Goal: Task Accomplishment & Management: Complete application form

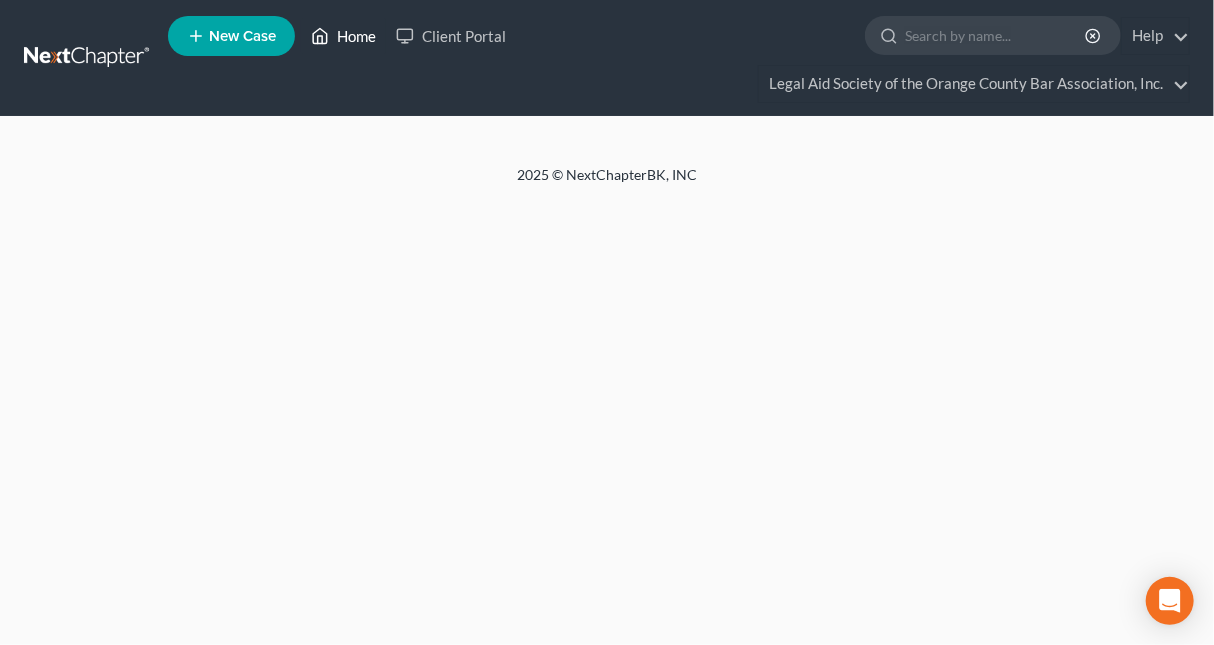
click at [349, 42] on link "Home" at bounding box center [343, 36] width 85 height 36
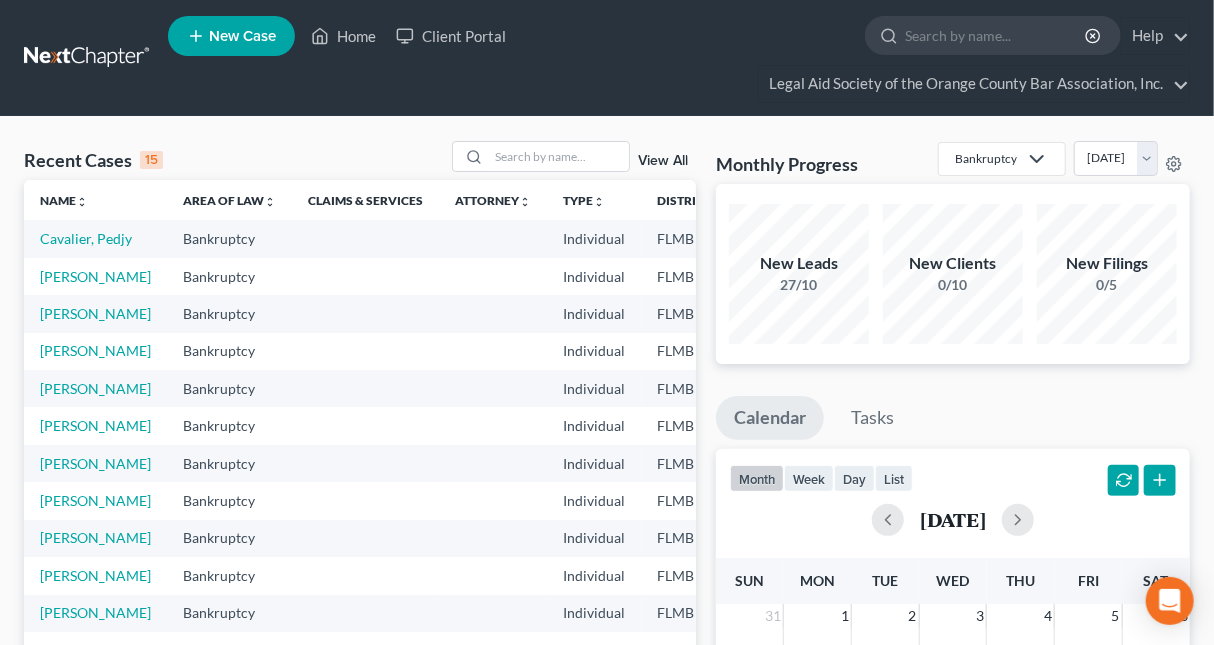
click at [668, 156] on link "View All" at bounding box center [663, 161] width 50 height 14
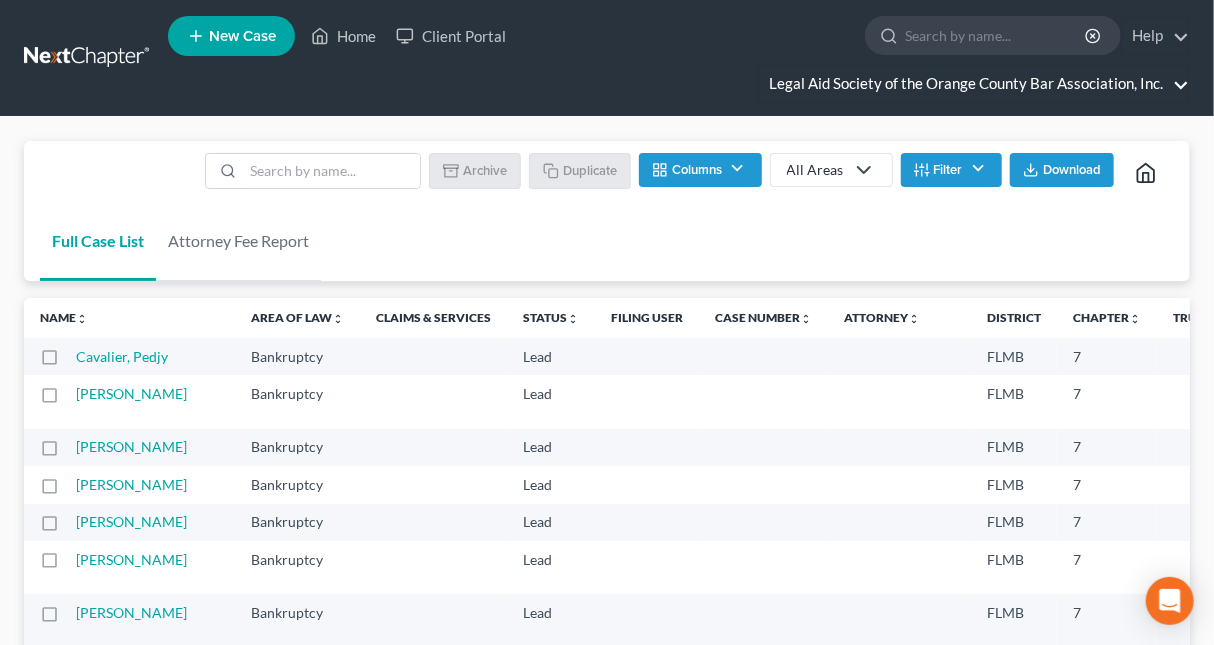
click at [1093, 89] on link "Legal Aid Society of the Orange County Bar Association, Inc." at bounding box center [974, 84] width 430 height 36
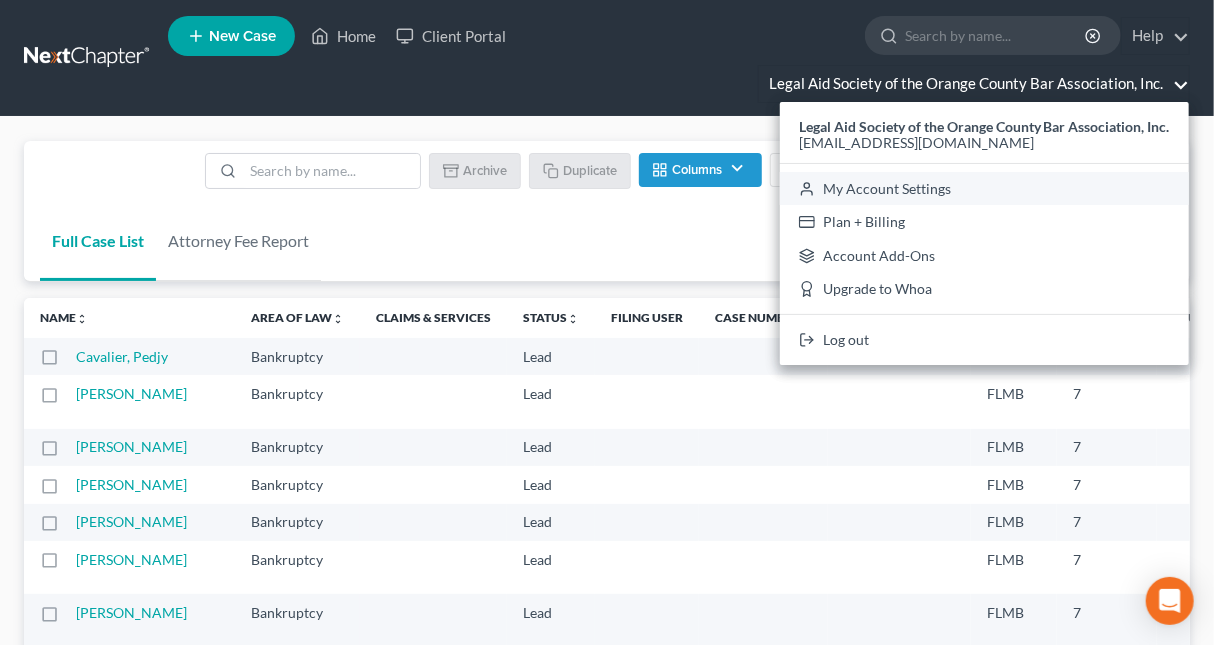
click at [924, 183] on link "My Account Settings" at bounding box center [984, 189] width 409 height 34
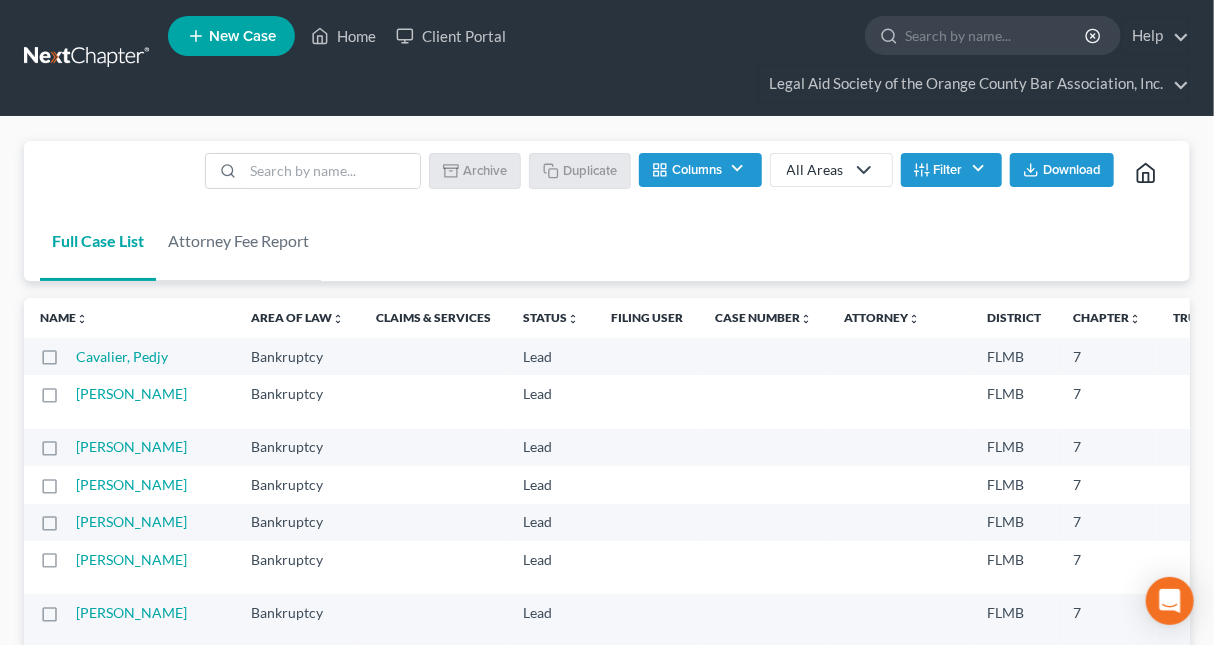
select select "15"
select select "24"
select select "9"
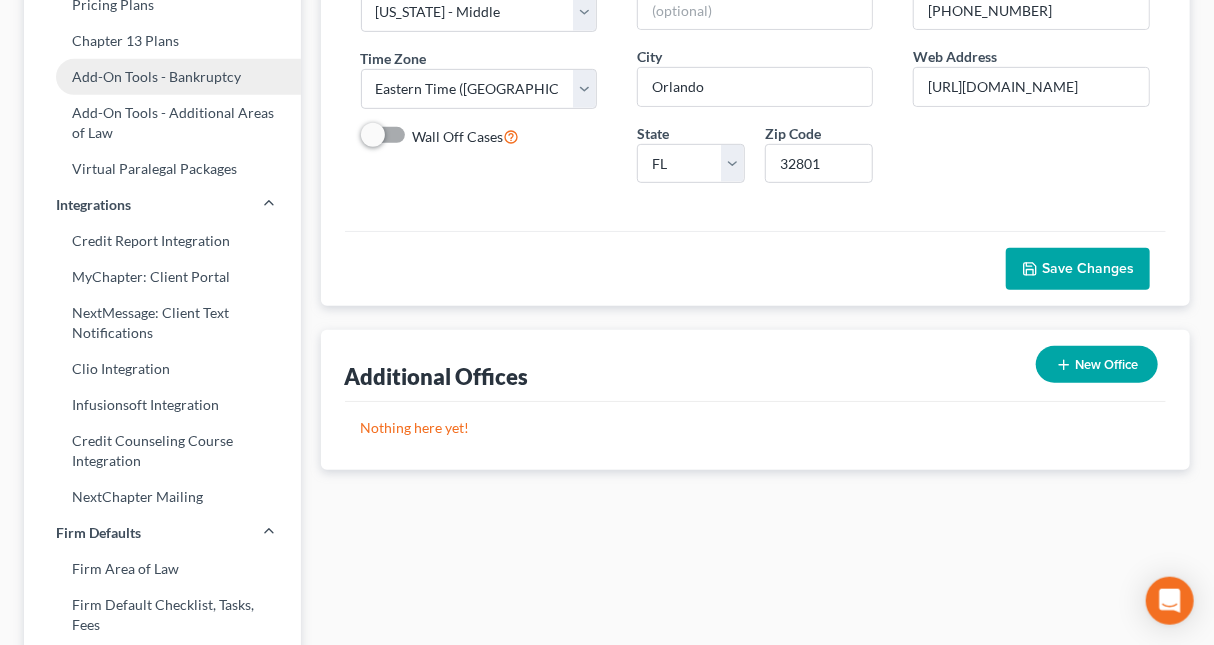
scroll to position [421, 0]
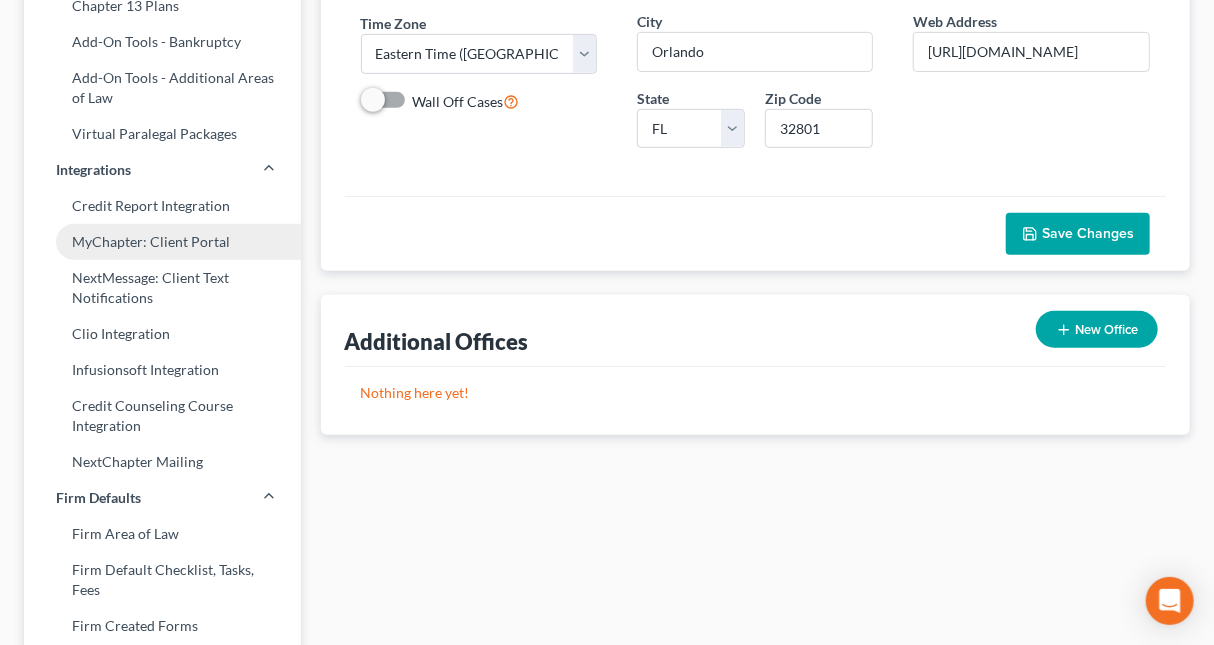
click at [147, 241] on link "MyChapter: Client Portal" at bounding box center [162, 242] width 277 height 36
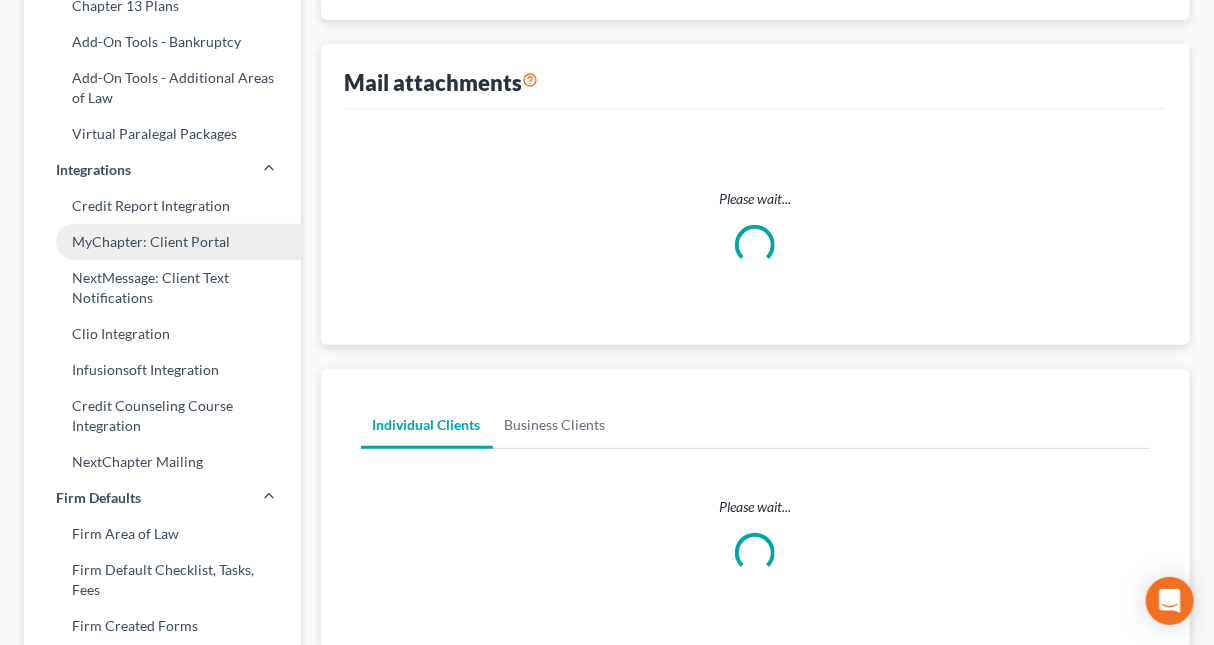
scroll to position [363, 0]
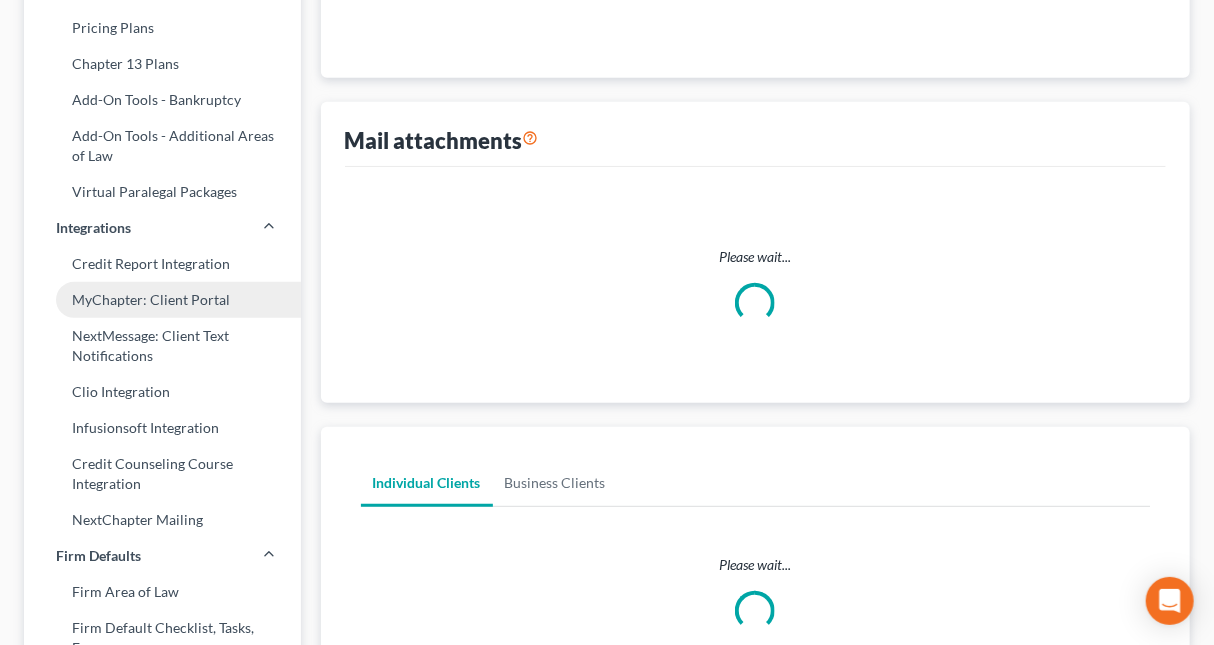
select select
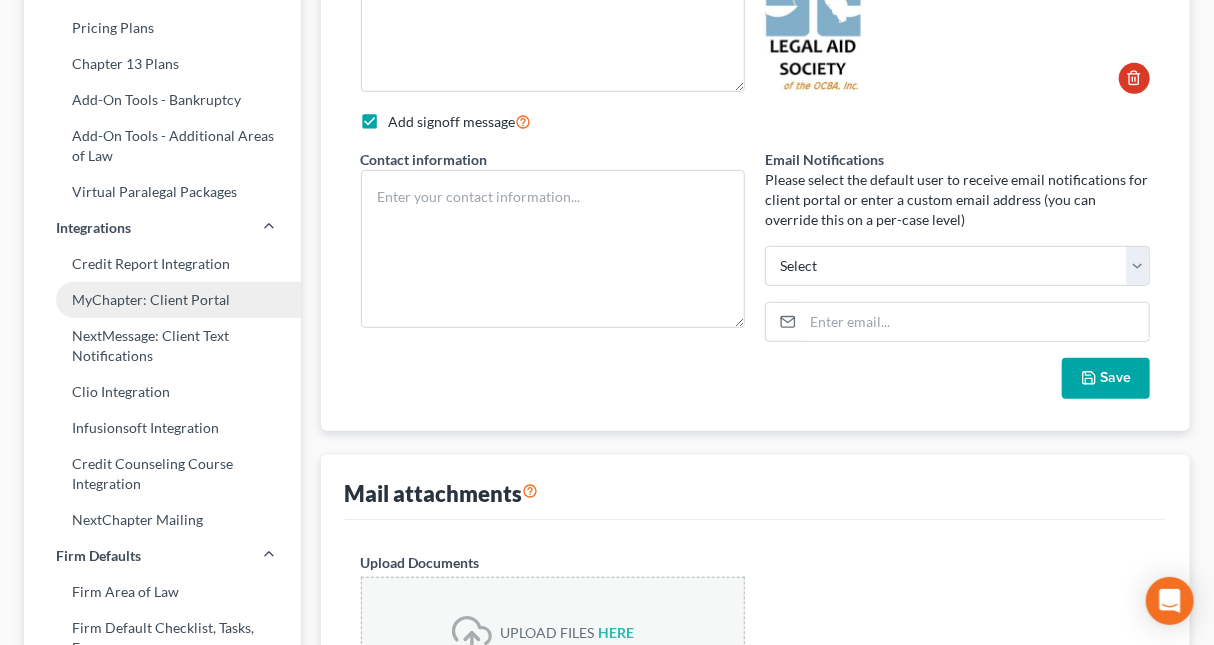
type textarea "Hello! Welcome to Legal Aid's bankruptcy client portal. This portal will walk y…"
checkbox input "true"
type textarea "Legal Aid Society [PERSON_NAME] [PHONE_NUMBER] Email: [EMAIL_ADDRESS][DOMAIN_NA…"
type input "[EMAIL_ADDRESS][DOMAIN_NAME]"
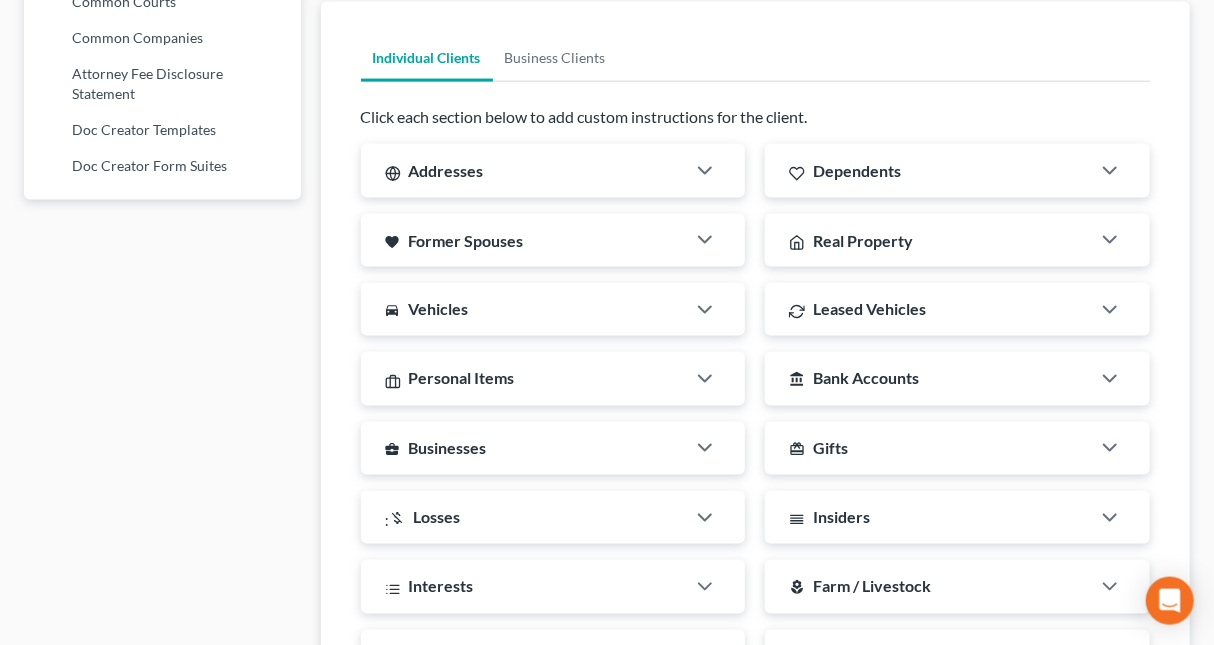
scroll to position [1370, 0]
click at [704, 164] on icon "button" at bounding box center [705, 170] width 24 height 24
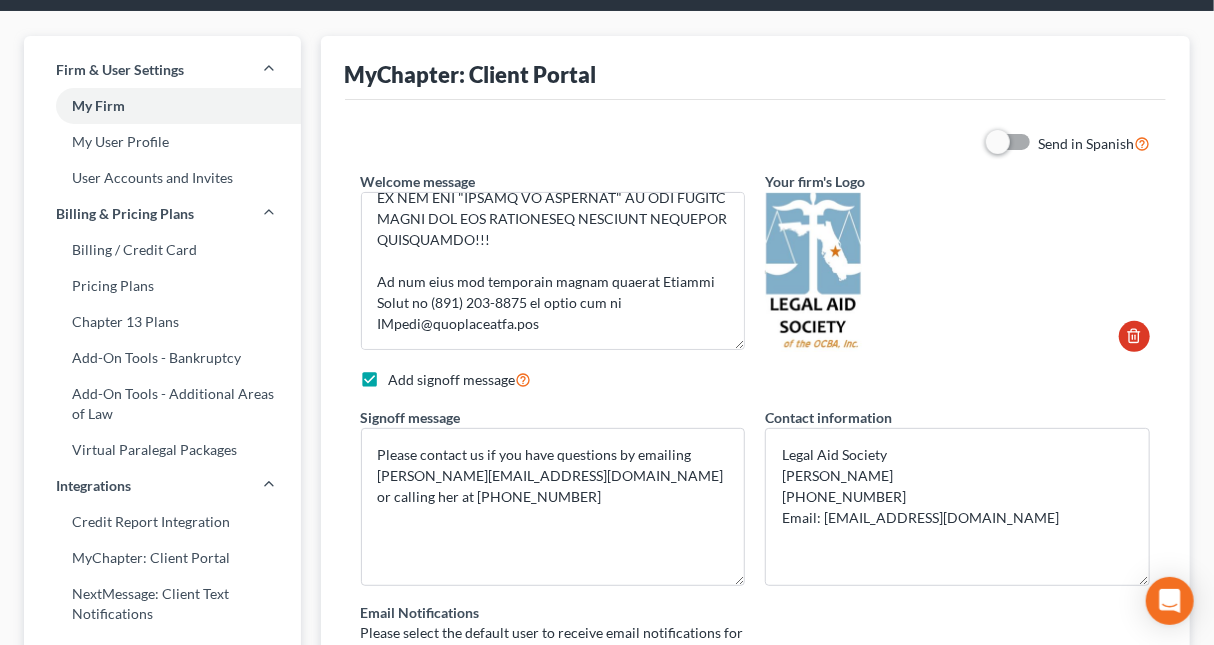
scroll to position [0, 0]
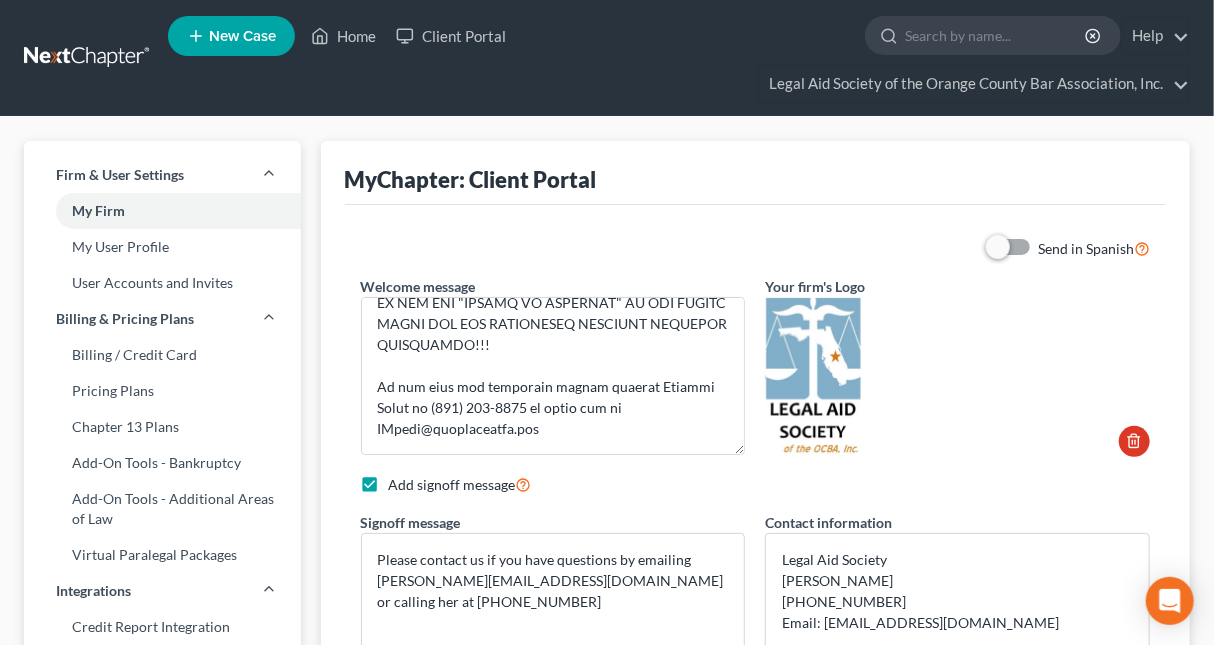
drag, startPoint x: 15, startPoint y: 58, endPoint x: 318, endPoint y: 108, distance: 307.0
click at [80, 62] on nav "Home New Case Client Portal Legal Aid Society of the Orange County Bar Associat…" at bounding box center [607, 58] width 1214 height 116
click at [482, 39] on link "Client Portal" at bounding box center [451, 36] width 130 height 36
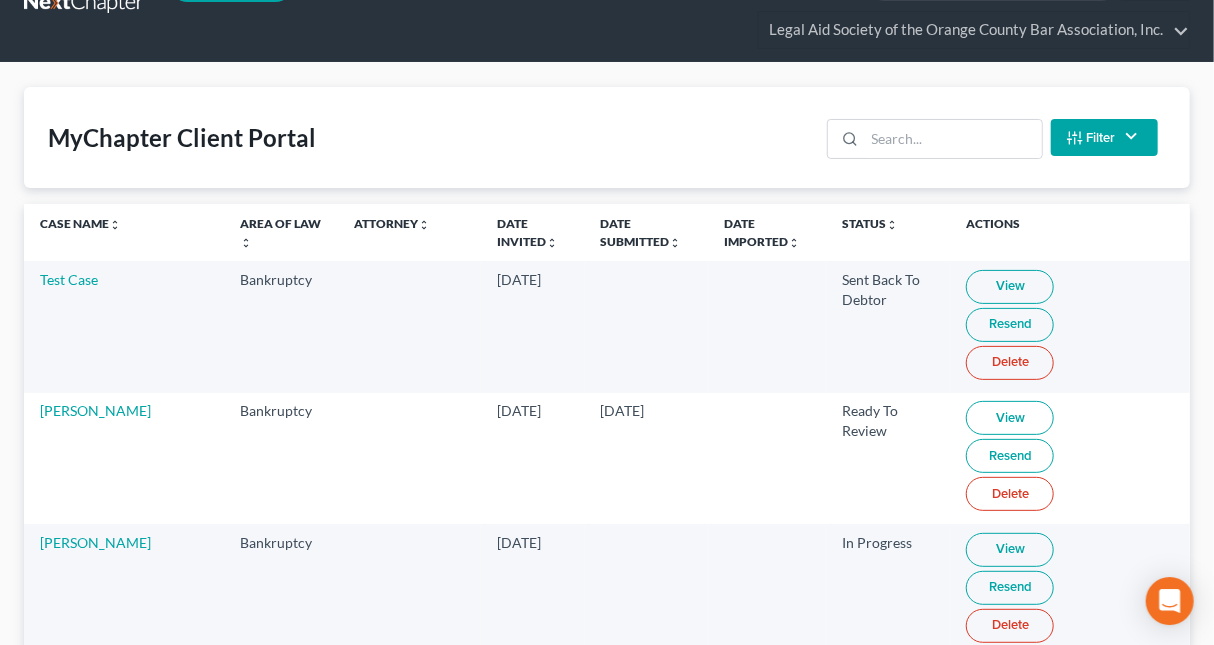
scroll to position [105, 0]
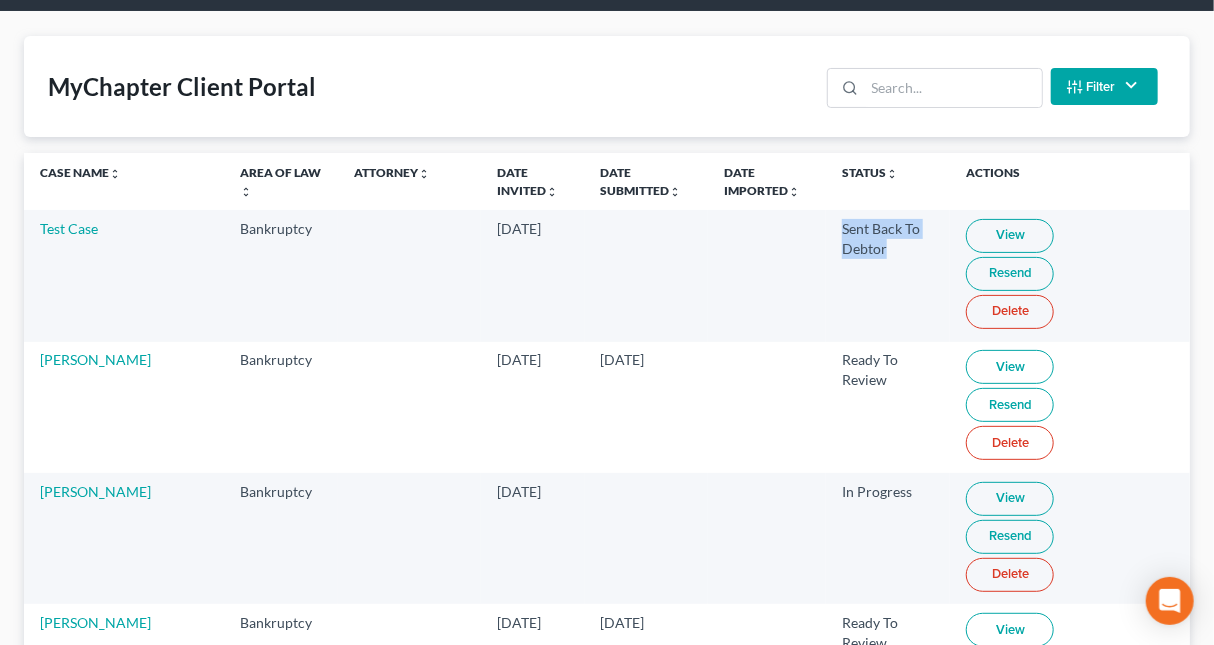
drag, startPoint x: 781, startPoint y: 225, endPoint x: 859, endPoint y: 264, distance: 87.2
click at [859, 264] on td "Sent Back To Debtor" at bounding box center [888, 275] width 124 height 131
drag, startPoint x: 776, startPoint y: 327, endPoint x: 858, endPoint y: 368, distance: 91.6
click at [895, 342] on tr "[PERSON_NAME] Bankruptcy [DATE] [DATE] Ready To Review View Resend Delete" at bounding box center [607, 407] width 1166 height 131
drag, startPoint x: 775, startPoint y: 407, endPoint x: 866, endPoint y: 422, distance: 92.2
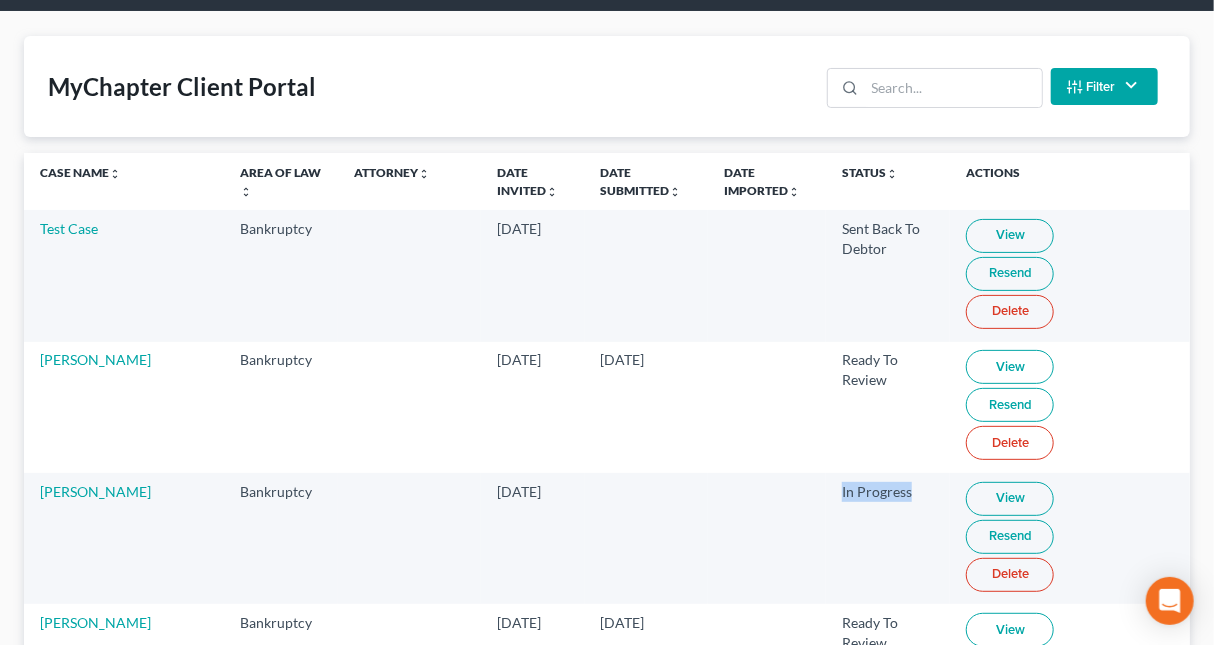
click at [866, 473] on tr "[PERSON_NAME] Bankruptcy [DATE] In Progress View Resend Delete" at bounding box center [607, 538] width 1166 height 131
click at [983, 227] on link "View" at bounding box center [1010, 236] width 88 height 34
click at [966, 613] on link "View" at bounding box center [1010, 630] width 88 height 34
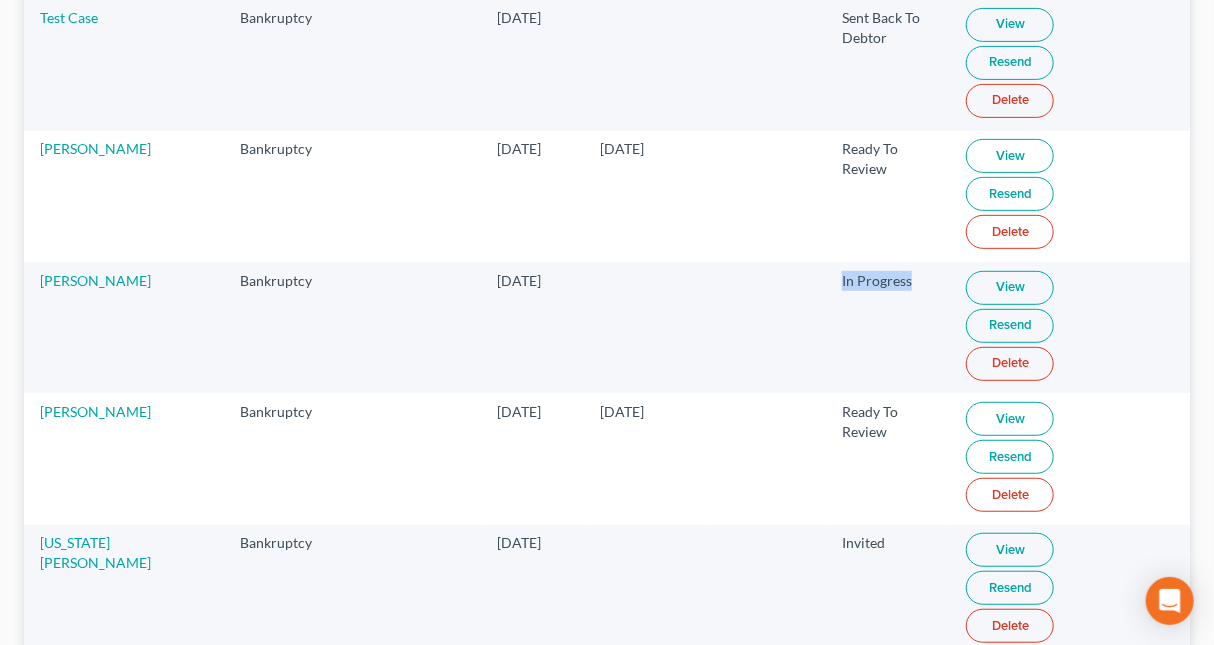
scroll to position [421, 0]
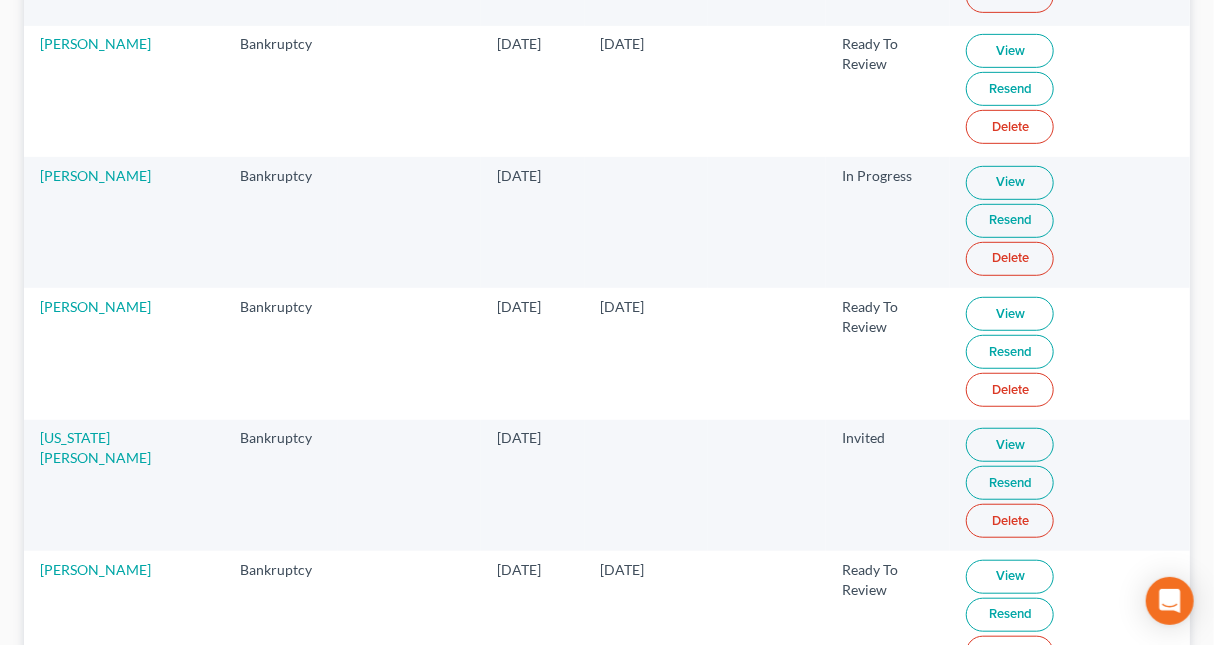
click at [585, 288] on td "[DATE]" at bounding box center [646, 353] width 123 height 131
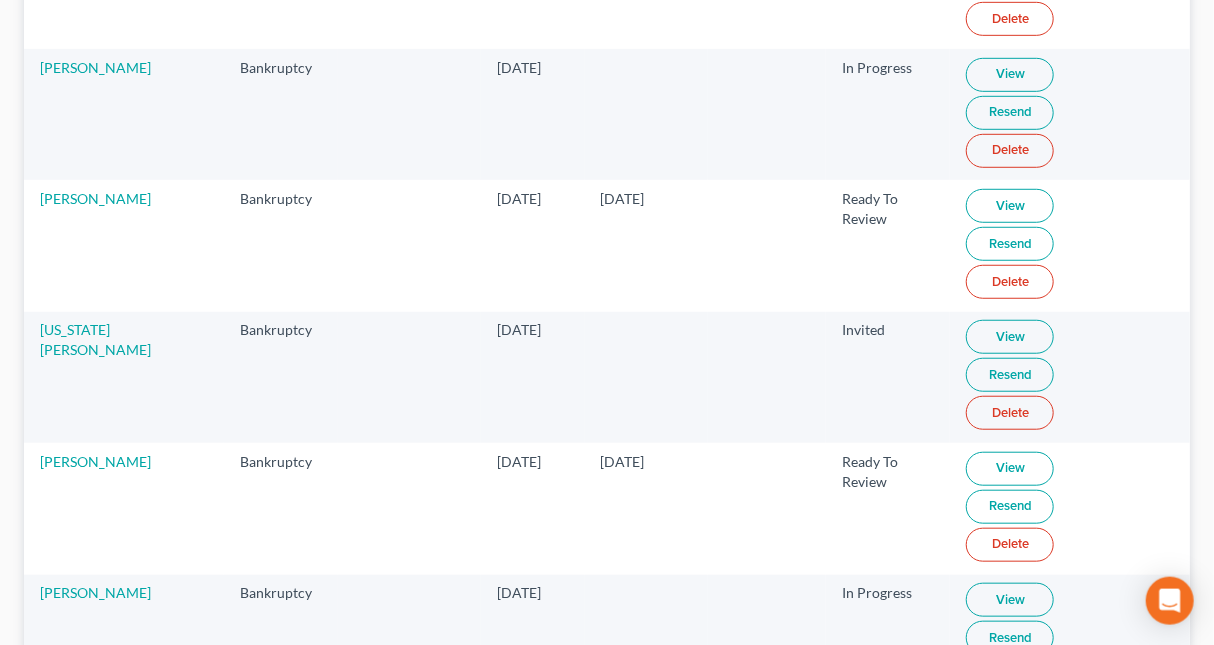
scroll to position [527, 0]
click at [75, 455] on link "[PERSON_NAME]" at bounding box center [95, 463] width 111 height 17
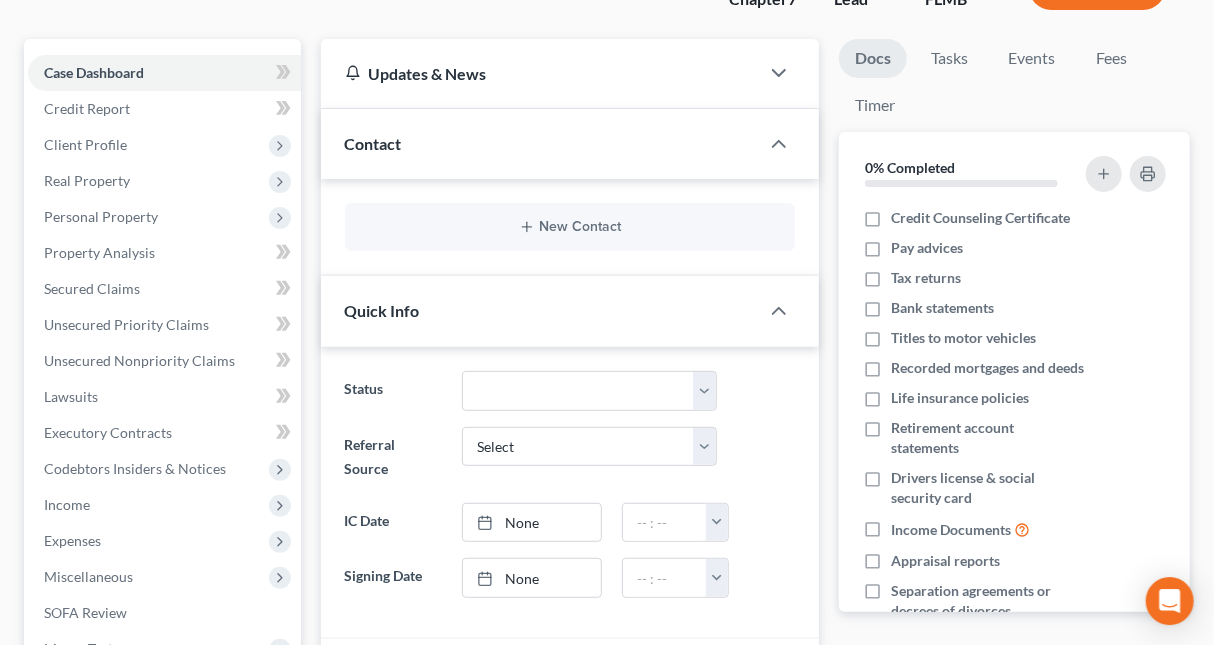
scroll to position [213, 0]
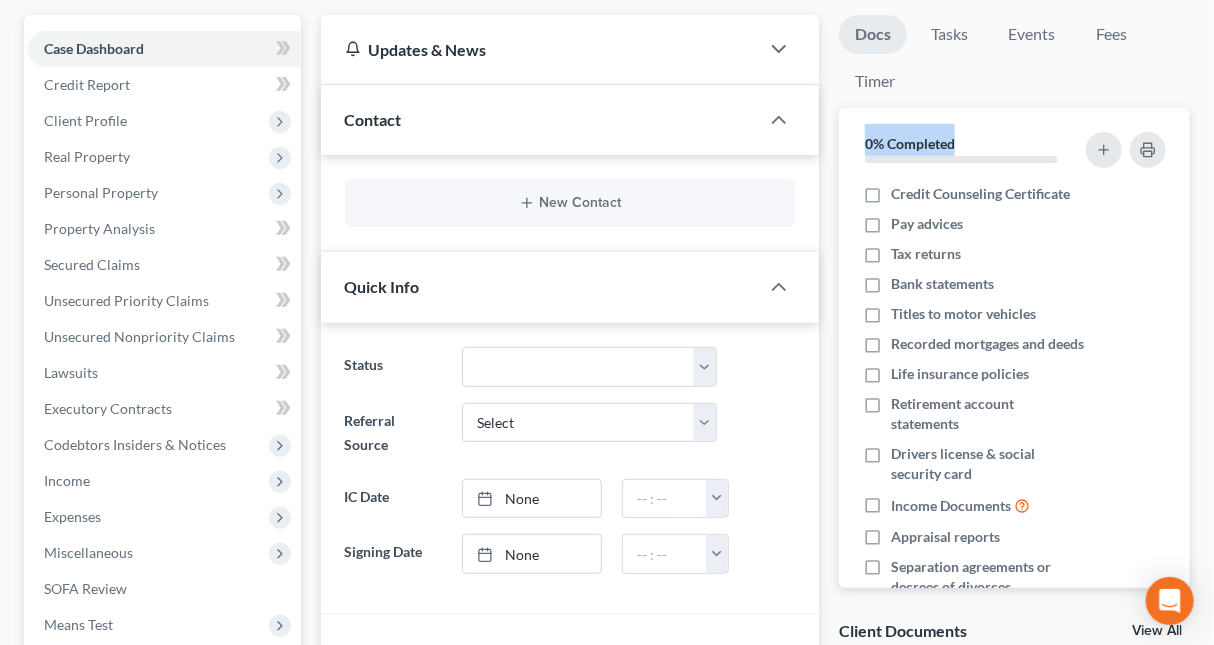
drag, startPoint x: 867, startPoint y: 145, endPoint x: 970, endPoint y: 139, distance: 103.1
click at [970, 139] on div "0% Completed" at bounding box center [961, 143] width 212 height 38
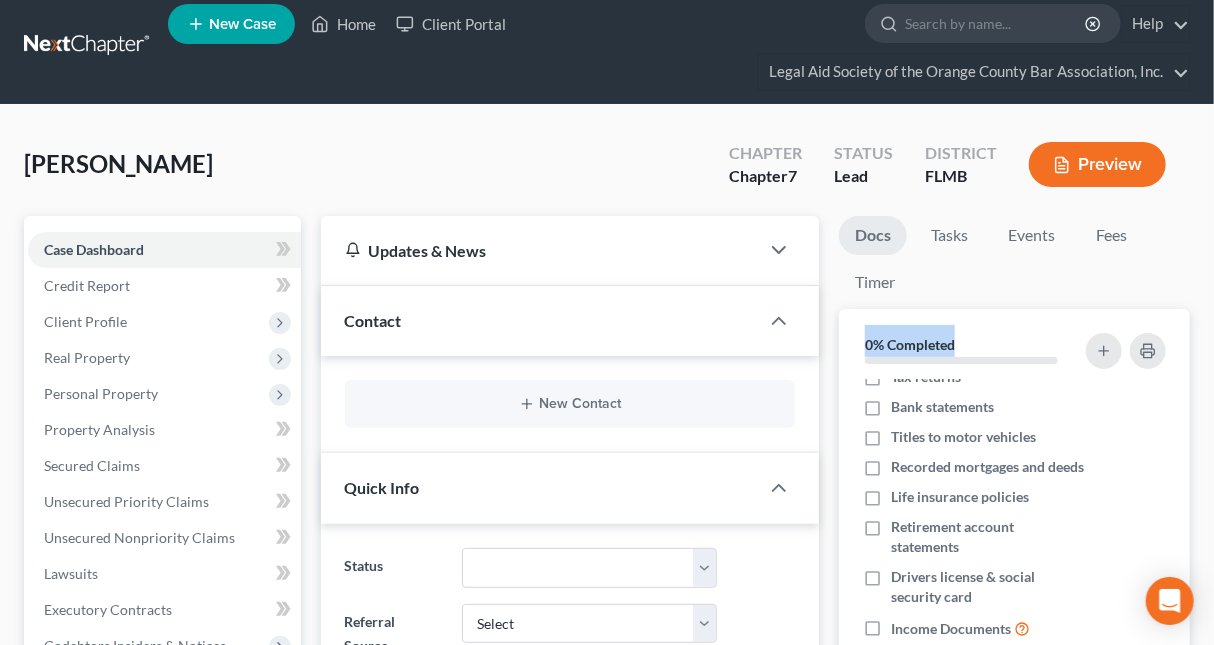
scroll to position [0, 0]
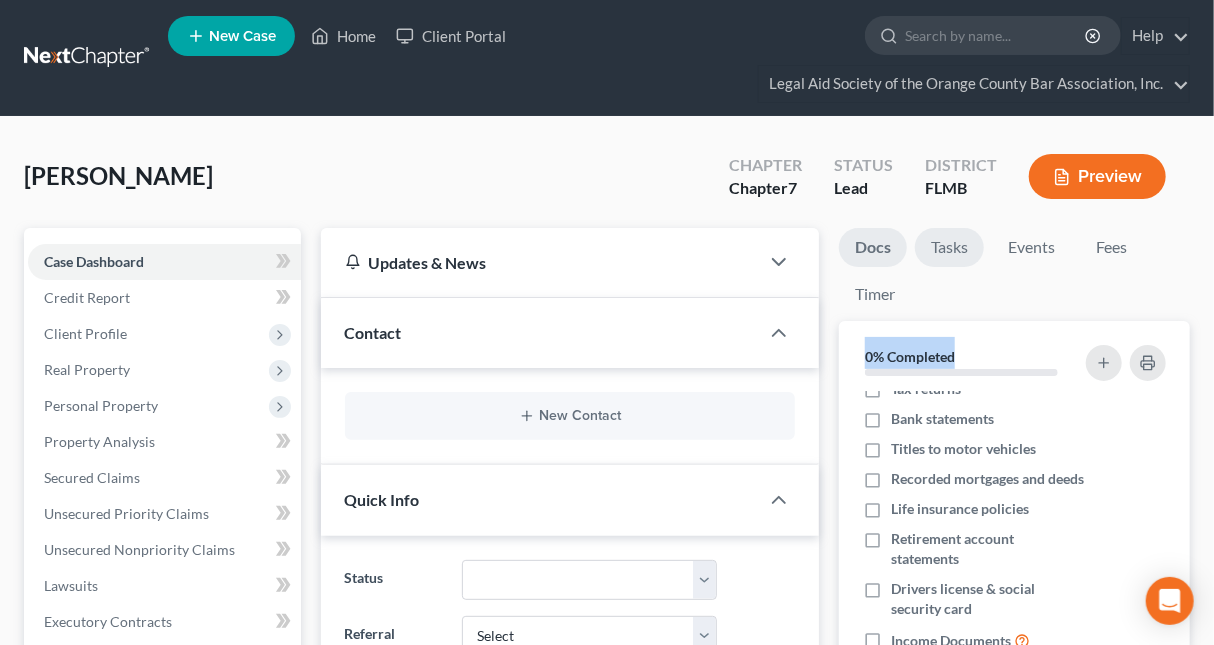
click at [959, 255] on link "Tasks" at bounding box center [949, 247] width 69 height 39
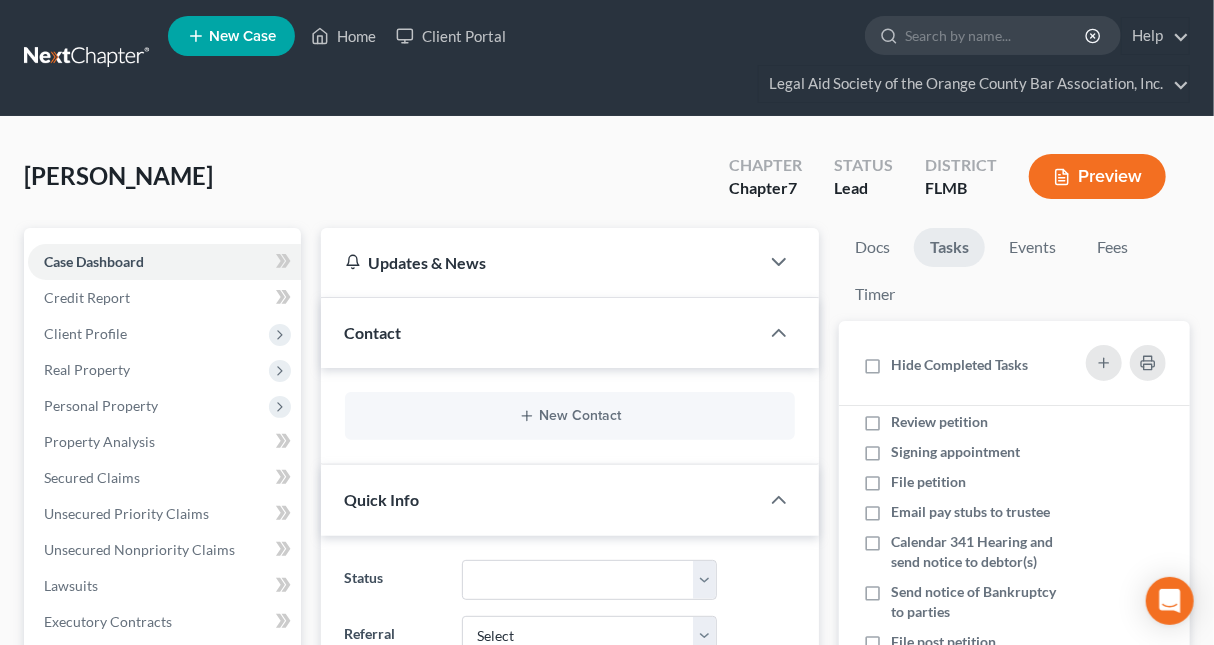
scroll to position [83, 0]
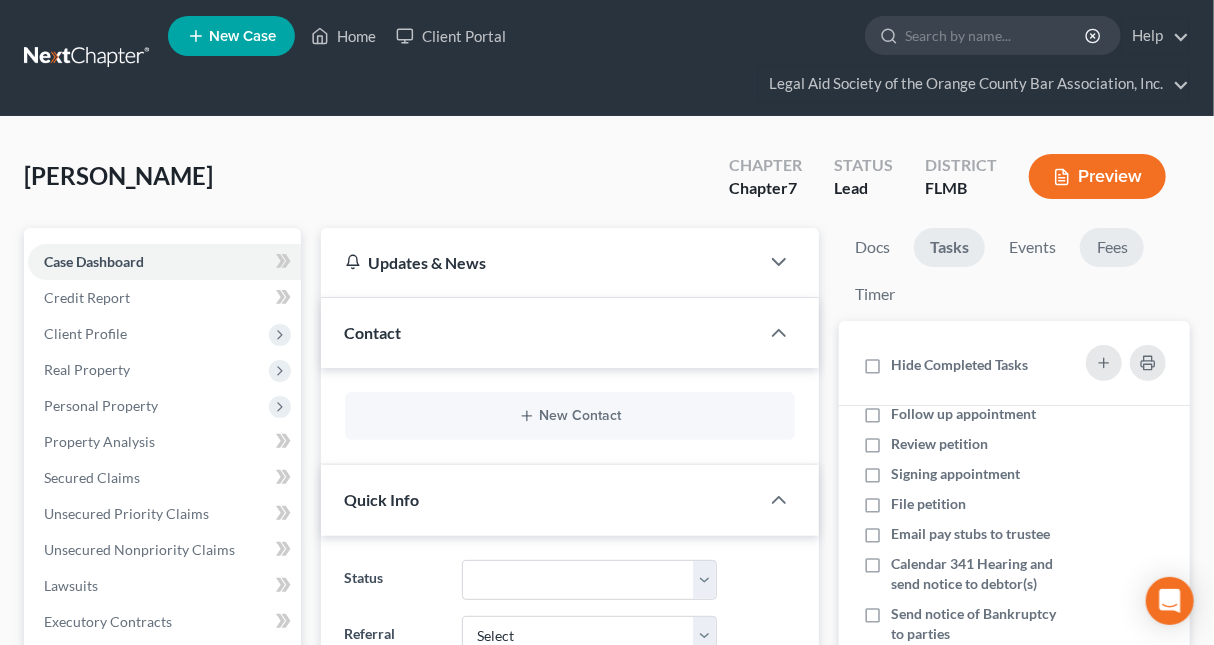
click at [1116, 253] on link "Fees" at bounding box center [1112, 247] width 64 height 39
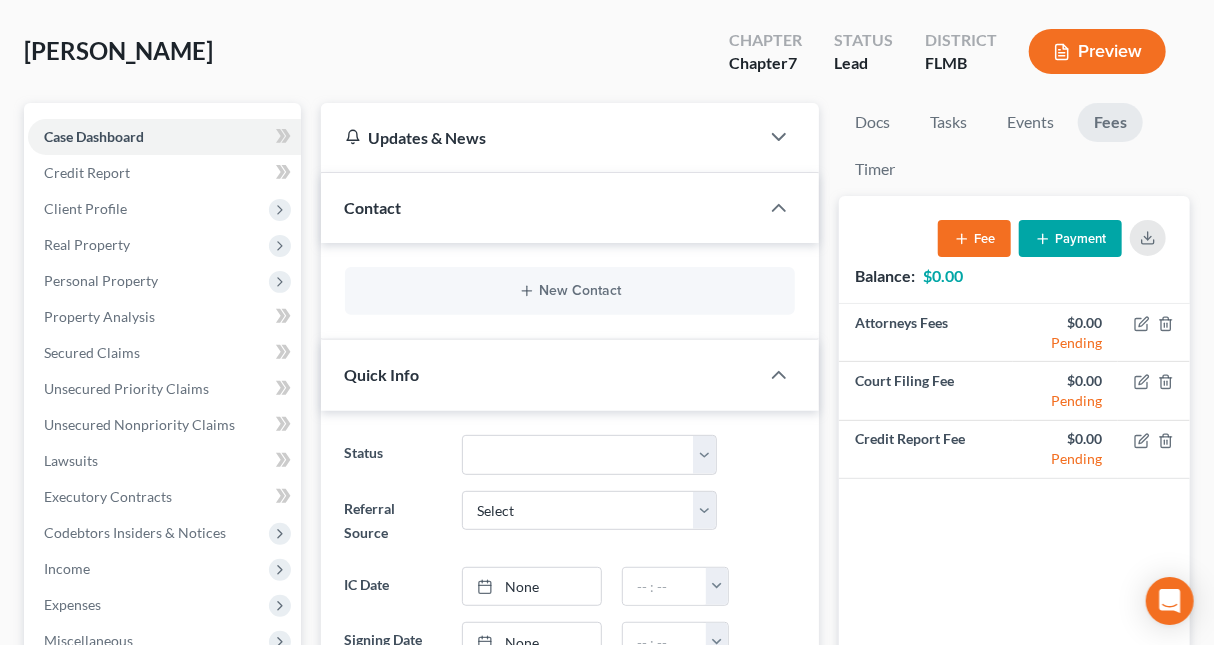
scroll to position [0, 0]
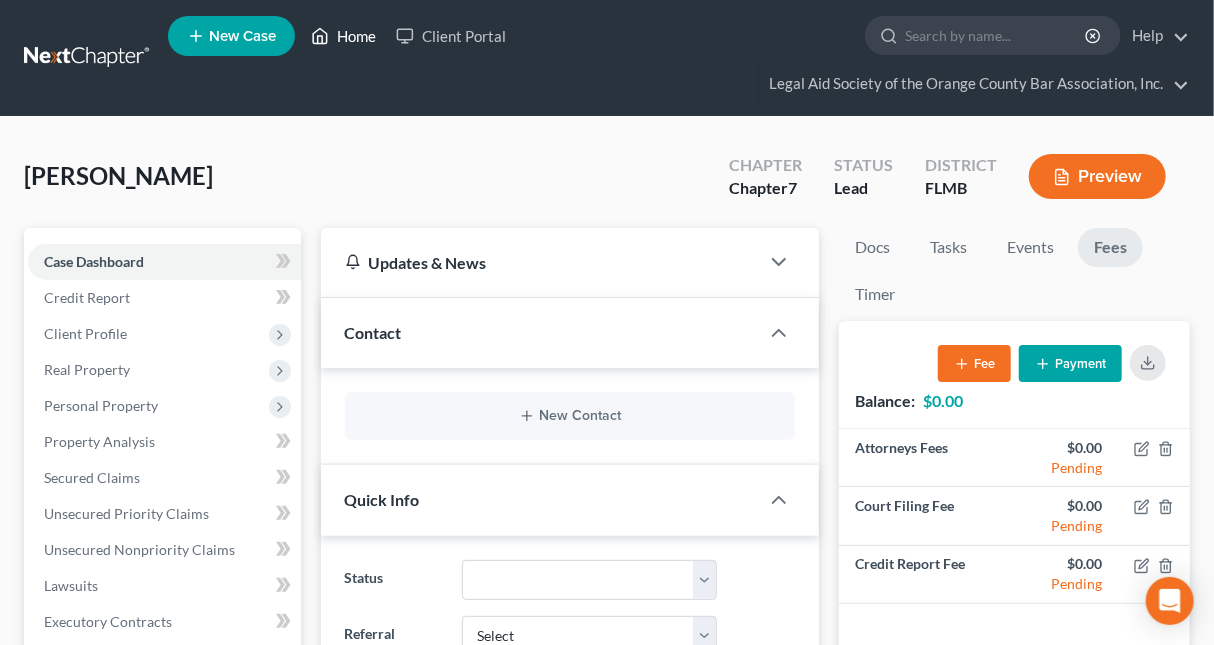
click at [352, 33] on link "Home" at bounding box center [343, 36] width 85 height 36
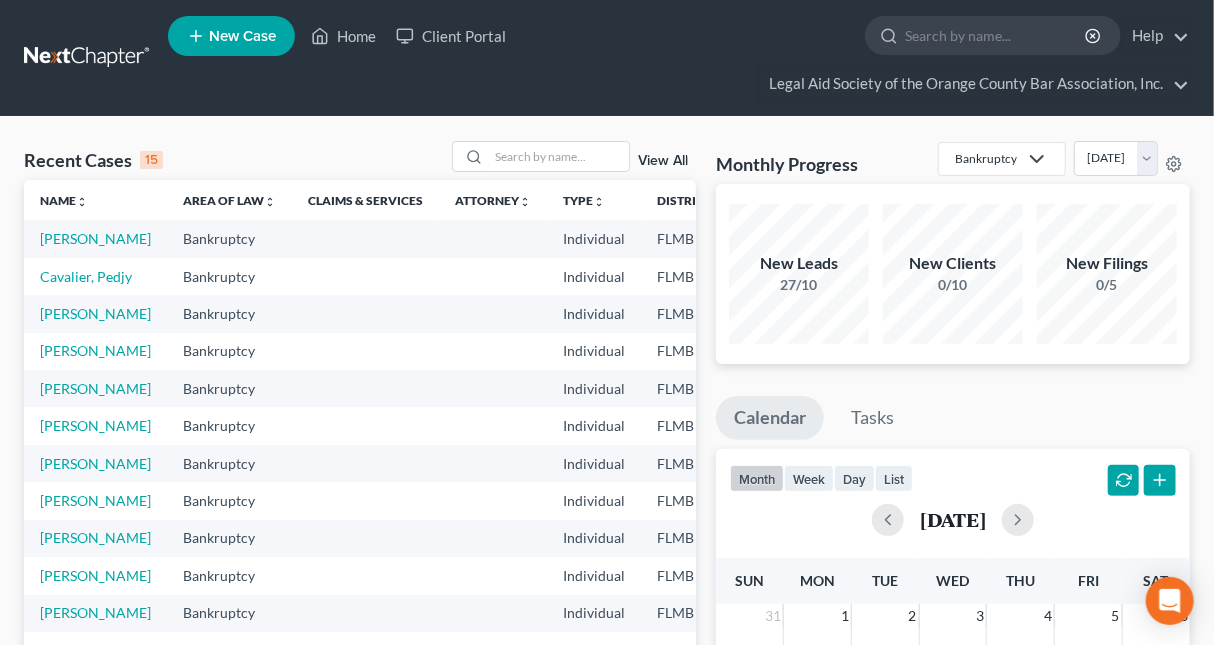
click at [227, 34] on span "New Case" at bounding box center [242, 36] width 67 height 15
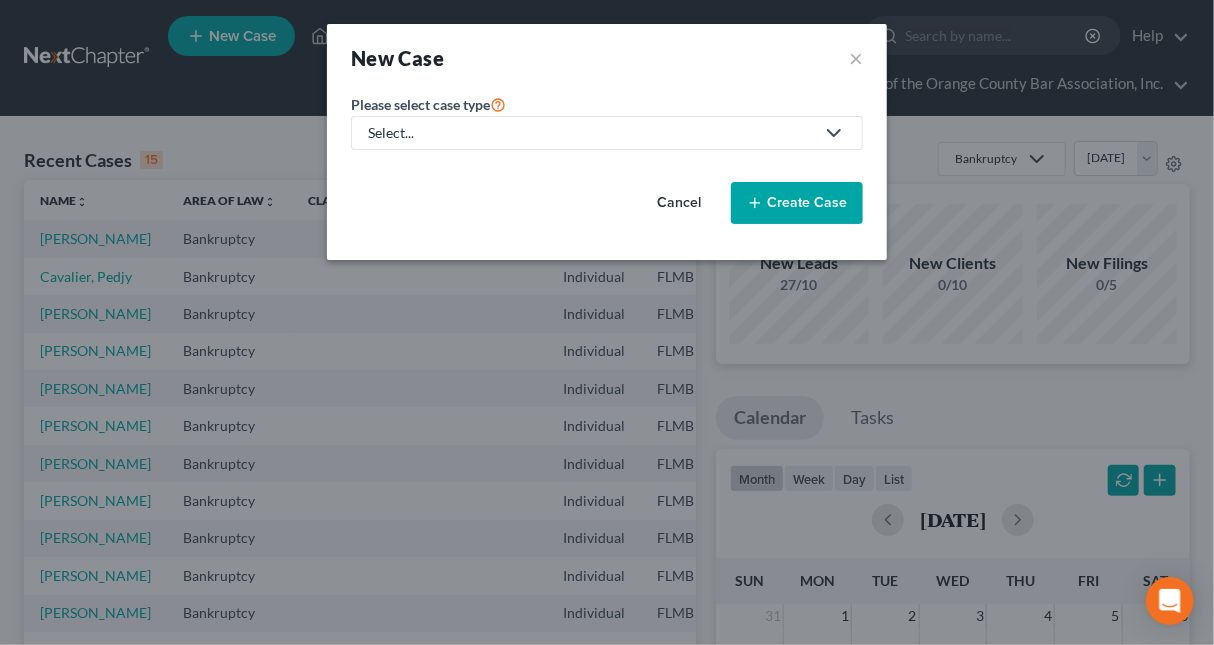
click at [457, 129] on div "Select..." at bounding box center [591, 133] width 446 height 20
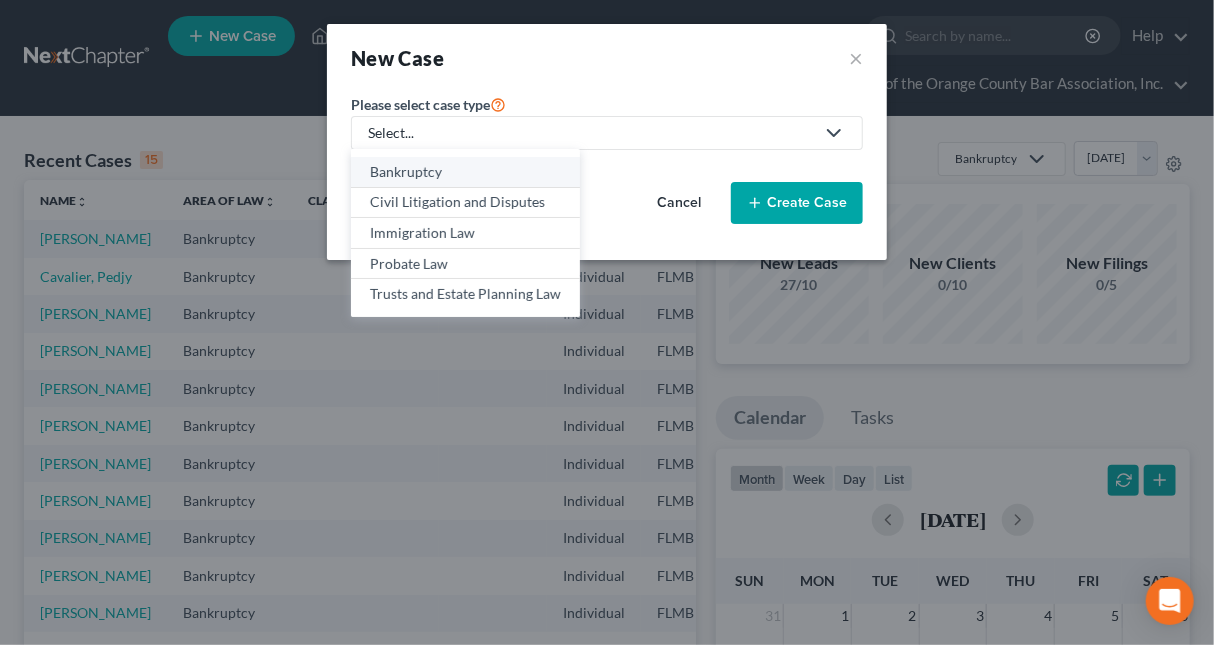
click at [426, 171] on div "Bankruptcy" at bounding box center [465, 172] width 191 height 20
select select "15"
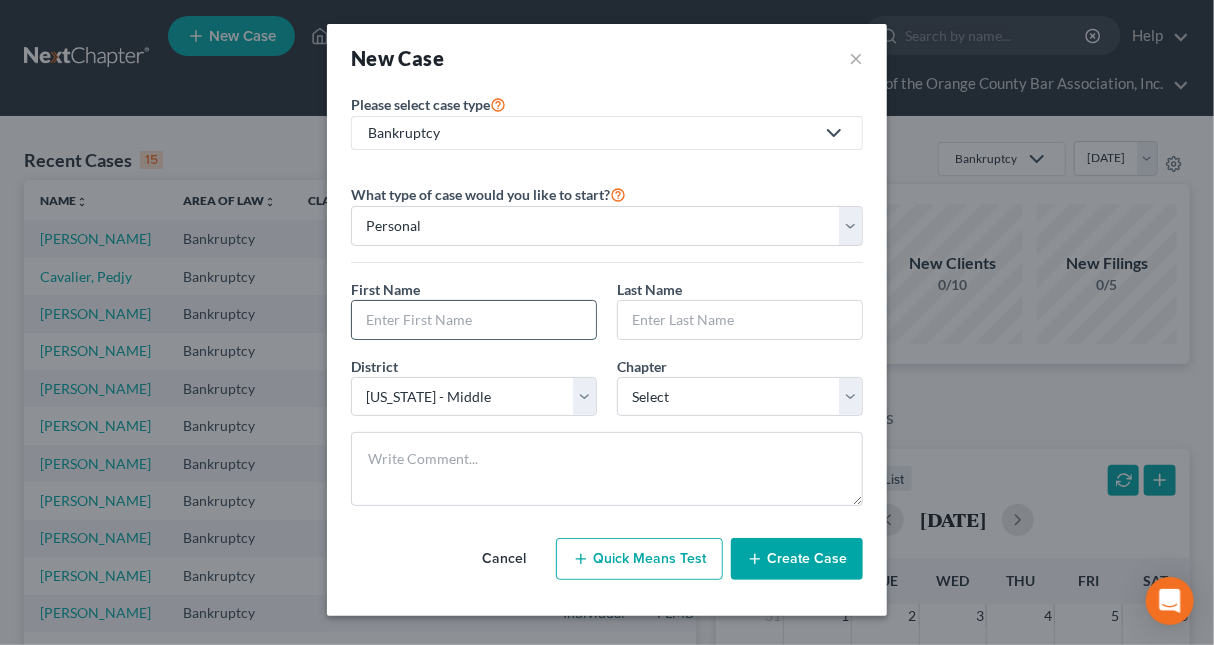
click at [491, 325] on input "text" at bounding box center [474, 320] width 244 height 38
click at [692, 326] on input "text" at bounding box center [740, 320] width 244 height 38
select select "0"
click option "7" at bounding box center [0, 0] width 0 height 0
click at [209, 142] on div "New Case × Please select case type * Bankruptcy Bankruptcy Civil Litigation and…" at bounding box center [607, 322] width 1214 height 645
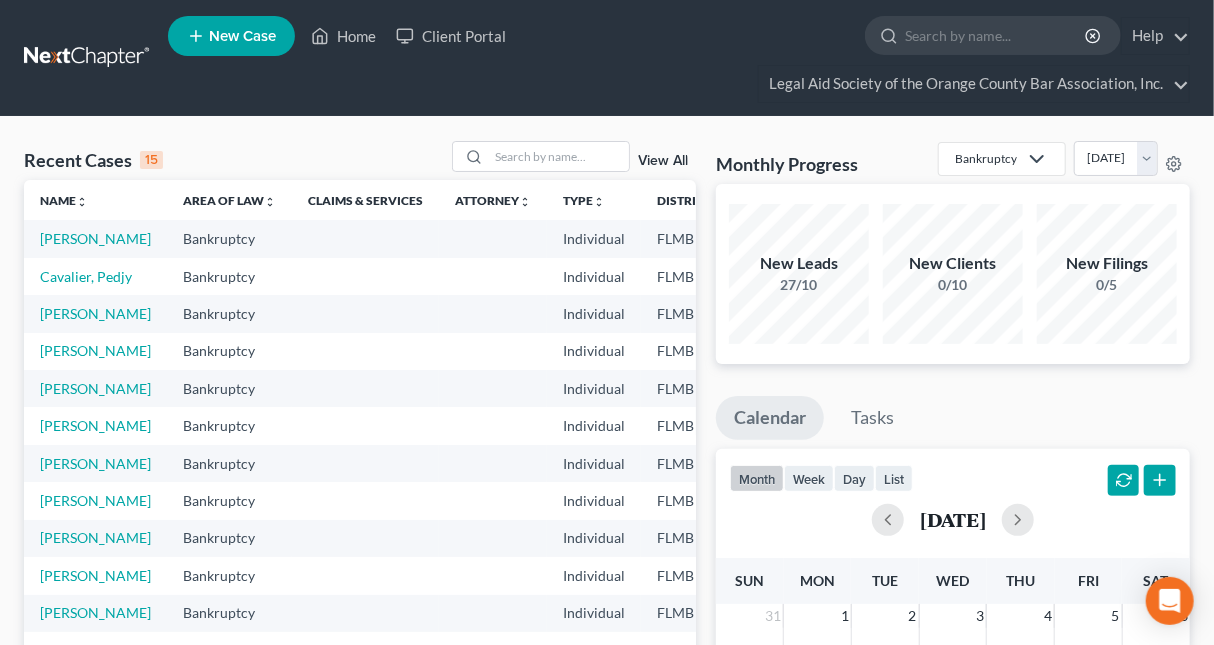
click at [65, 247] on td "[PERSON_NAME]" at bounding box center [95, 238] width 143 height 37
click at [69, 232] on link "[PERSON_NAME]" at bounding box center [95, 238] width 111 height 17
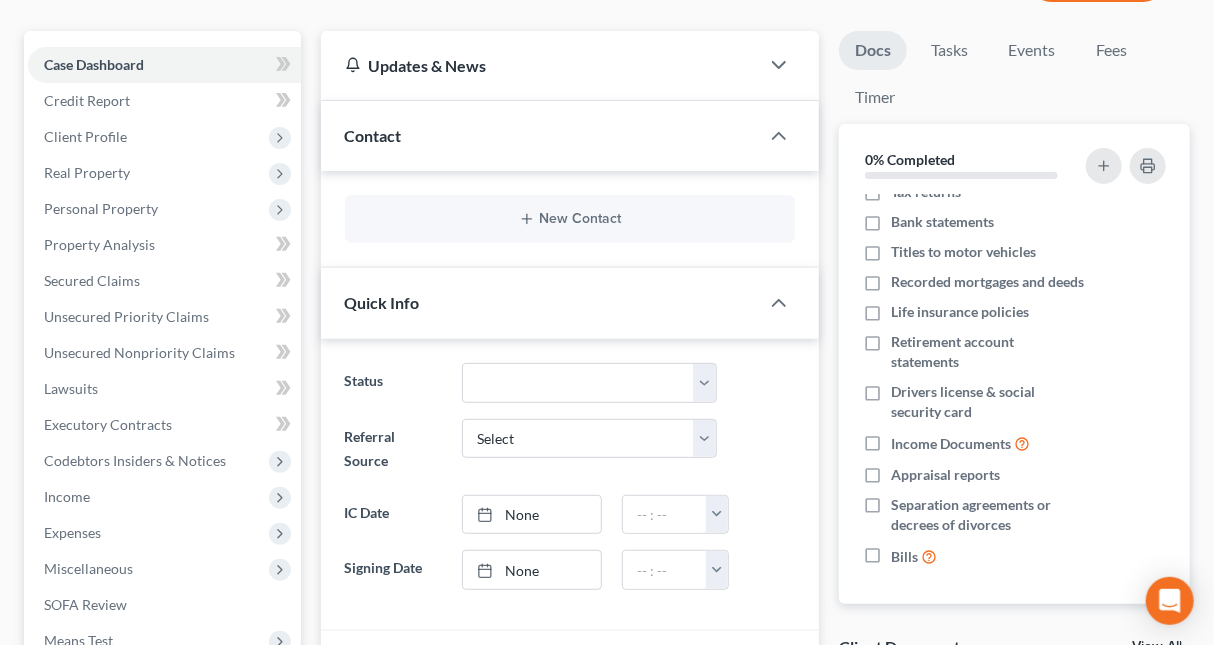
scroll to position [210, 0]
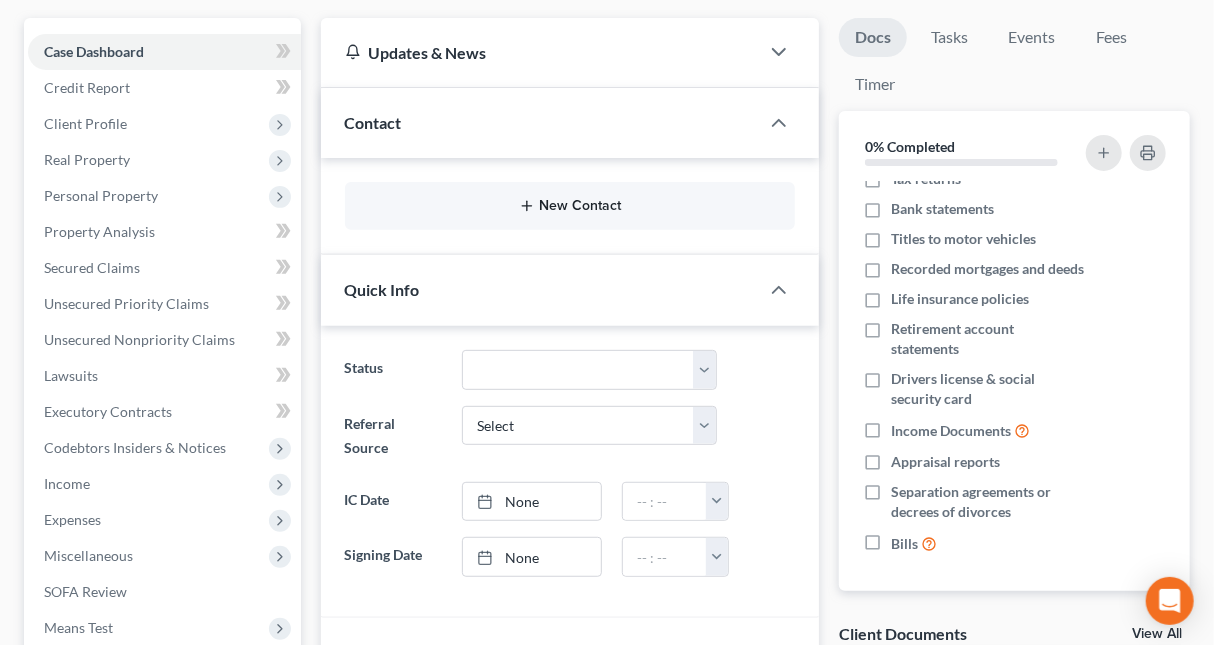
click at [562, 205] on button "New Contact" at bounding box center [570, 206] width 419 height 16
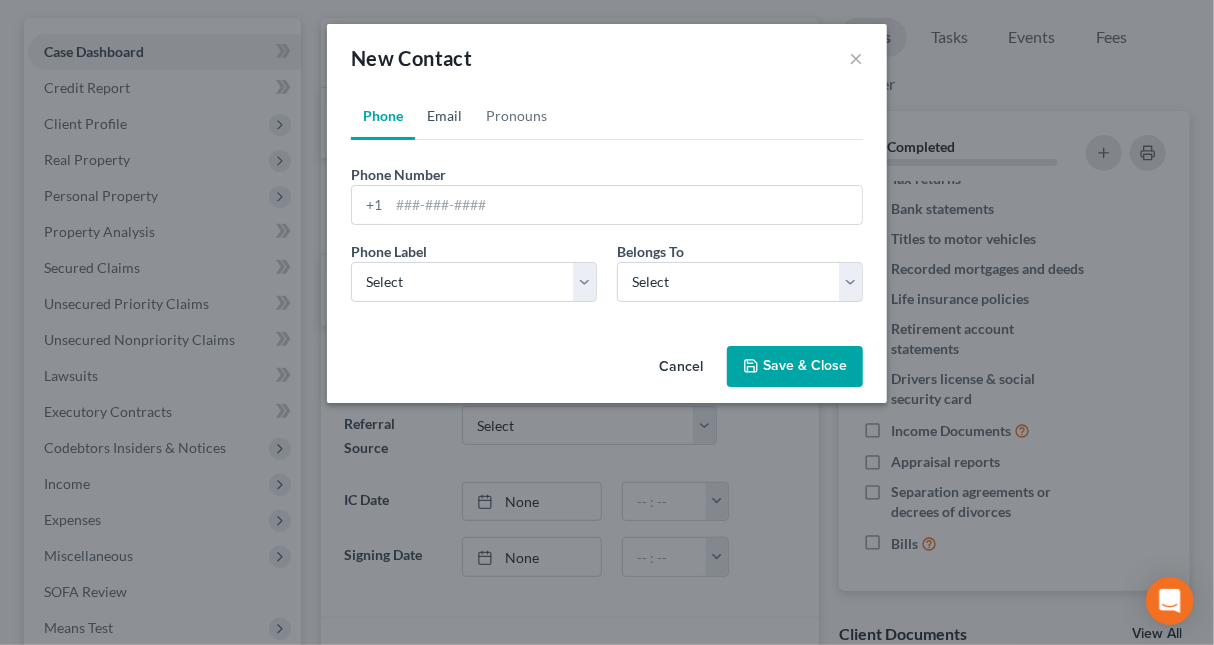
click at [449, 112] on link "Email" at bounding box center [444, 116] width 59 height 48
click at [862, 49] on button "×" at bounding box center [856, 58] width 14 height 24
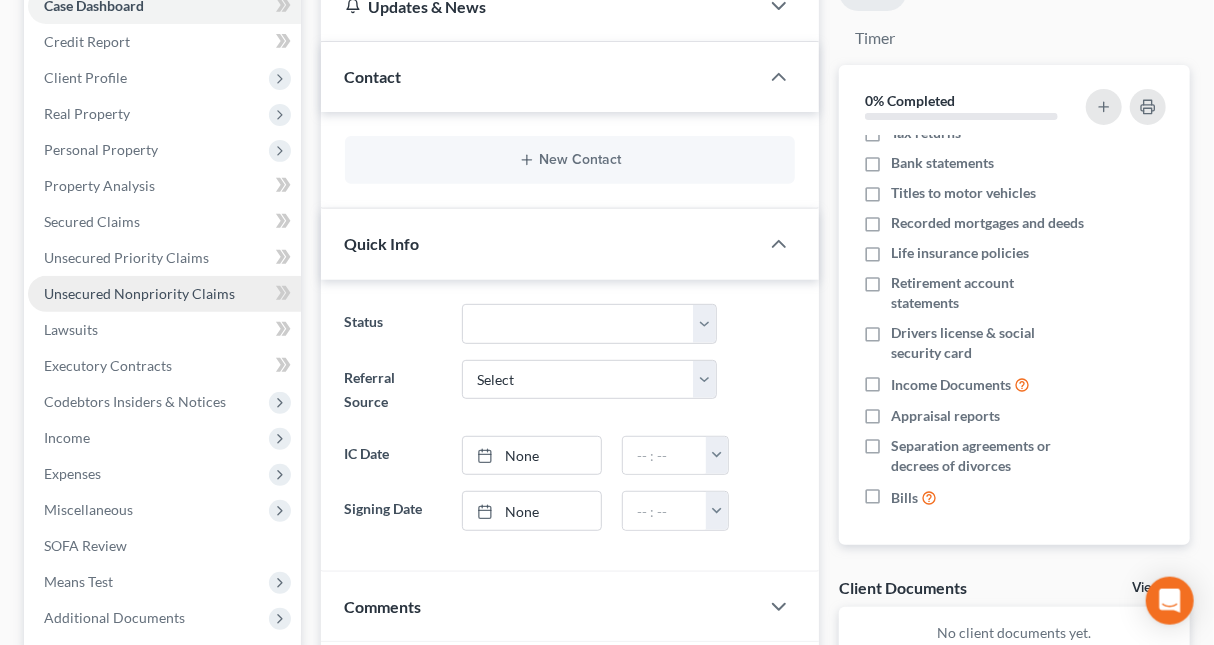
scroll to position [213, 0]
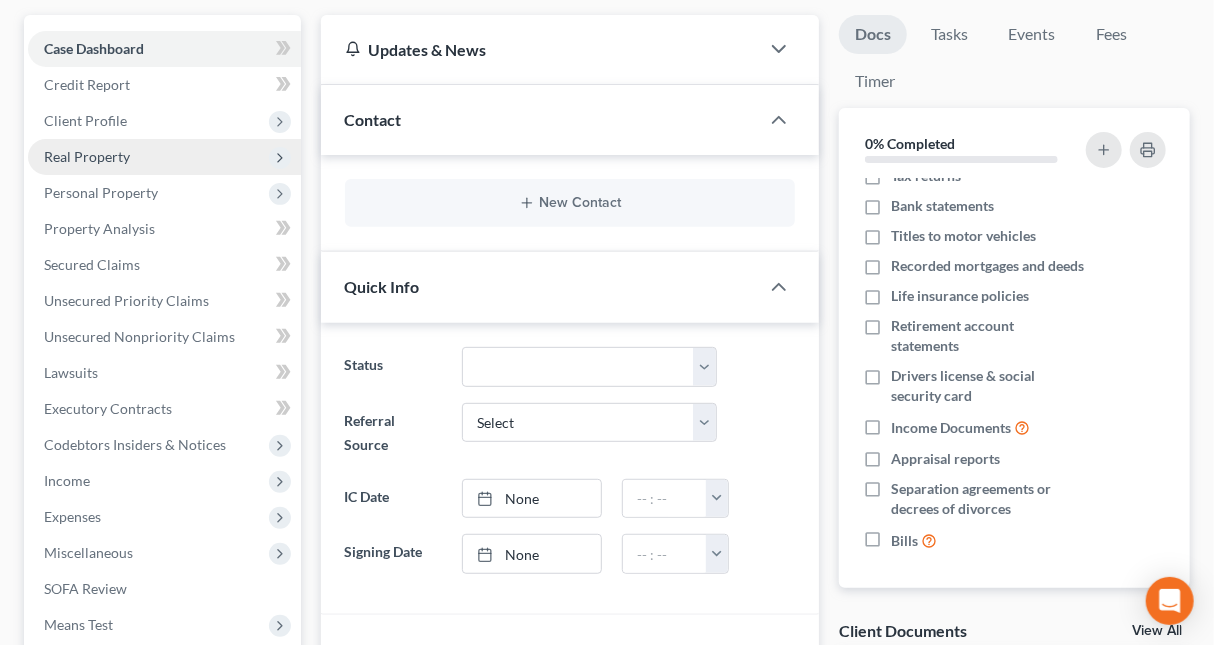
click at [102, 152] on span "Real Property" at bounding box center [87, 156] width 86 height 17
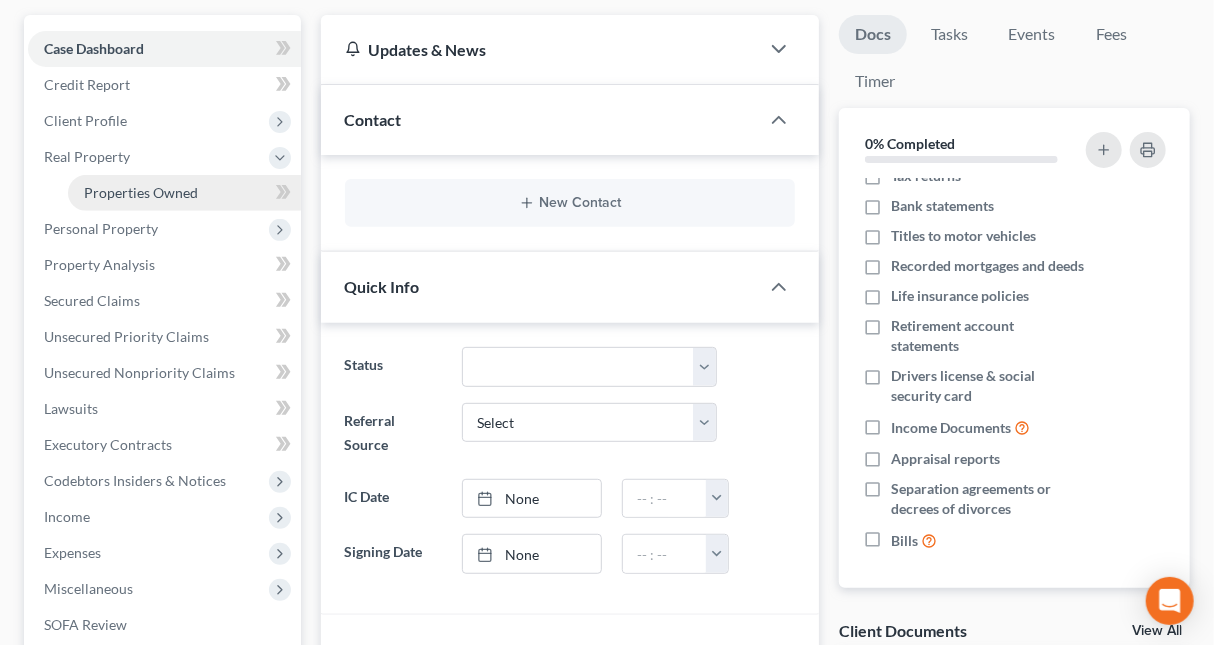
click at [157, 184] on span "Properties Owned" at bounding box center [141, 192] width 114 height 17
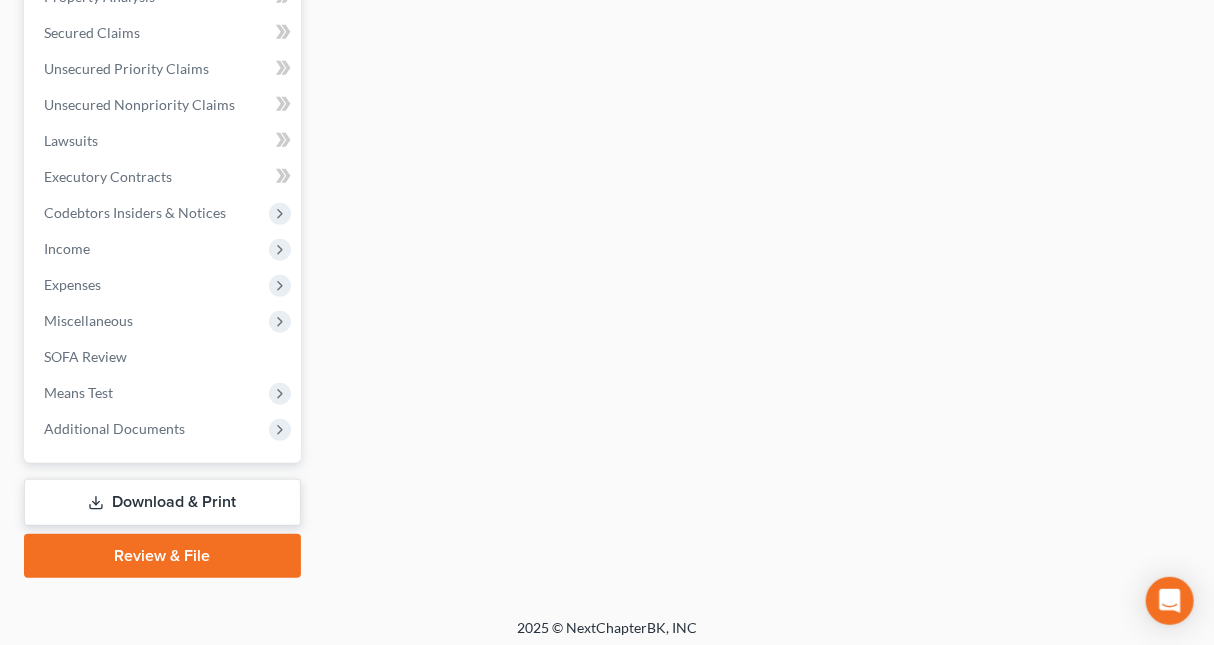
scroll to position [485, 0]
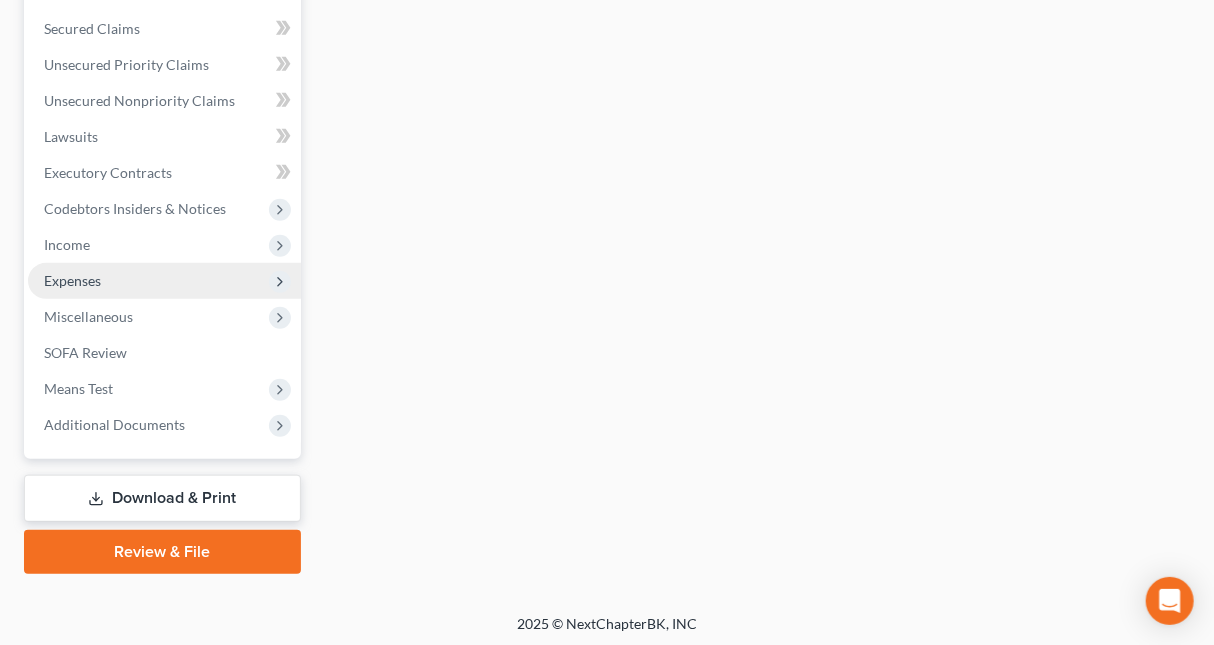
click at [84, 275] on span "Expenses" at bounding box center [72, 280] width 57 height 17
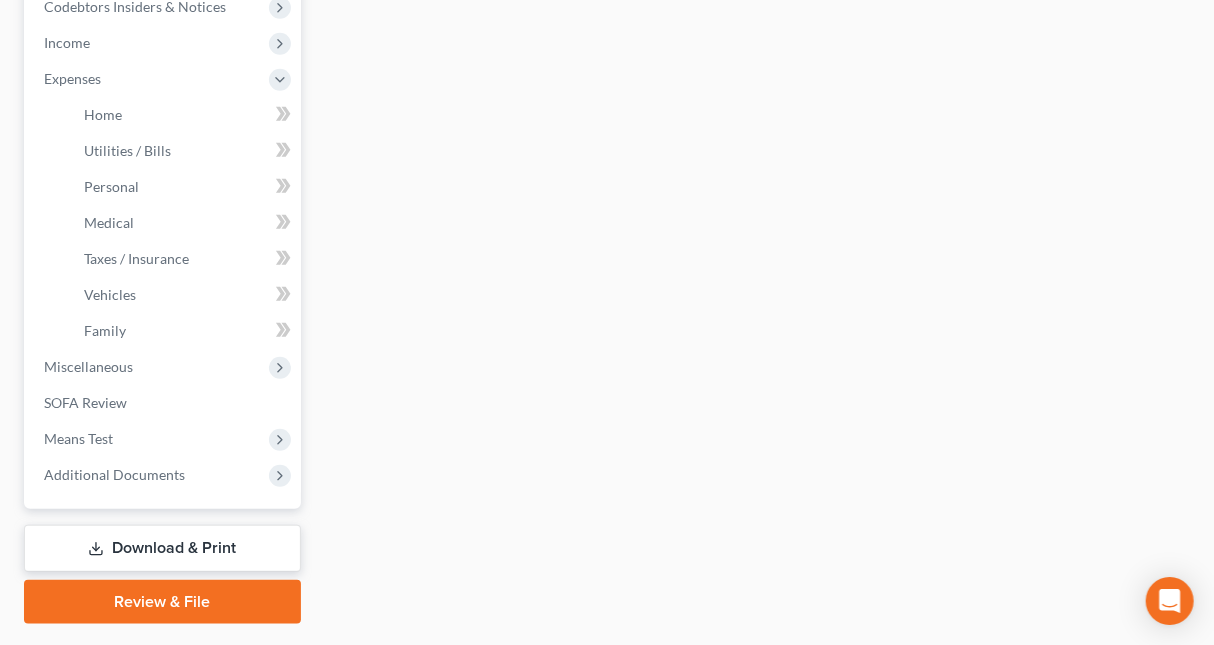
scroll to position [701, 0]
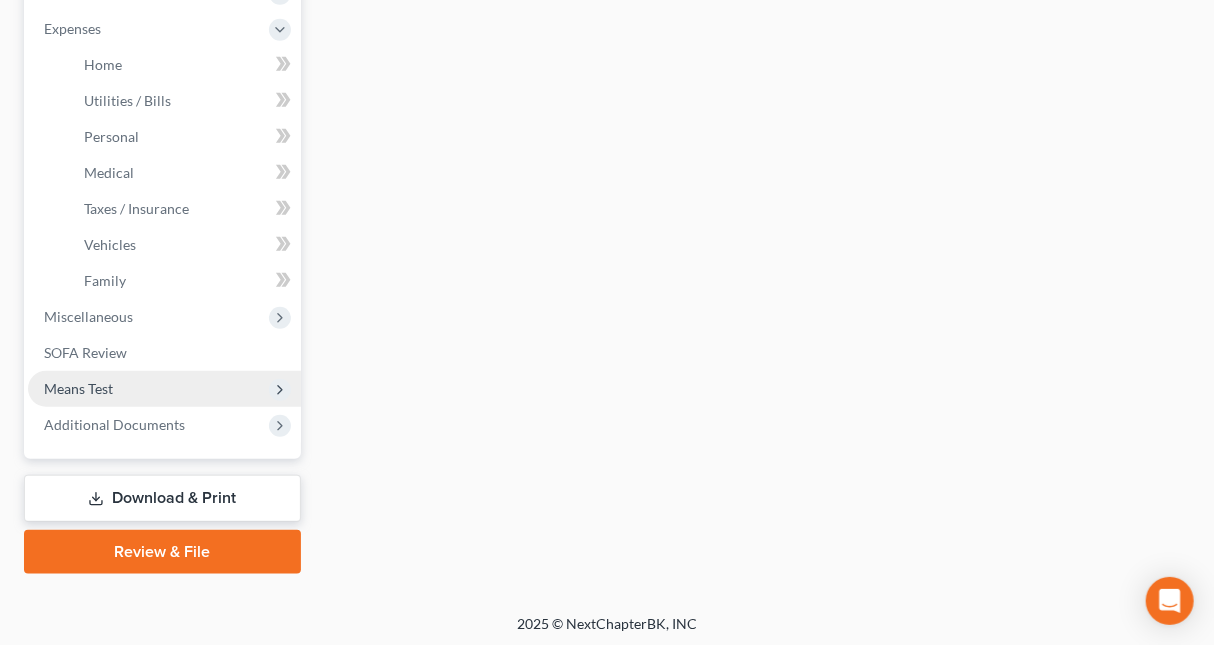
click at [77, 382] on span "Means Test" at bounding box center [78, 388] width 69 height 17
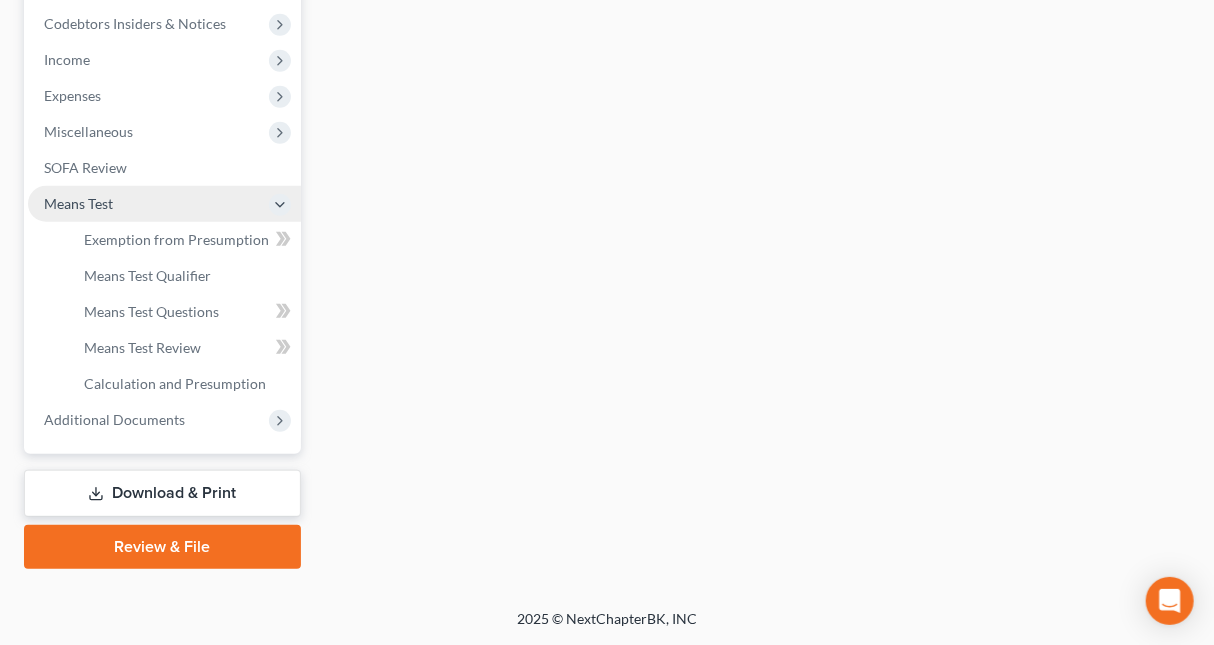
scroll to position [629, 0]
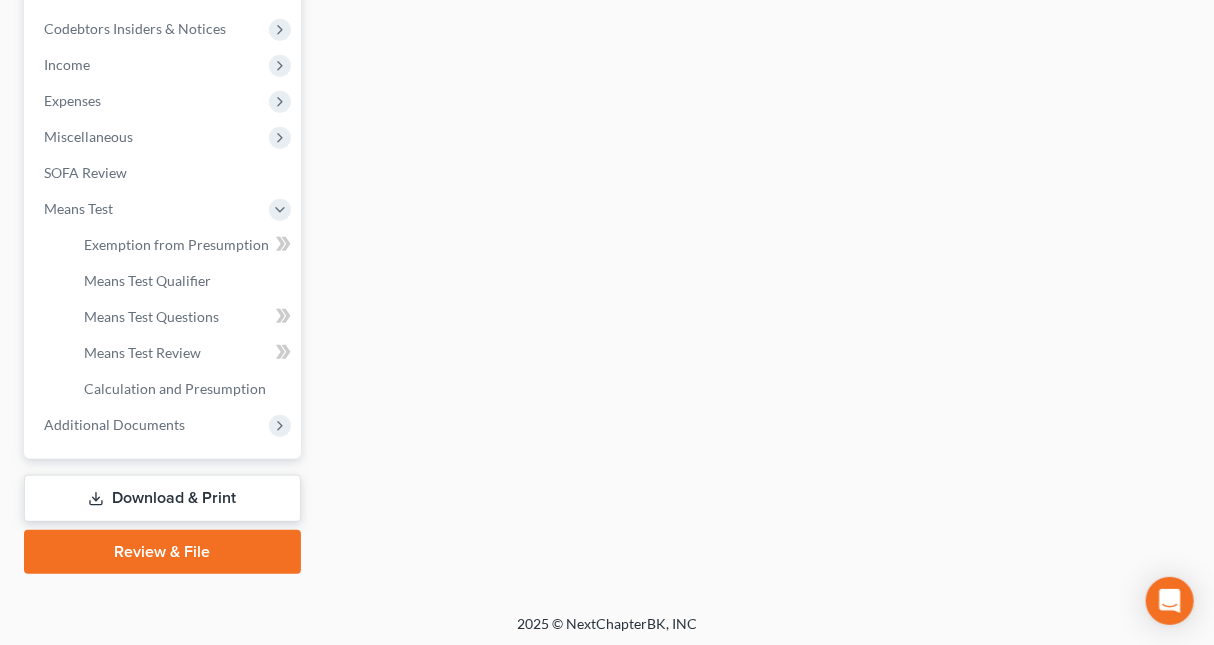
click at [553, 379] on div "Properties Owned New Property Nothing here yet! Property Market Value Liens Exe…" at bounding box center [756, 86] width 890 height 975
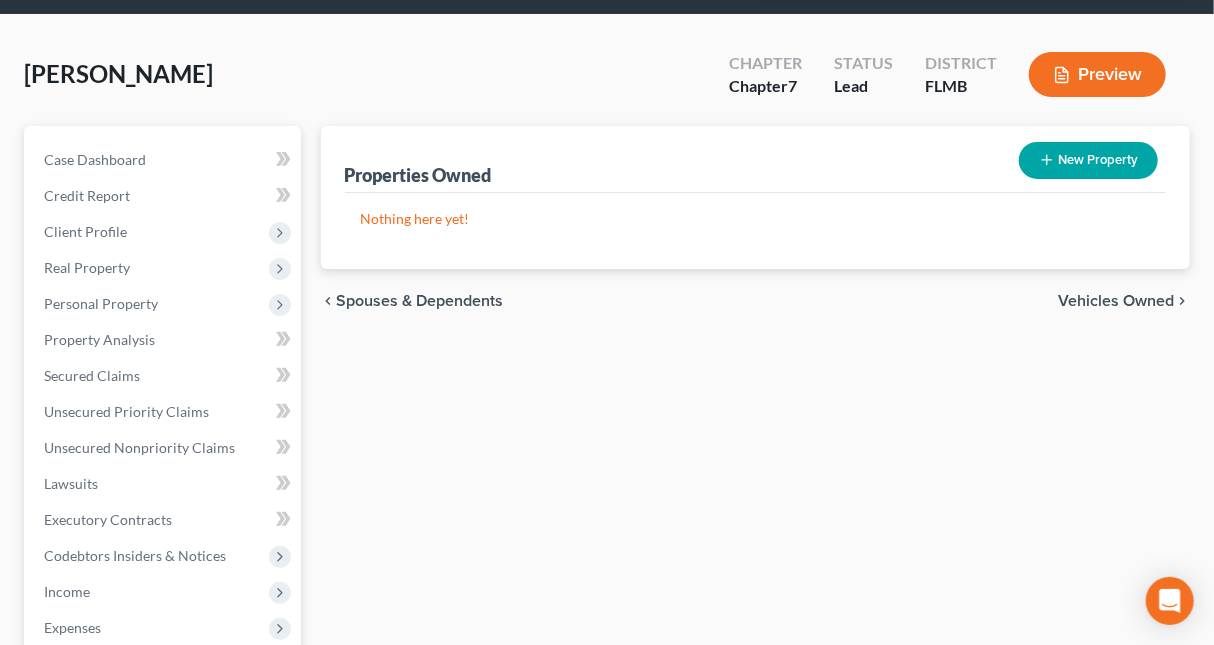
scroll to position [0, 0]
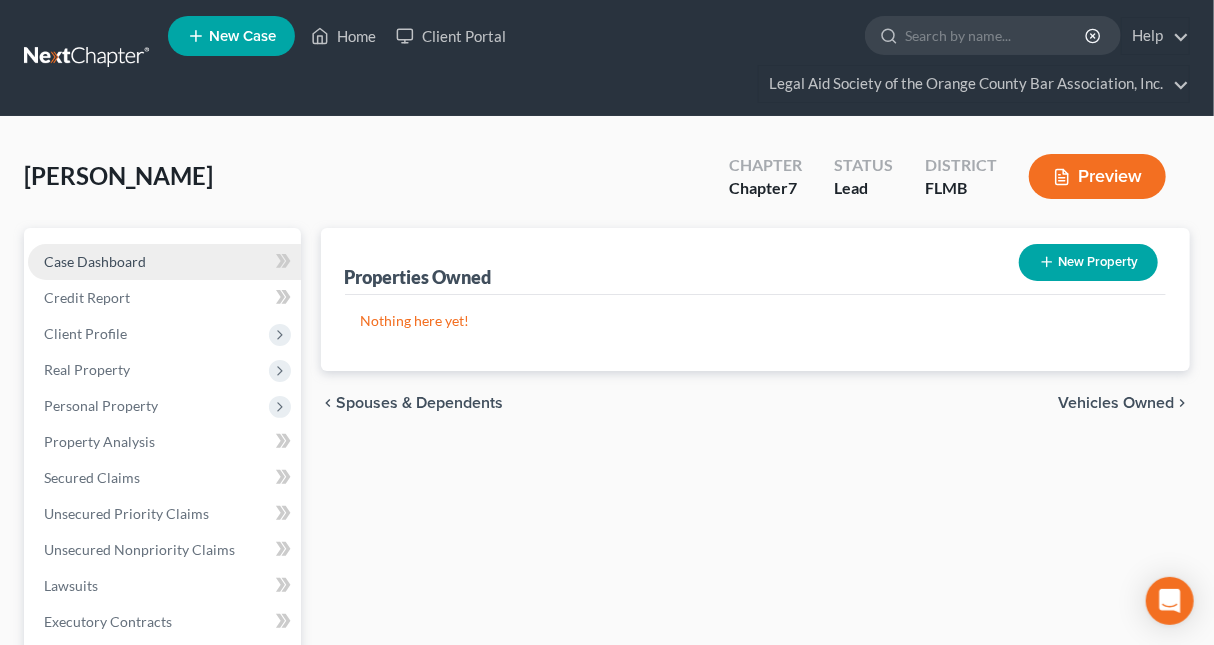
click at [116, 256] on span "Case Dashboard" at bounding box center [95, 261] width 102 height 17
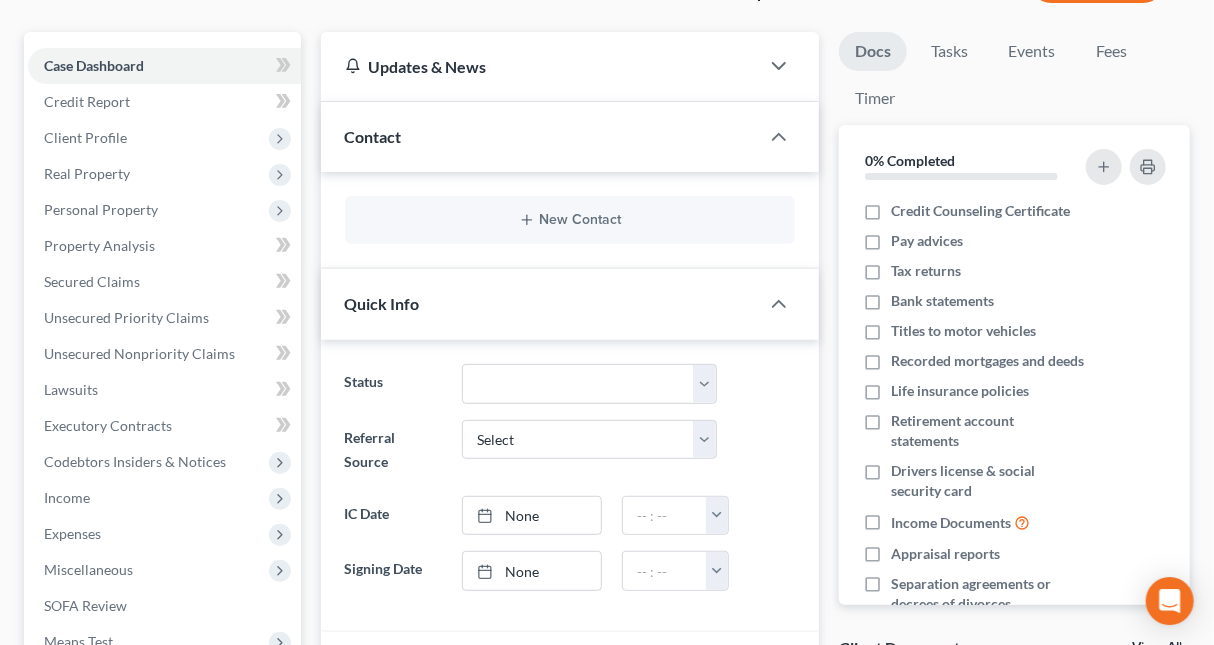
scroll to position [210, 0]
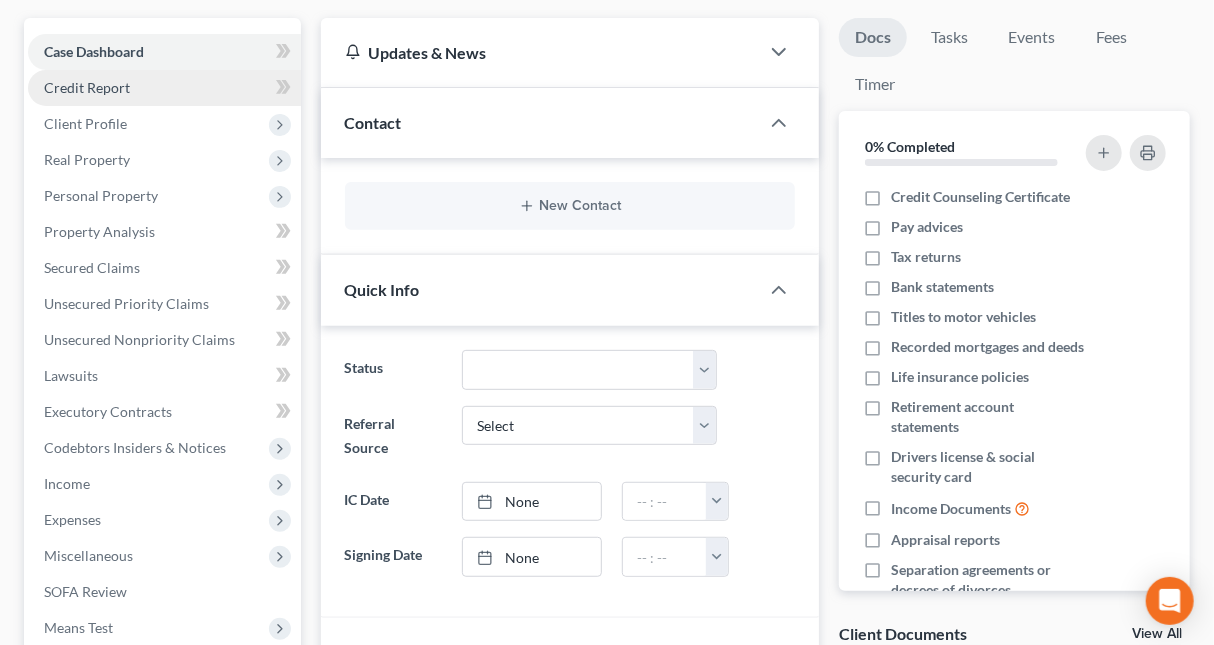
click at [107, 87] on span "Credit Report" at bounding box center [87, 87] width 86 height 17
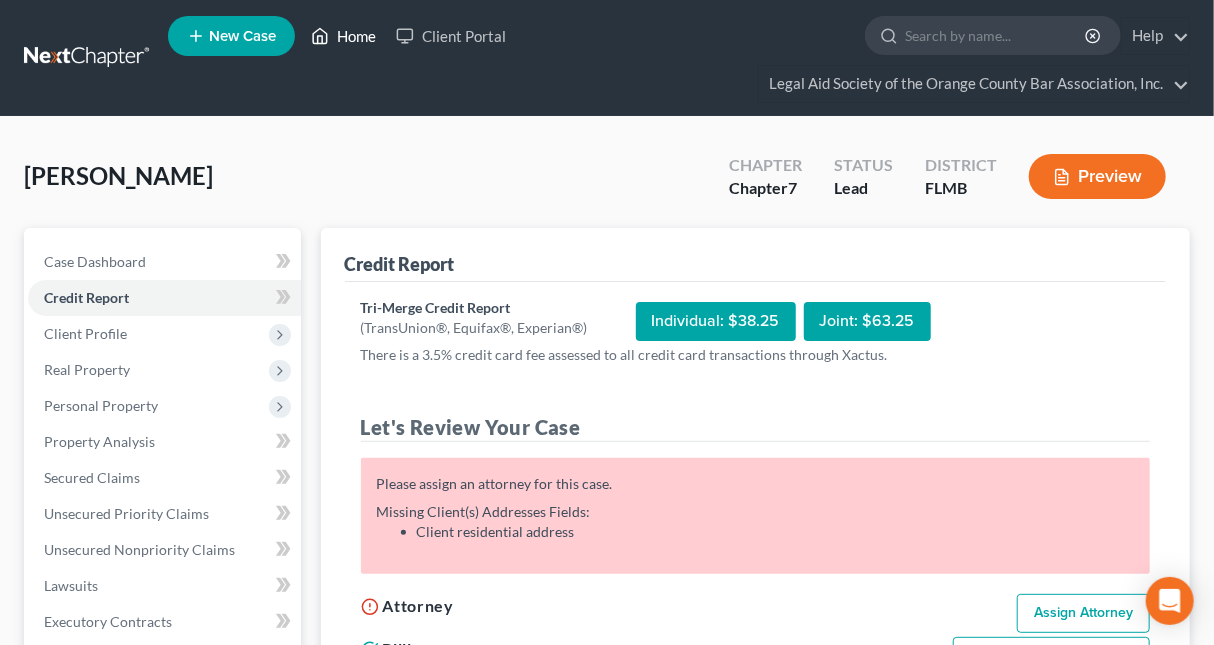
click at [352, 20] on link "Home" at bounding box center [343, 36] width 85 height 36
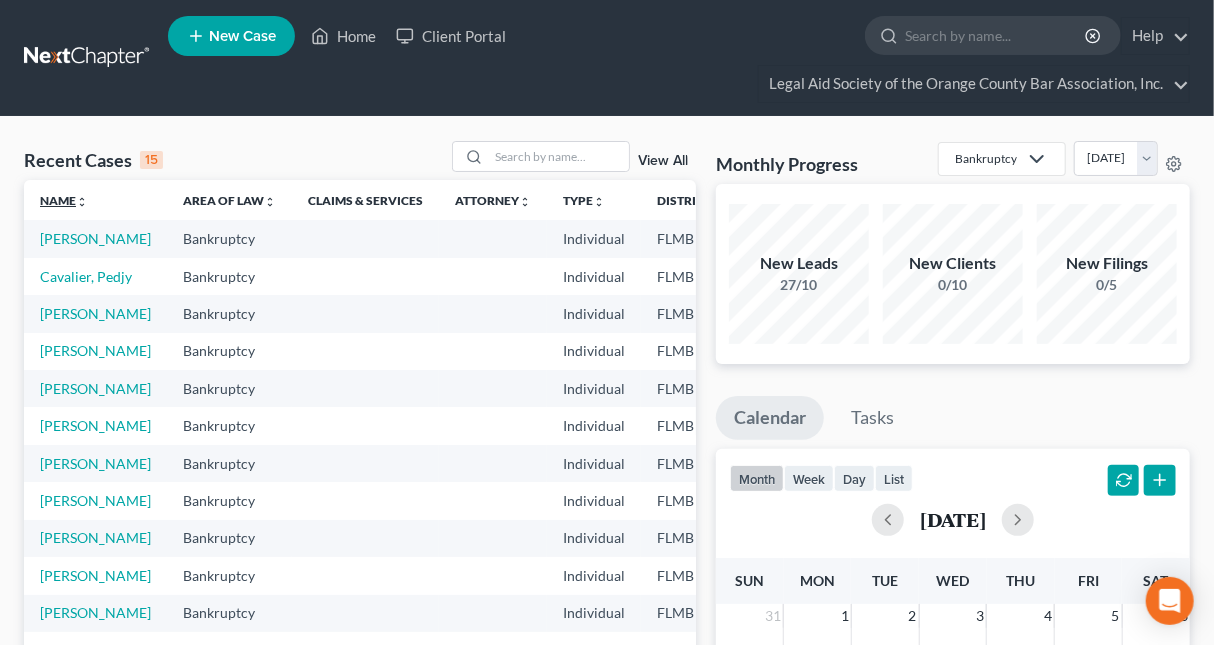
click at [88, 203] on icon "unfold_more" at bounding box center [82, 202] width 12 height 12
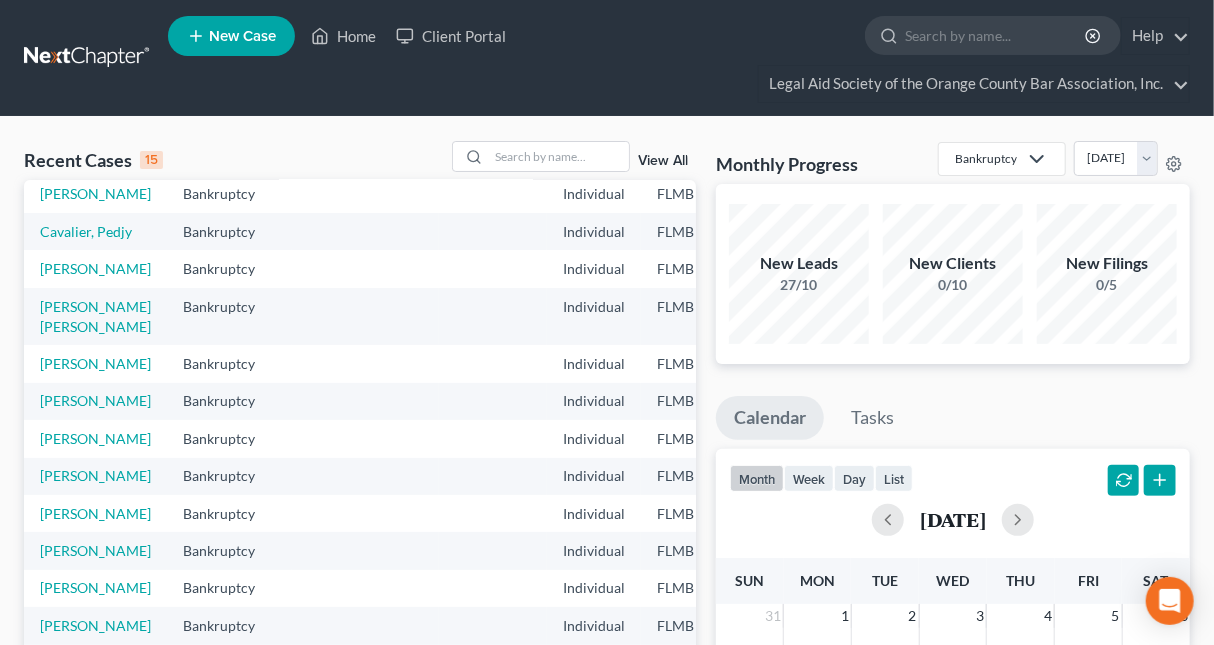
click at [667, 158] on link "View All" at bounding box center [663, 161] width 50 height 14
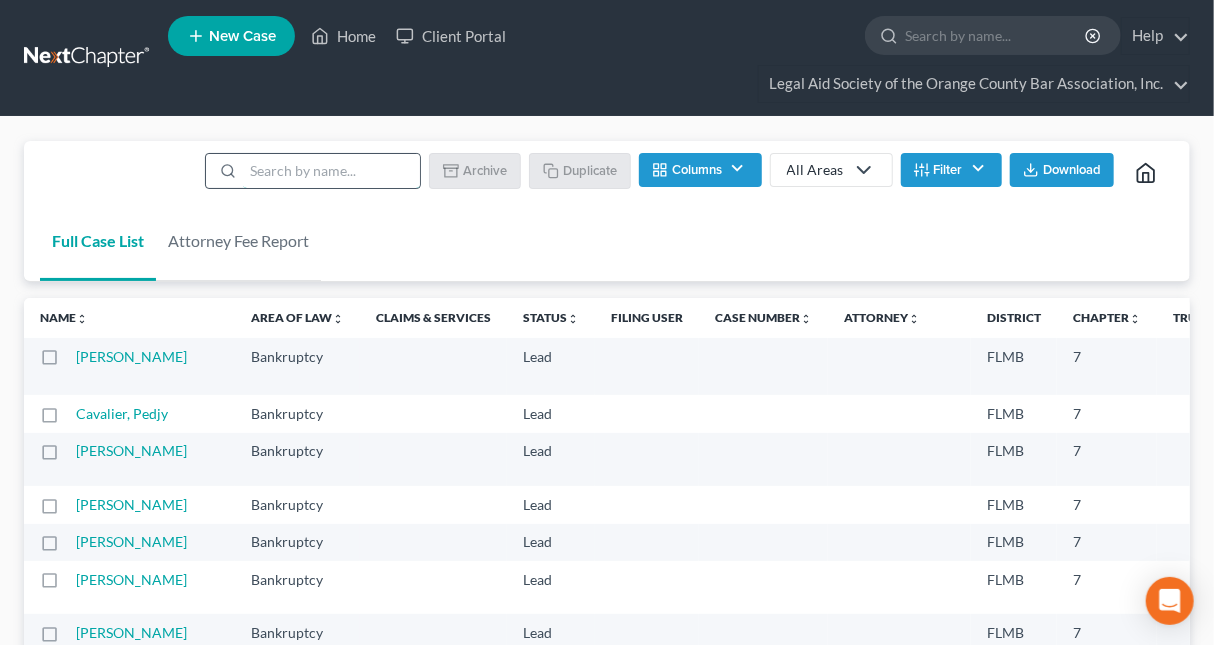
click at [326, 163] on input "search" at bounding box center [331, 171] width 177 height 34
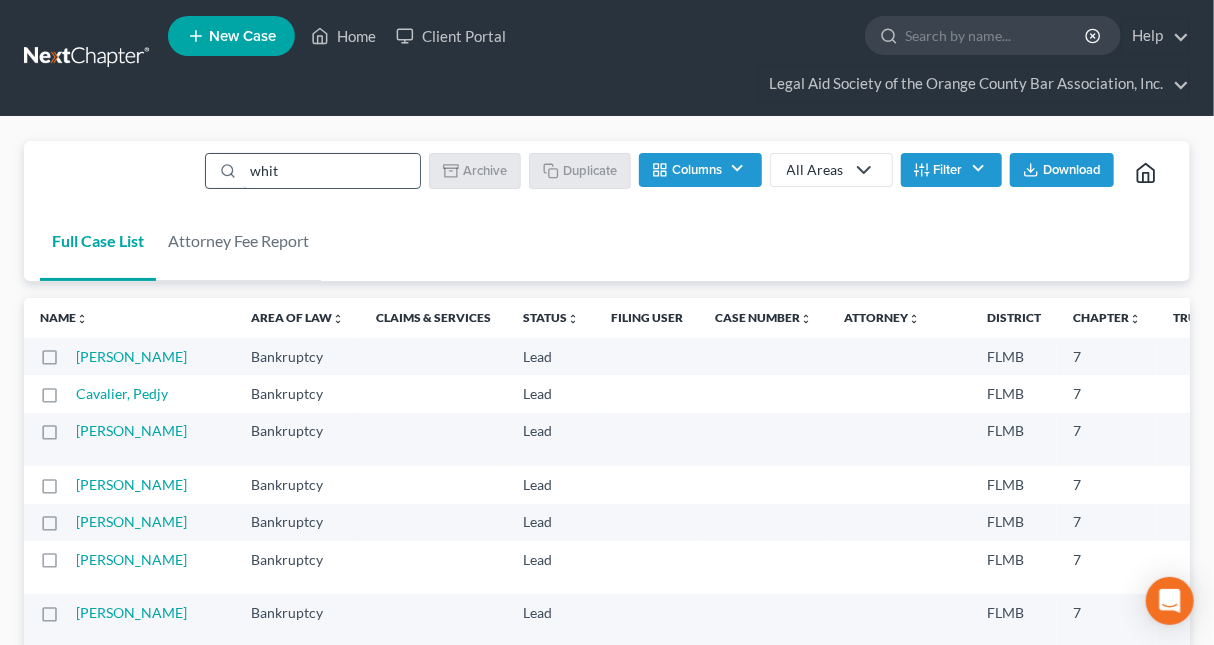
type input "whit"
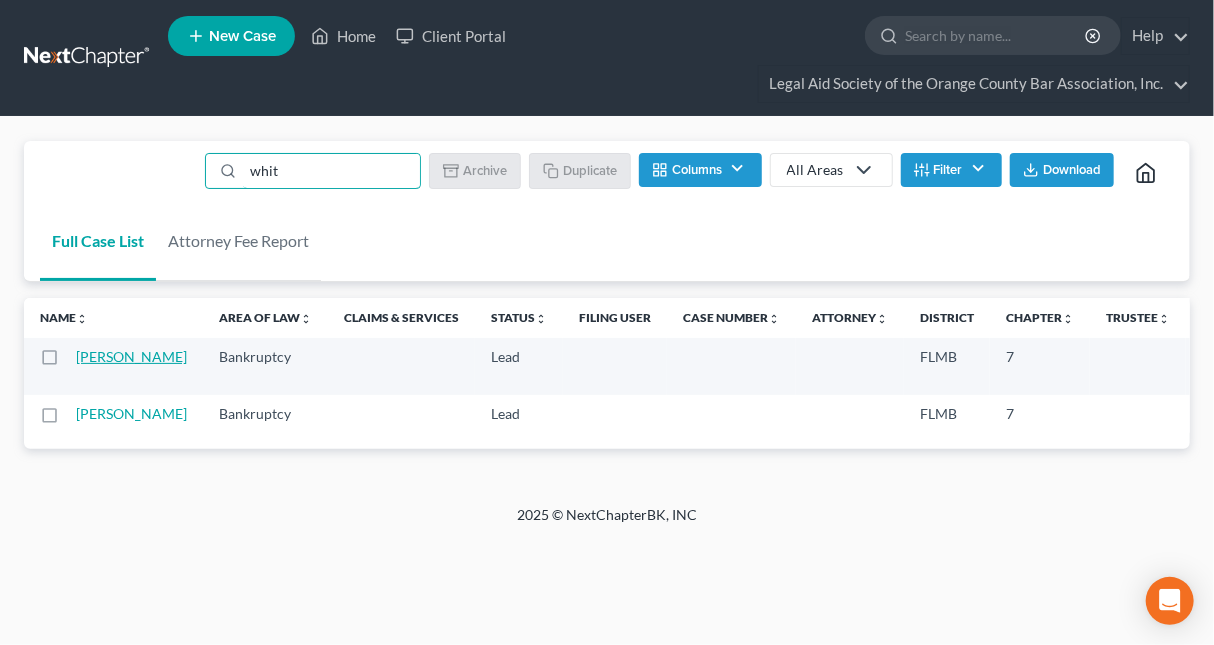
click at [101, 365] on link "[PERSON_NAME]" at bounding box center [131, 356] width 111 height 17
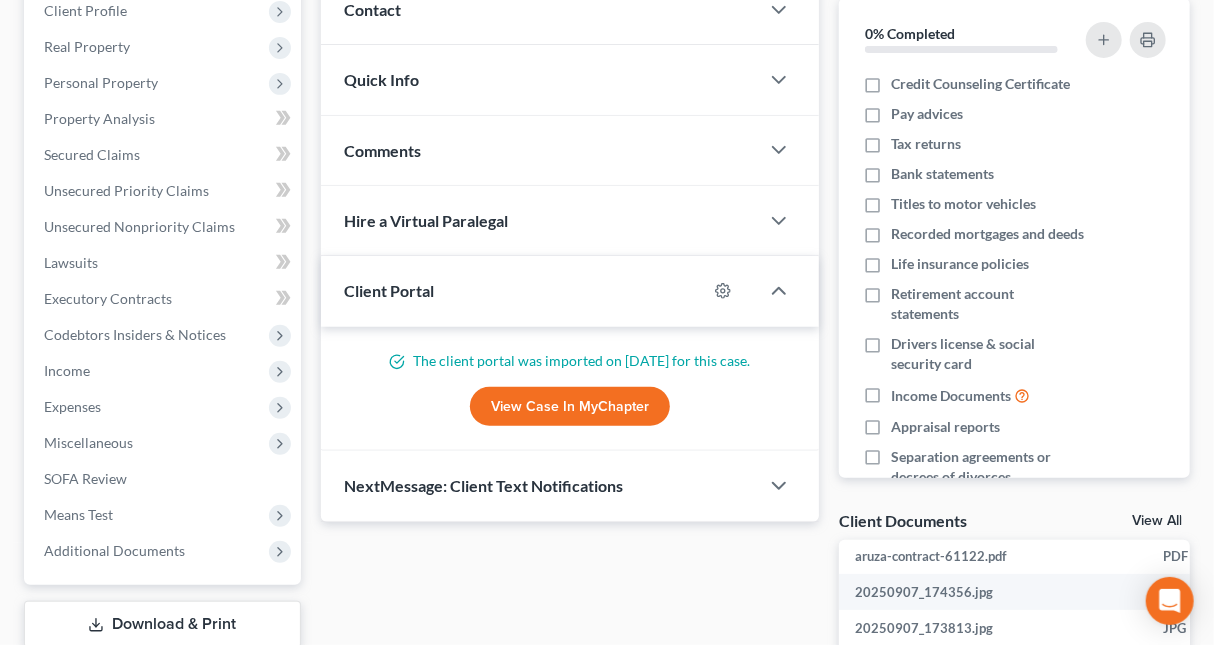
scroll to position [527, 0]
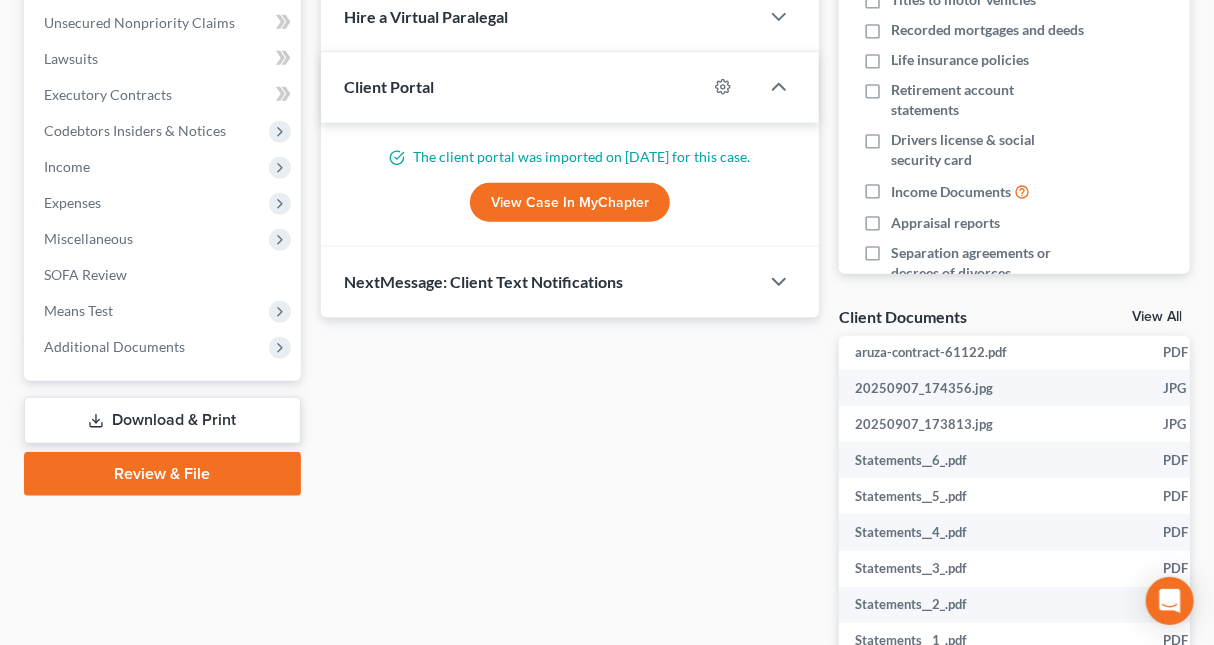
click at [124, 413] on link "Download & Print" at bounding box center [162, 420] width 277 height 47
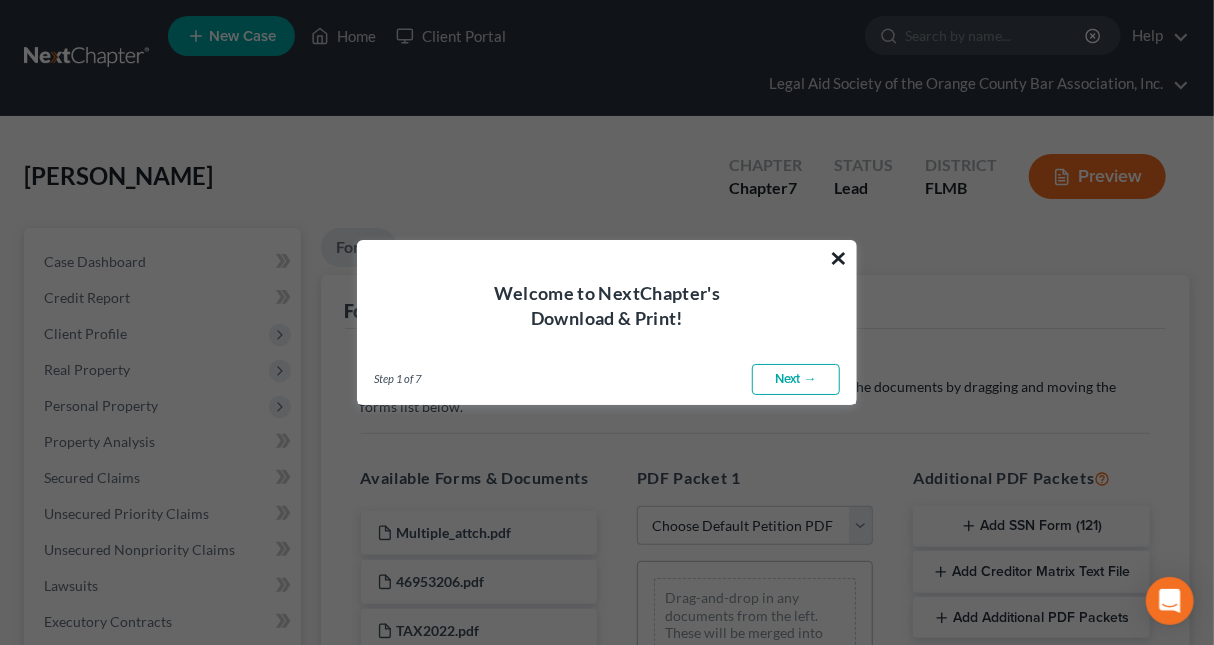
click at [841, 254] on button "×" at bounding box center [838, 258] width 19 height 32
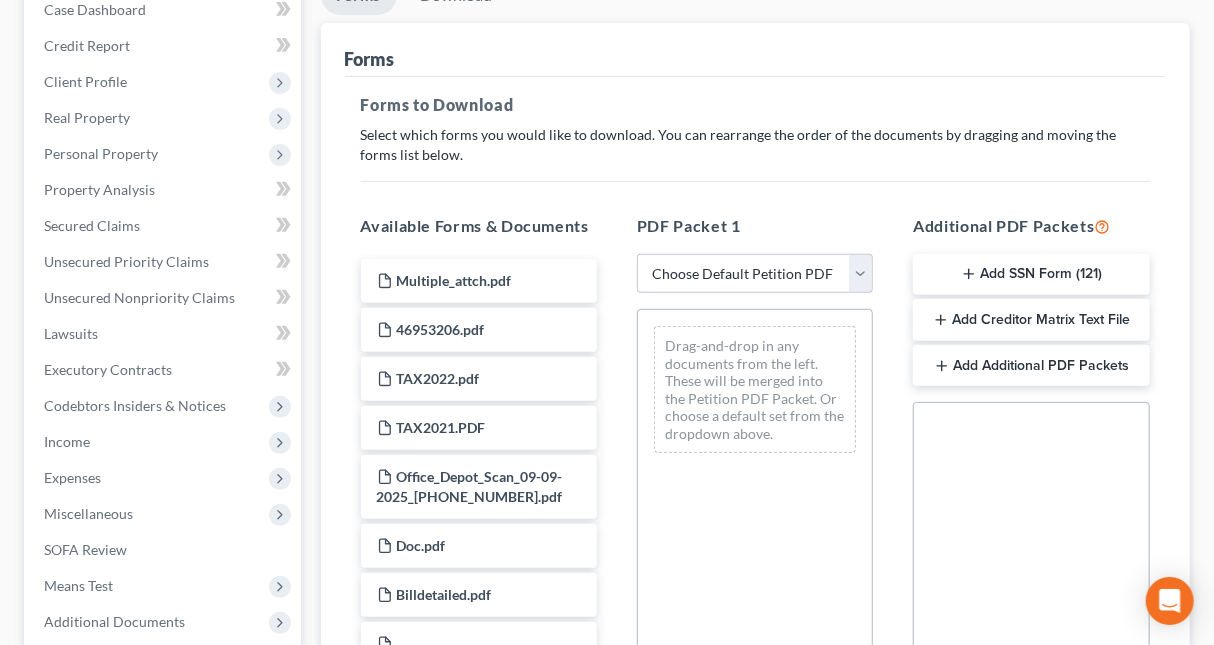
scroll to position [210, 0]
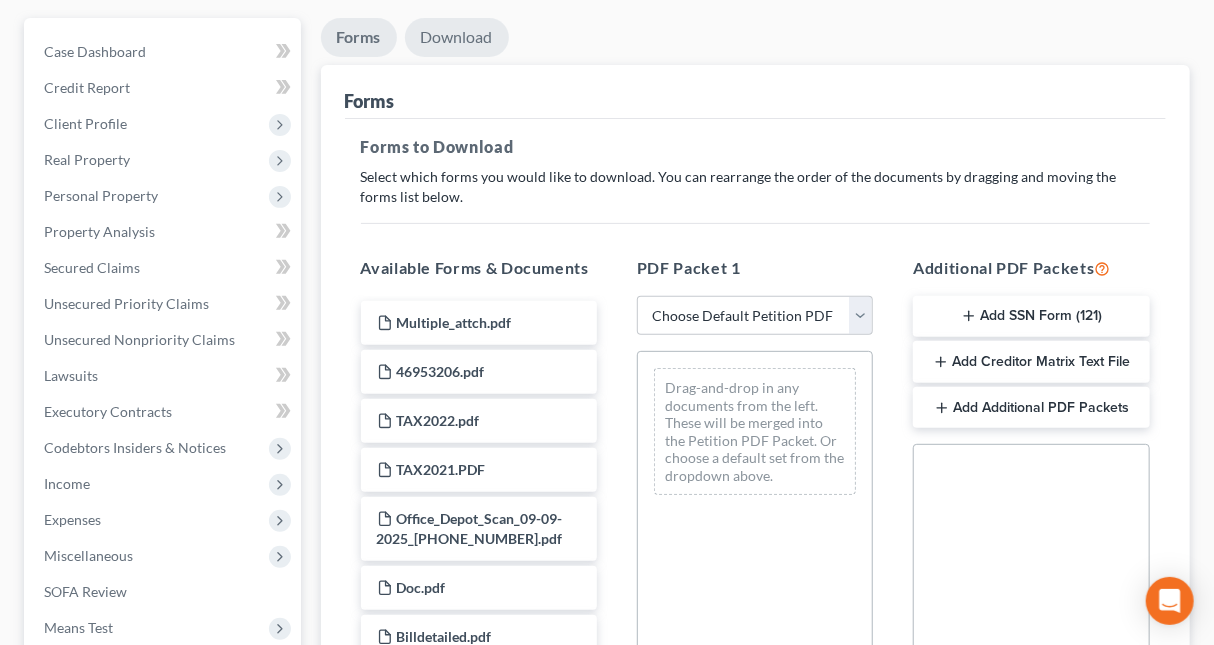
click at [469, 31] on link "Download" at bounding box center [457, 37] width 104 height 39
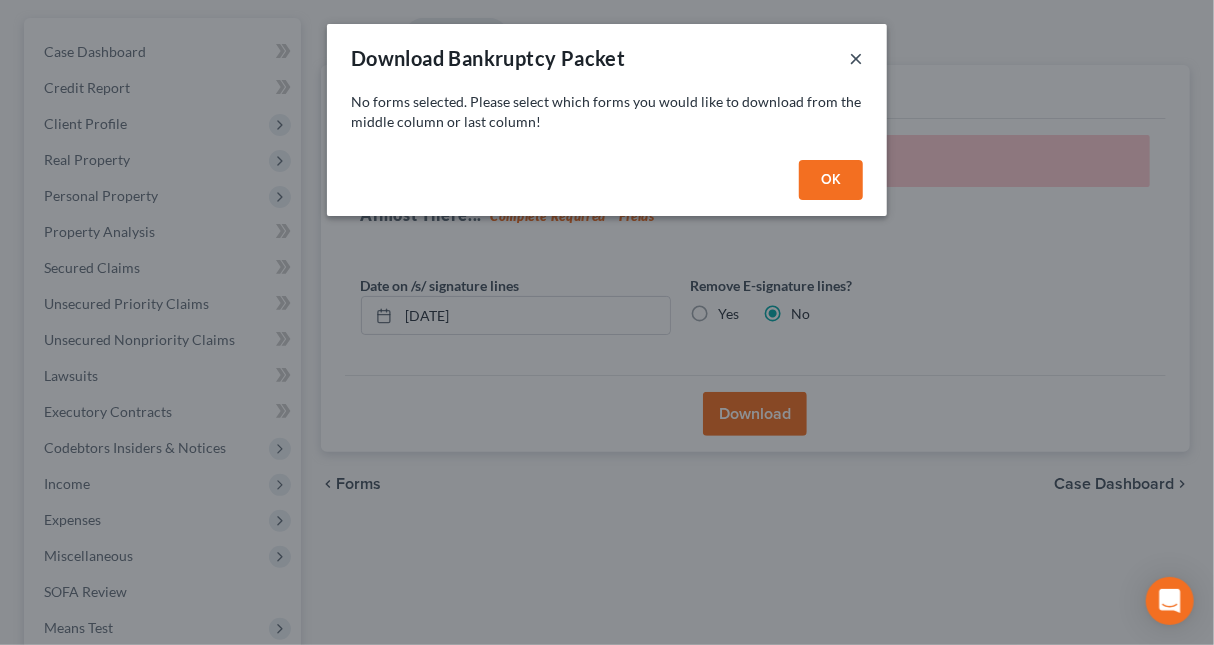
click at [862, 63] on button "×" at bounding box center [856, 58] width 14 height 24
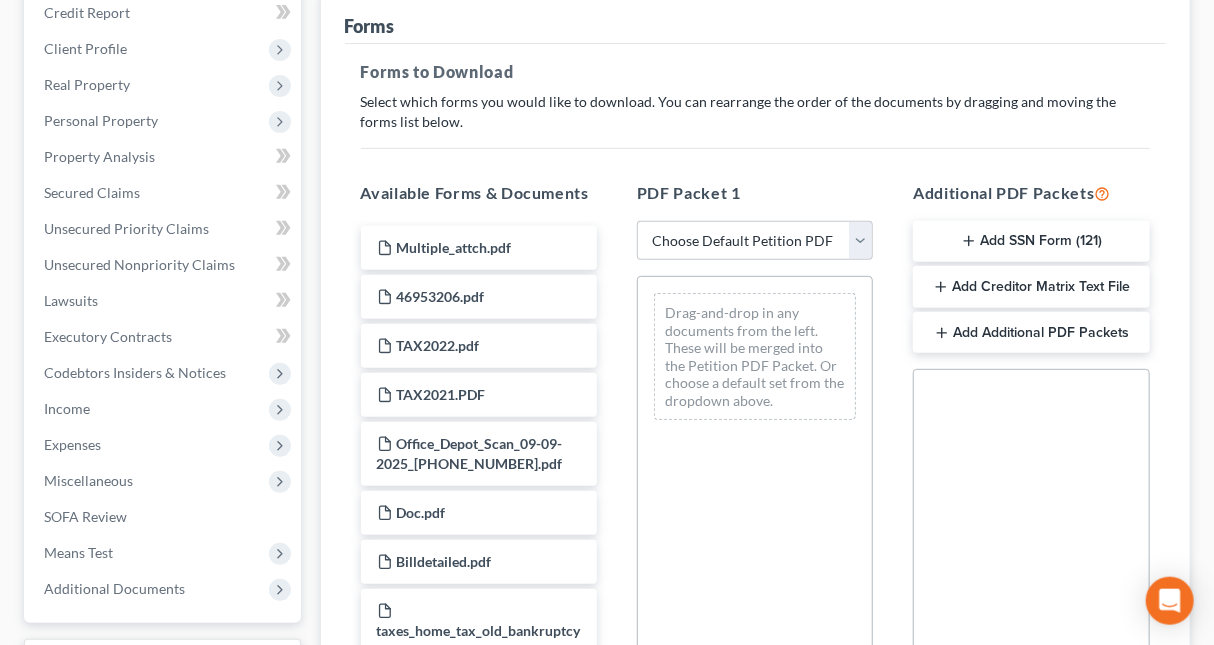
scroll to position [325, 0]
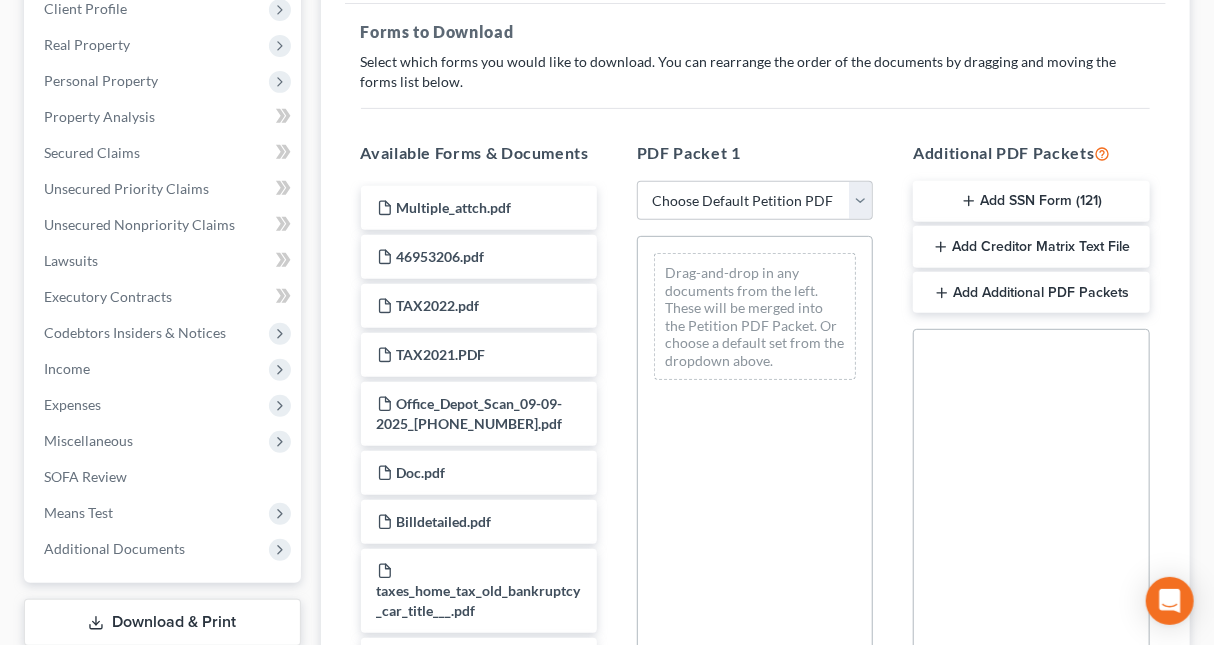
click at [1039, 195] on button "Add SSN Form (121)" at bounding box center [1031, 202] width 236 height 42
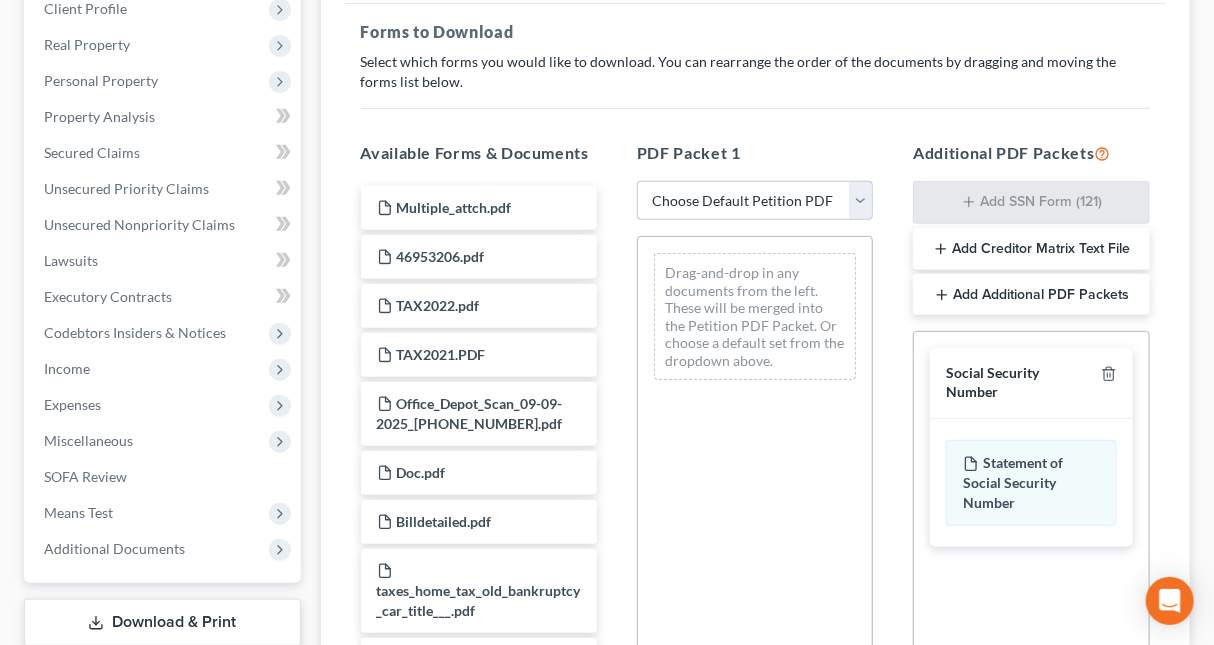
drag, startPoint x: 1042, startPoint y: 440, endPoint x: 853, endPoint y: 431, distance: 189.1
click at [913, 431] on div "Social Security Number Statement of Social Security Number Creditor Matrix Text…" at bounding box center [1031, 558] width 236 height 455
click at [1166, 396] on div "Additional PDF Packets Add SSN Form (121) Add Creditor Matrix Text File Add Add…" at bounding box center [1031, 464] width 276 height 678
click at [1014, 288] on button "Add Additional PDF Packets" at bounding box center [1031, 295] width 236 height 42
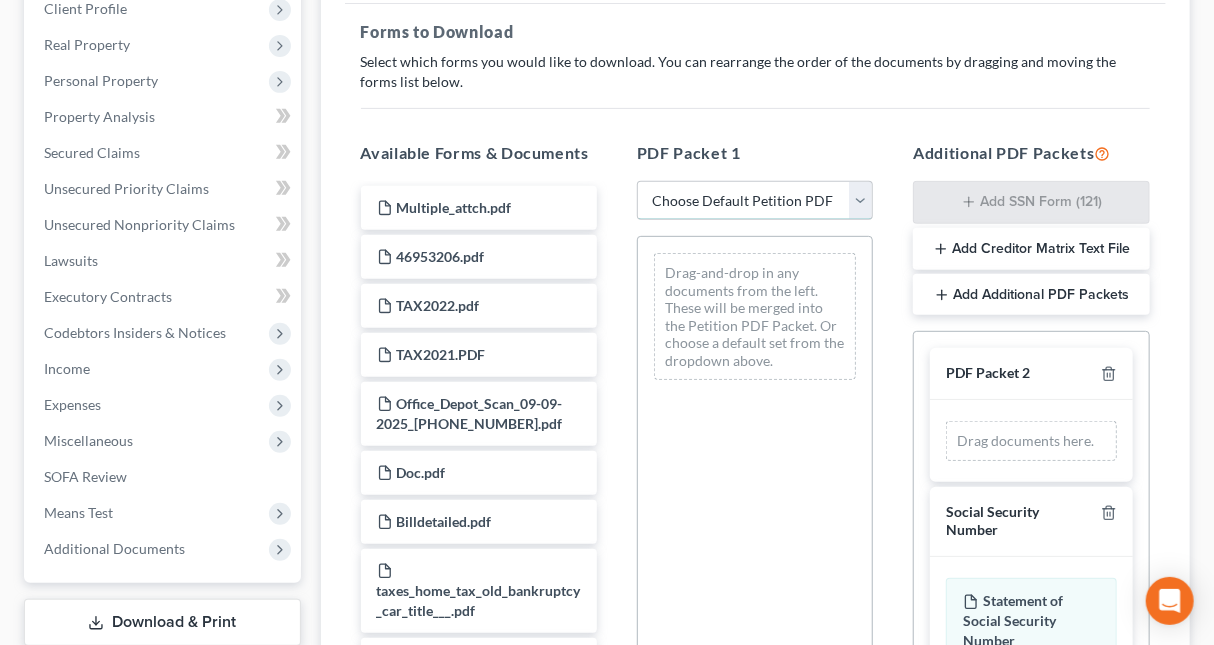
click at [637, 181] on select "Choose Default Petition PDF Packet Complete Bankruptcy Petition (all forms and …" at bounding box center [755, 201] width 236 height 40
select select "0"
click option "Complete Bankruptcy Petition (all forms and schedules)" at bounding box center [0, 0] width 0 height 0
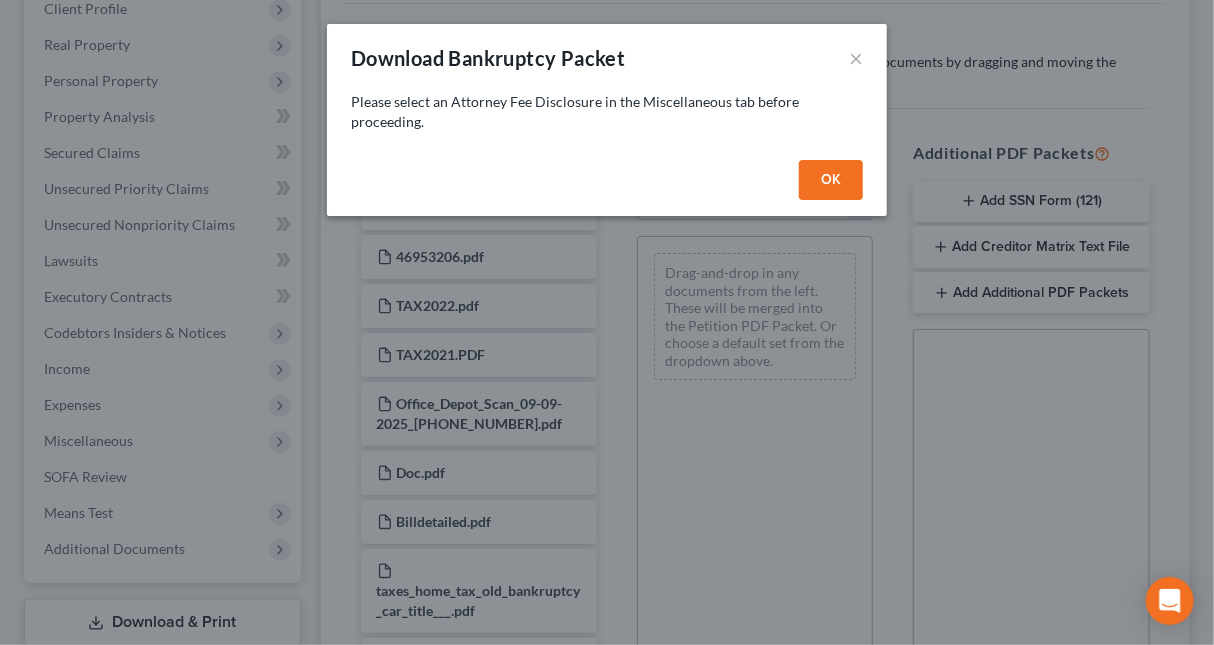
click at [830, 168] on button "OK" at bounding box center [831, 180] width 64 height 40
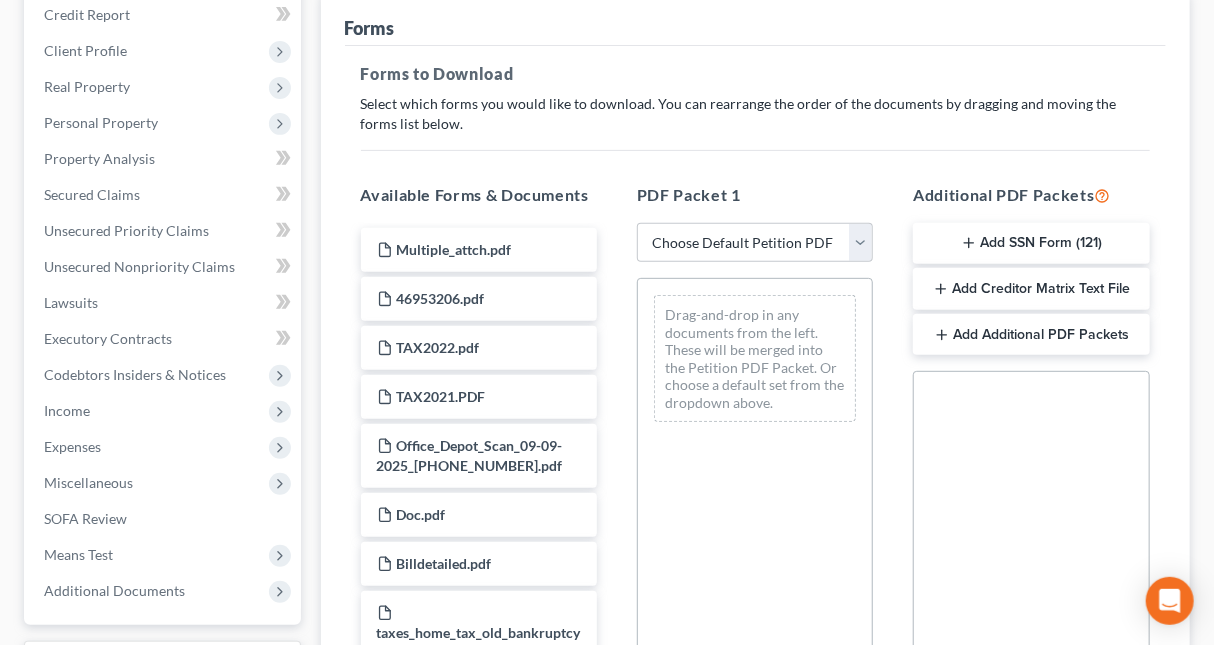
scroll to position [220, 0]
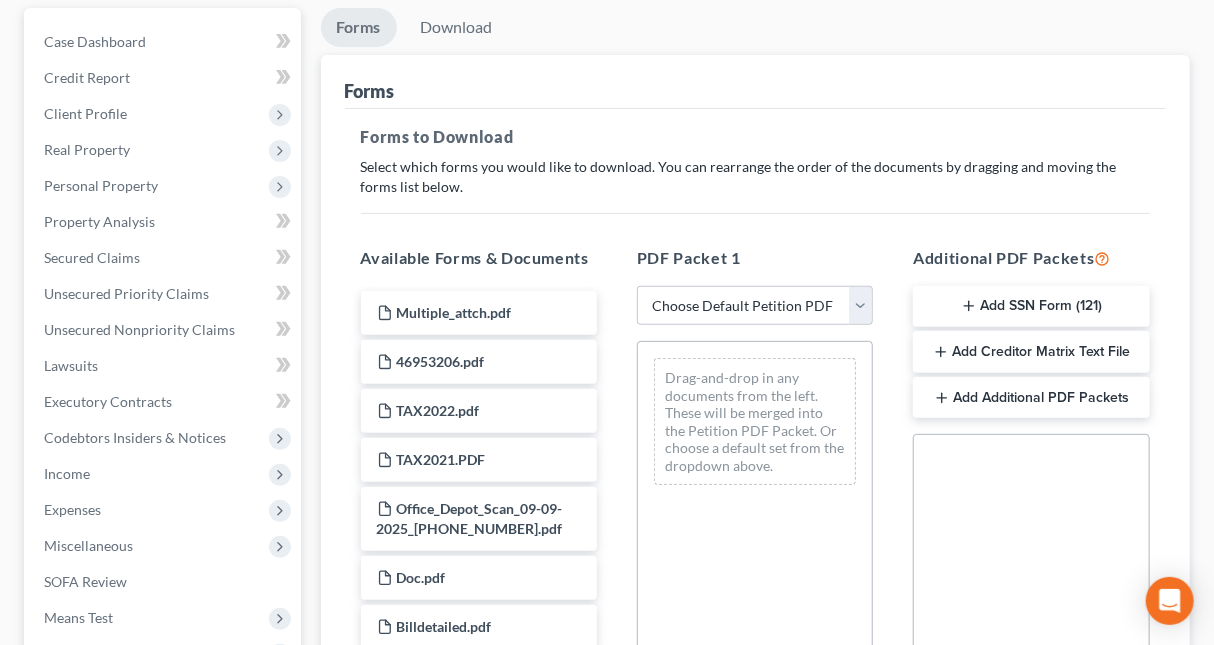
click at [1002, 392] on button "Add Additional PDF Packets" at bounding box center [1031, 398] width 236 height 42
select select "0"
click option "Complete Bankruptcy Petition (all forms and schedules)" at bounding box center [0, 0] width 0 height 0
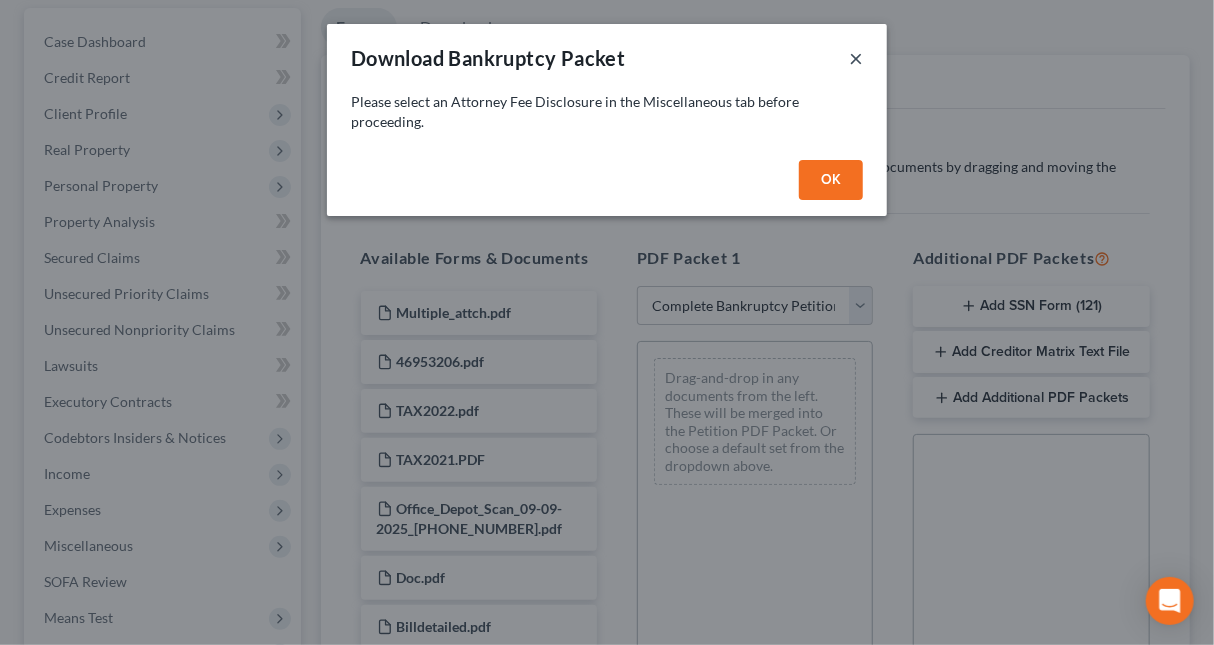
click at [853, 56] on button "×" at bounding box center [856, 58] width 14 height 24
select select
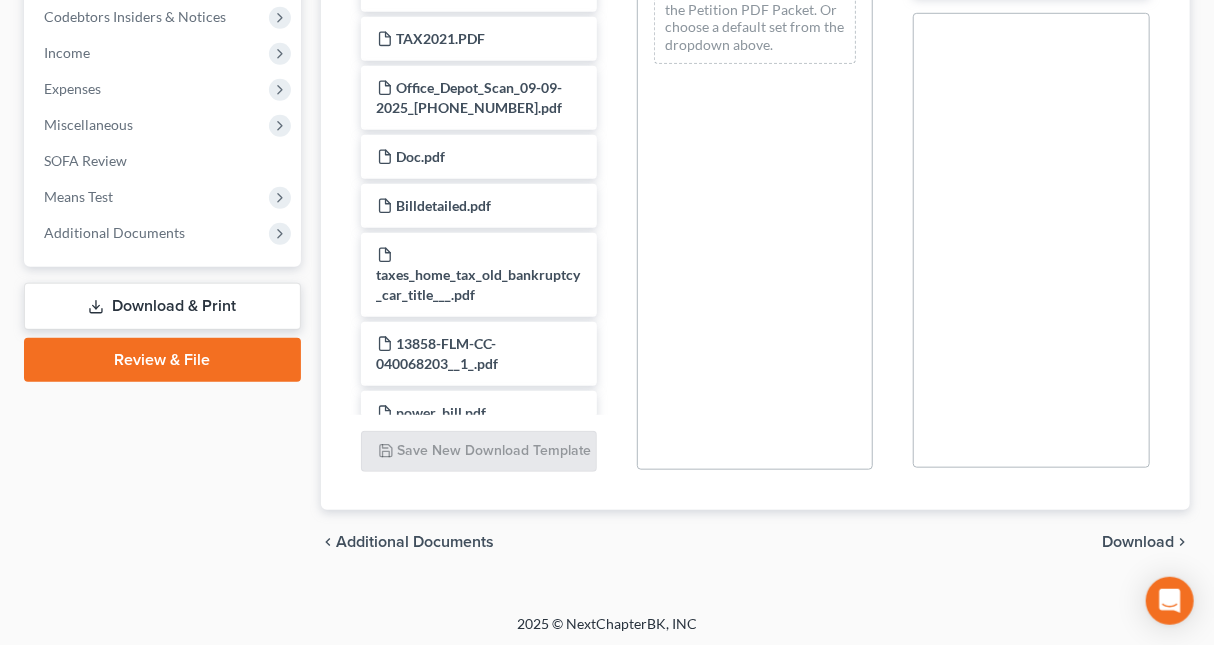
scroll to position [642, 0]
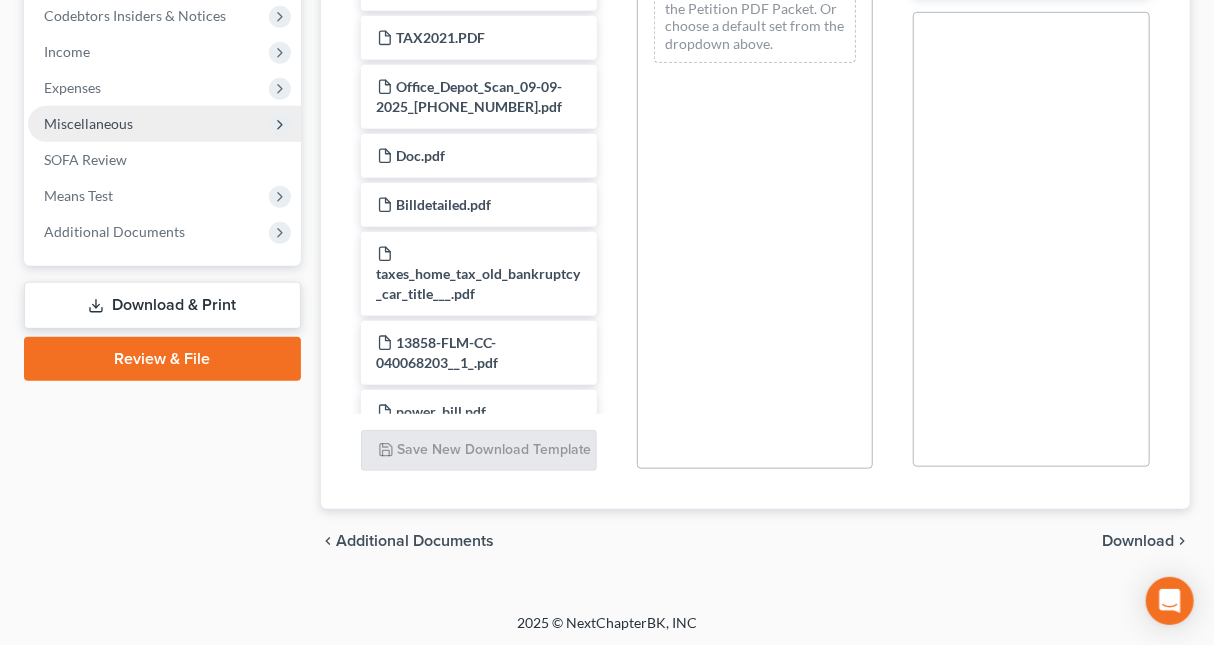
click at [99, 111] on span "Miscellaneous" at bounding box center [164, 124] width 273 height 36
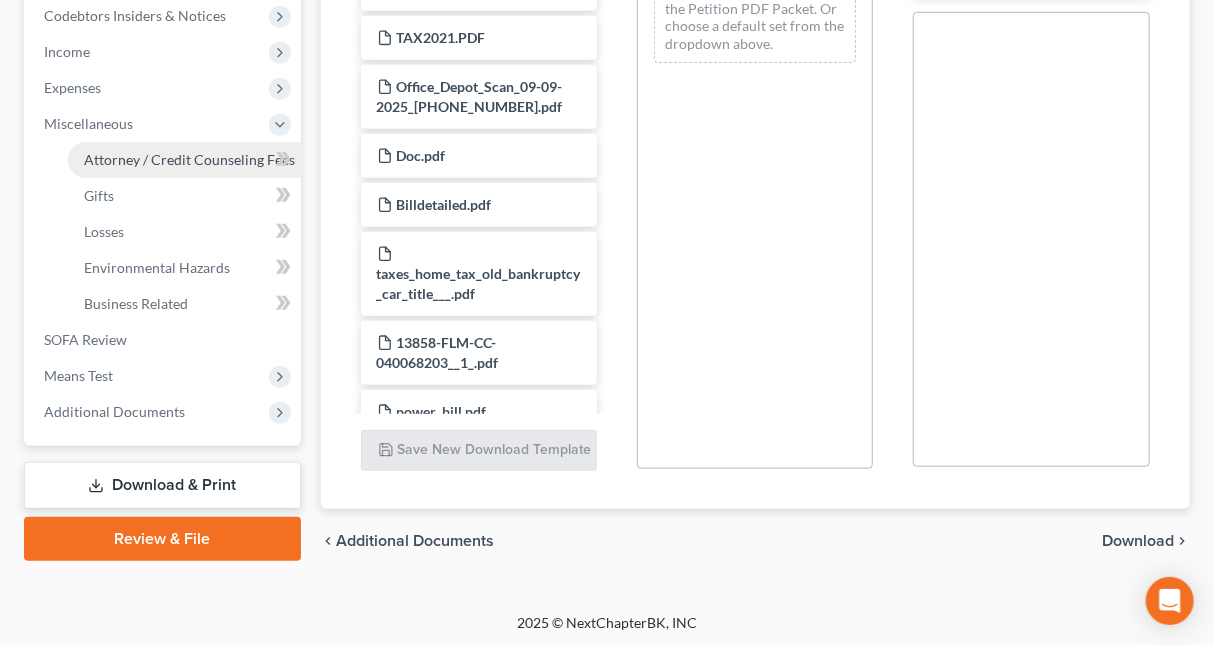
click at [176, 156] on span "Attorney / Credit Counseling Fees" at bounding box center [189, 159] width 211 height 17
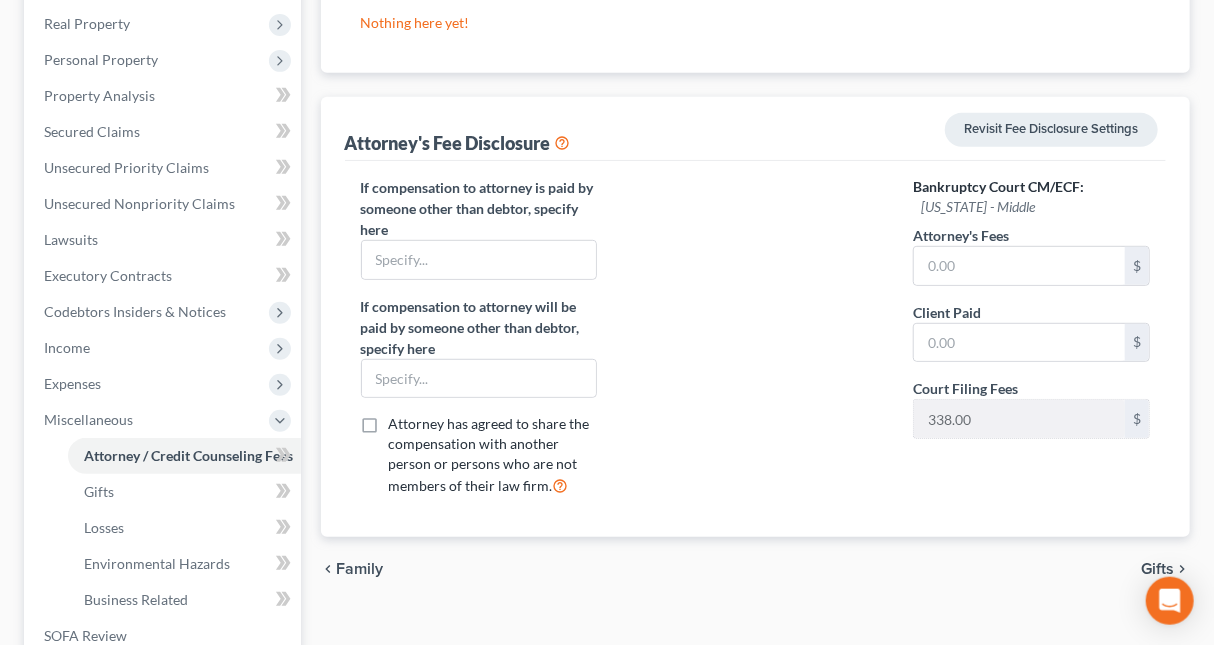
scroll to position [313, 0]
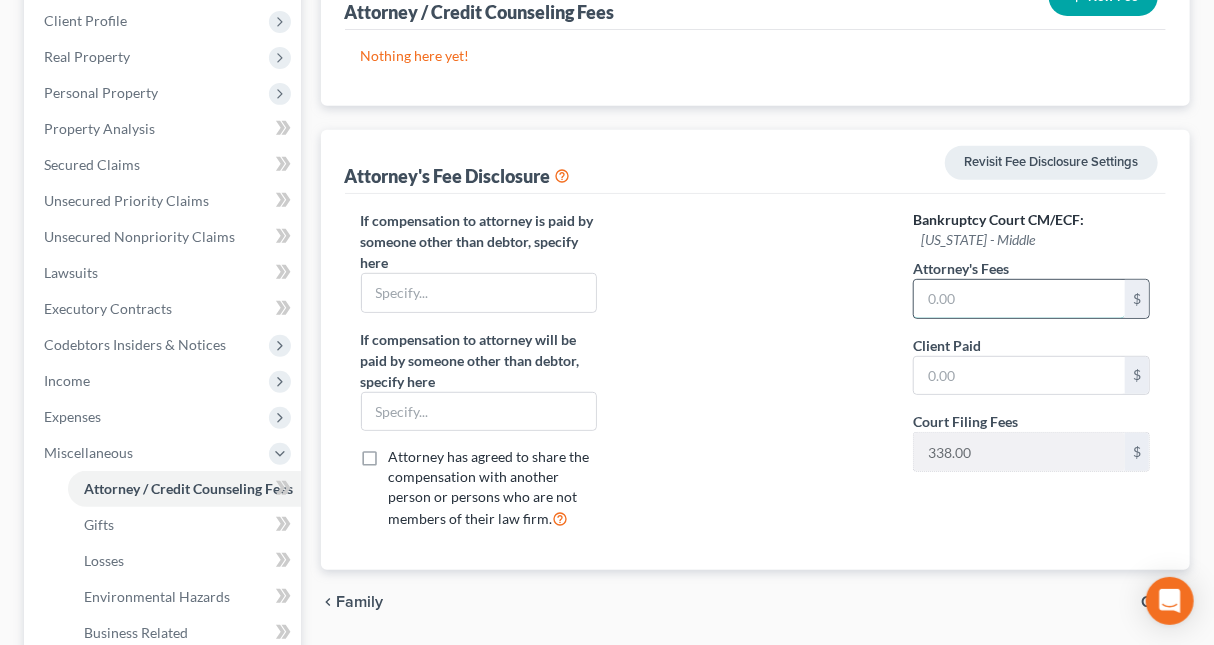
click at [1009, 304] on input "text" at bounding box center [1019, 299] width 211 height 38
type input "0"
click at [981, 373] on input "text" at bounding box center [1019, 376] width 211 height 38
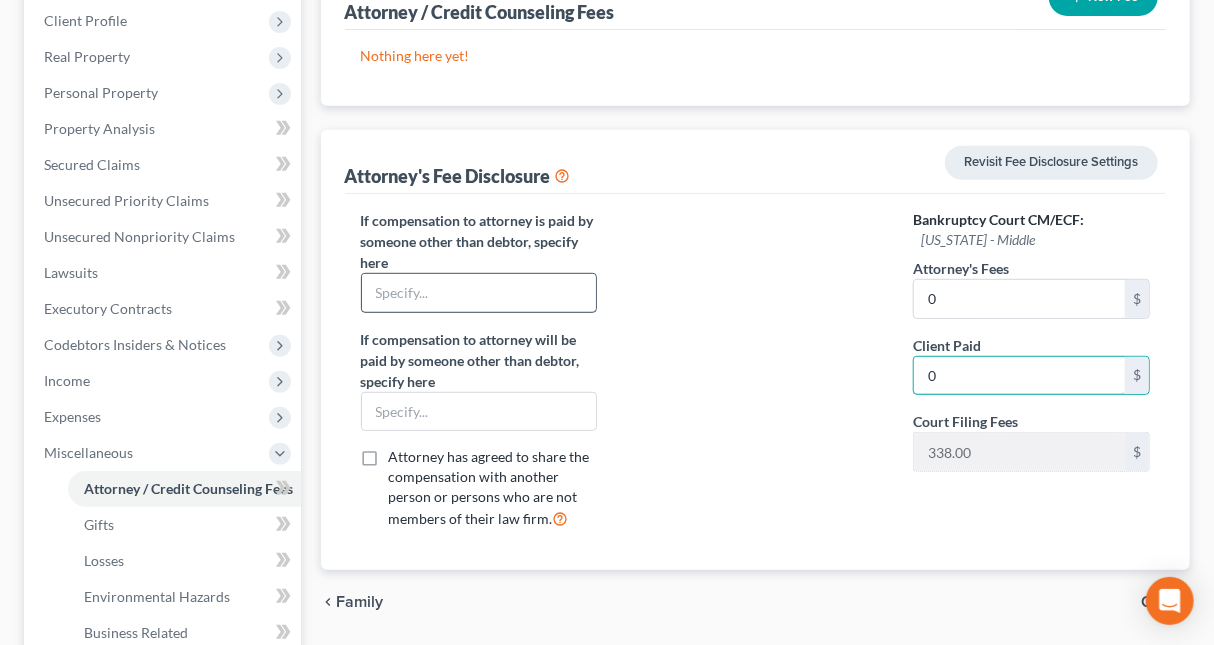
type input "0"
click at [447, 291] on input "text" at bounding box center [479, 293] width 234 height 38
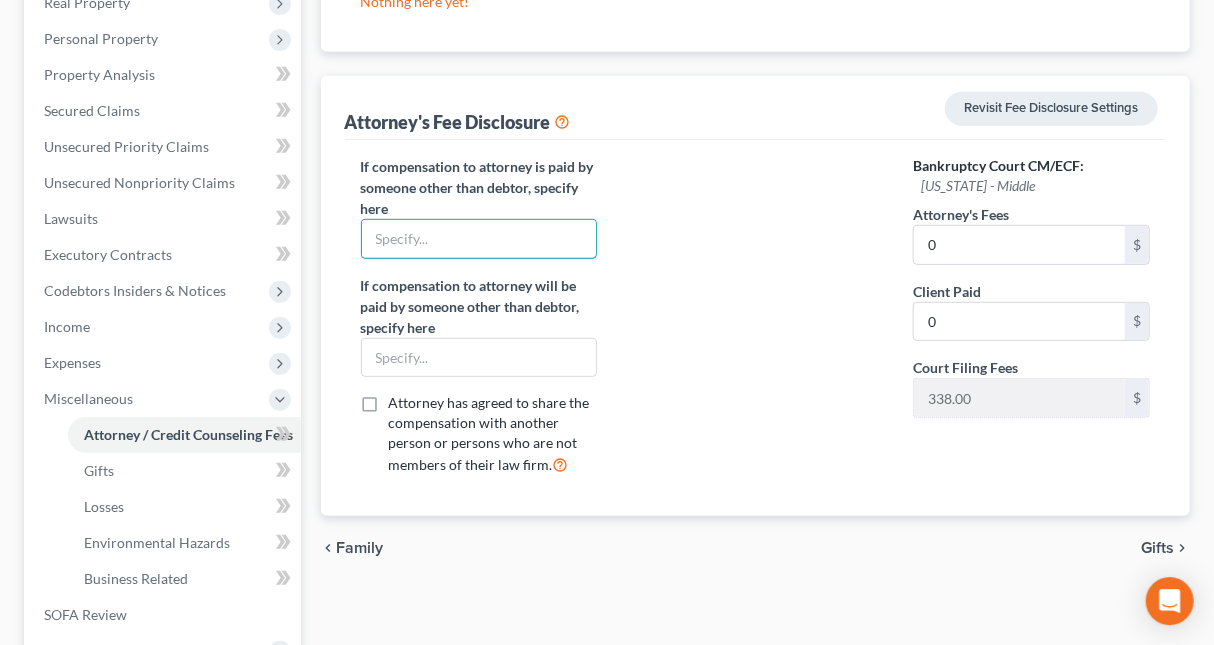
scroll to position [418, 0]
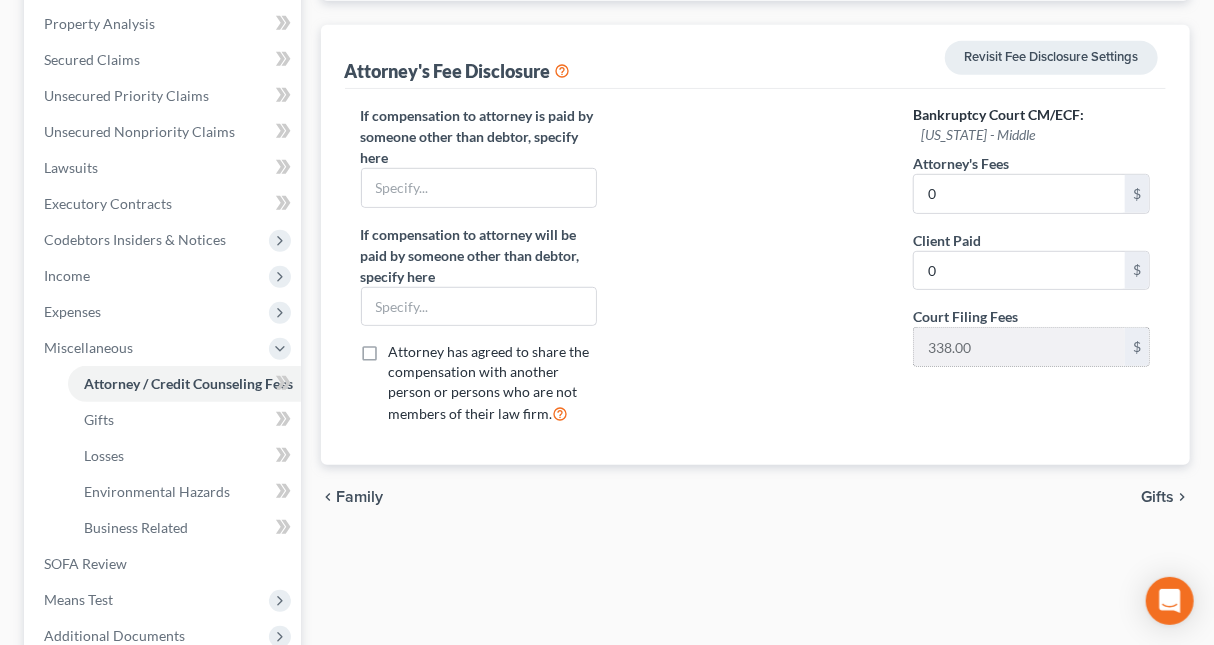
click at [1022, 343] on div "Bankruptcy Court CM/ECF: [US_STATE] - Middle Attorney's Fees 0 $ Client Paid 0 …" at bounding box center [1031, 273] width 276 height 336
click at [466, 188] on input "text" at bounding box center [479, 188] width 234 height 38
click at [571, 64] on icon at bounding box center [563, 69] width 16 height 19
click at [570, 176] on input "text" at bounding box center [479, 188] width 234 height 38
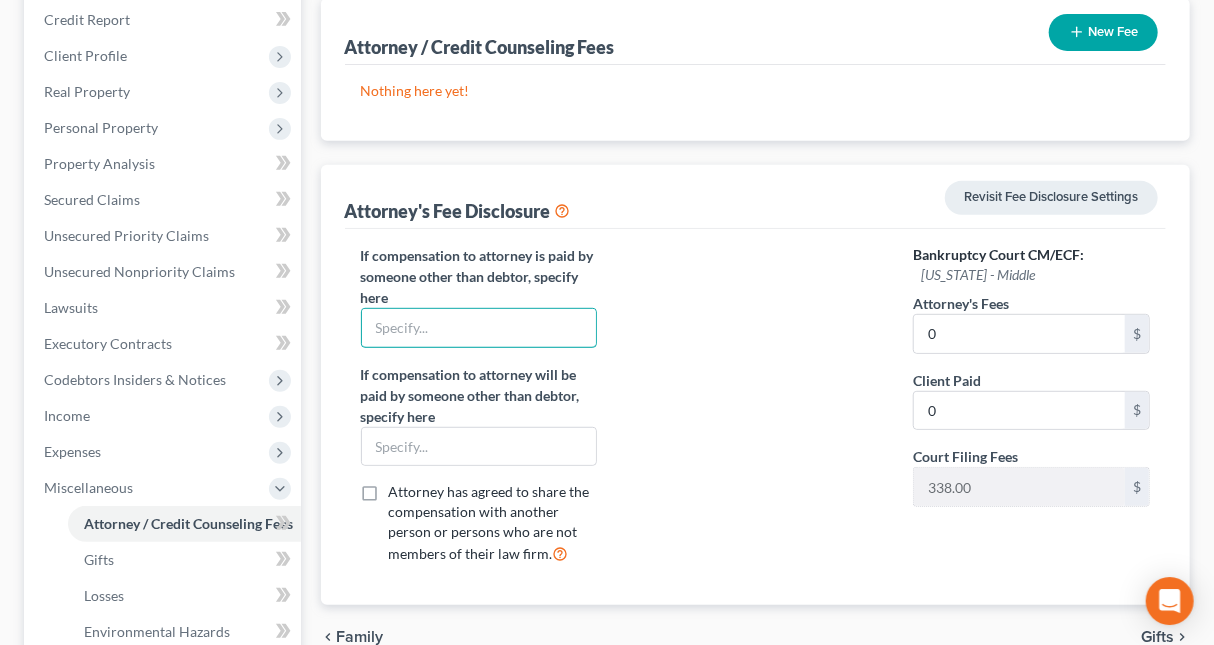
scroll to position [313, 0]
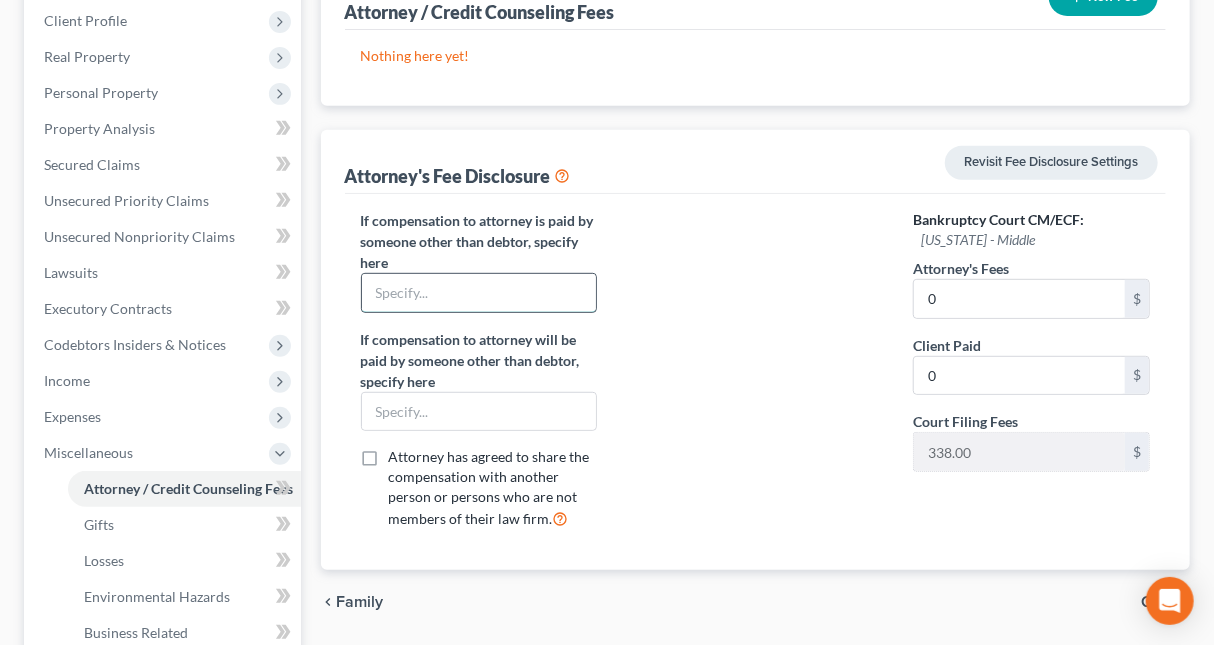
click at [547, 281] on input "text" at bounding box center [479, 293] width 234 height 38
click at [546, 281] on input "text" at bounding box center [479, 293] width 234 height 38
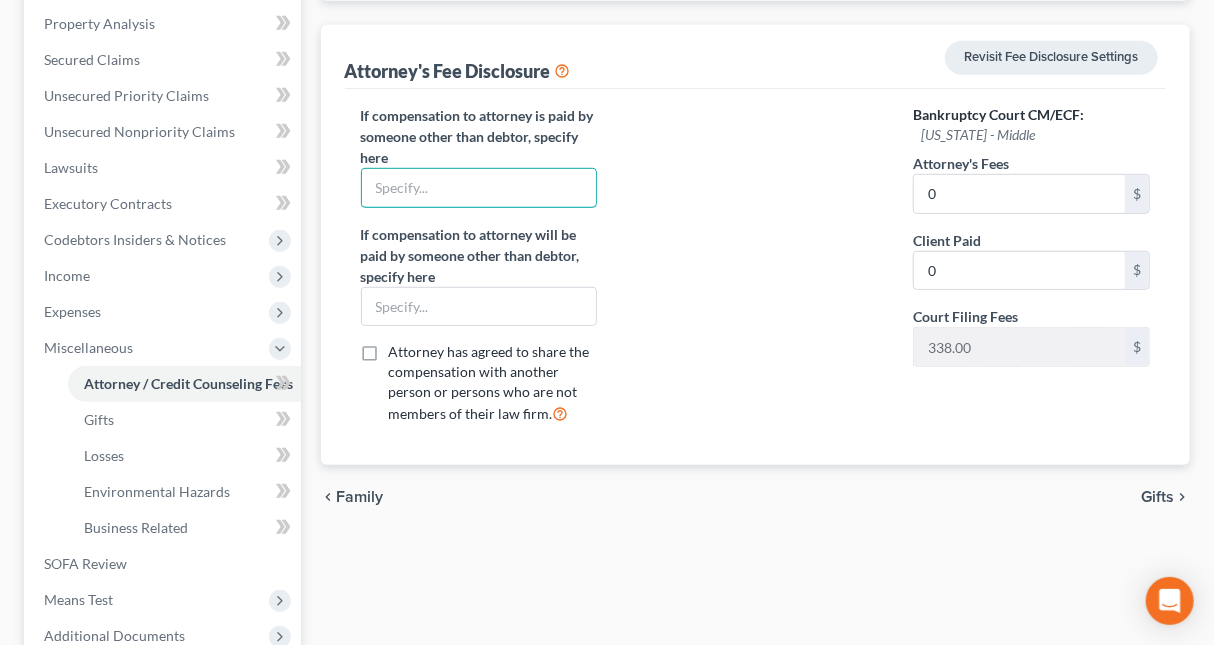
scroll to position [0, 0]
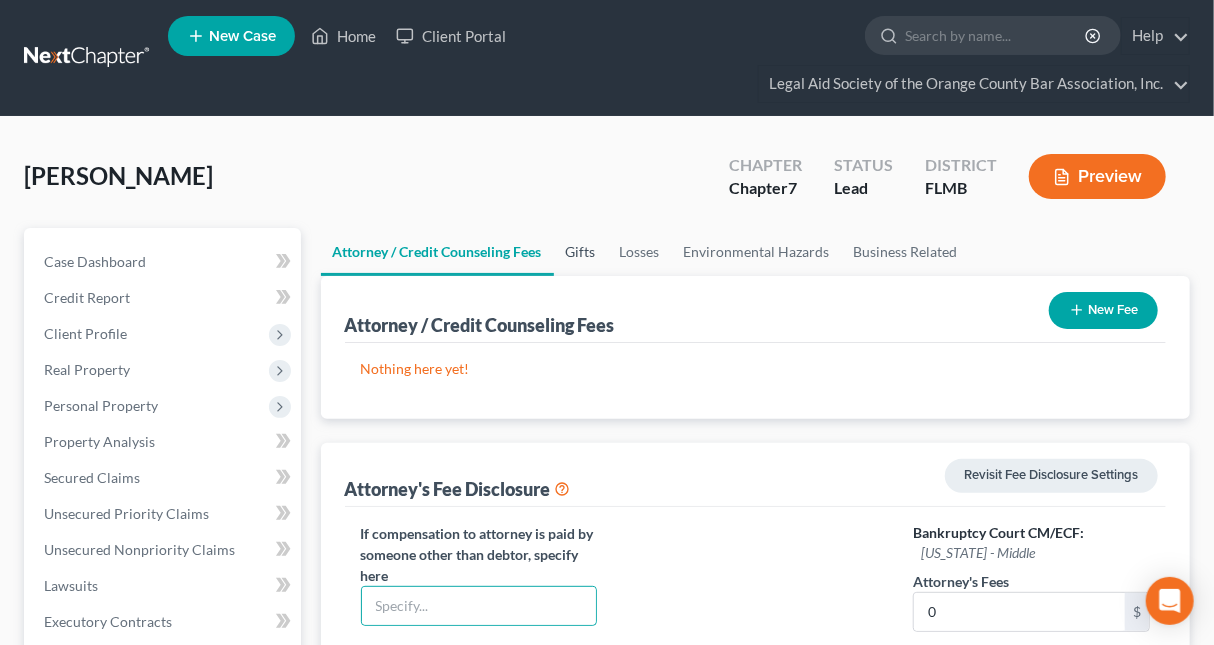
click at [583, 255] on link "Gifts" at bounding box center [581, 252] width 54 height 48
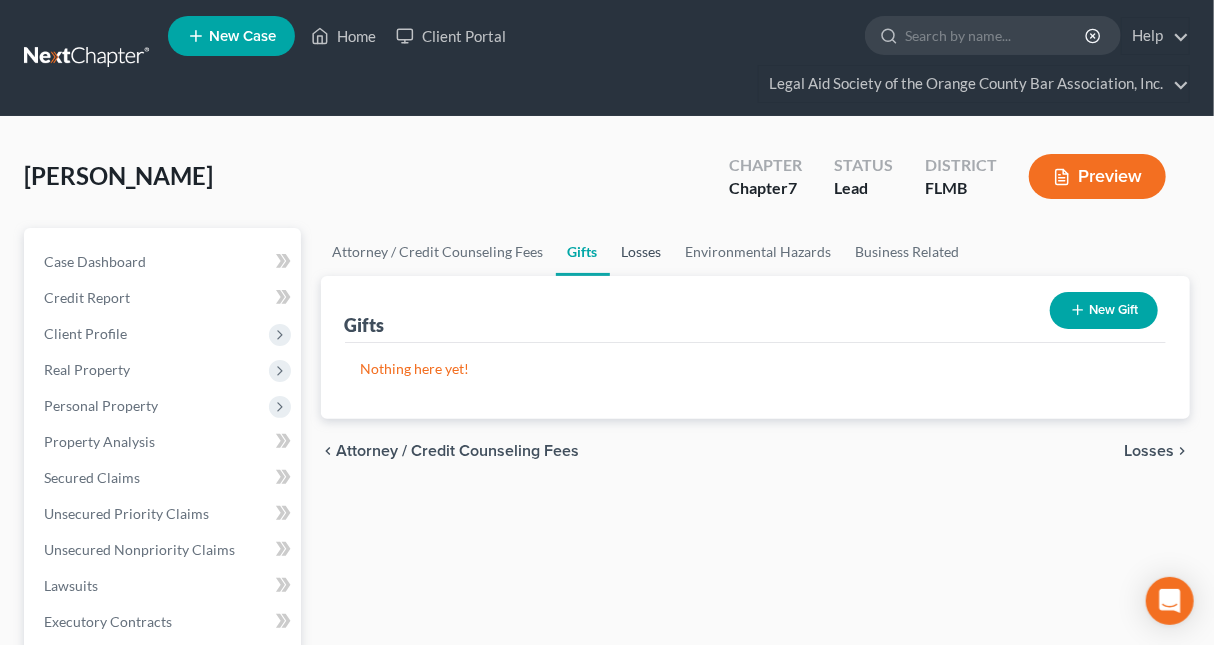
click at [644, 250] on link "Losses" at bounding box center [642, 252] width 64 height 48
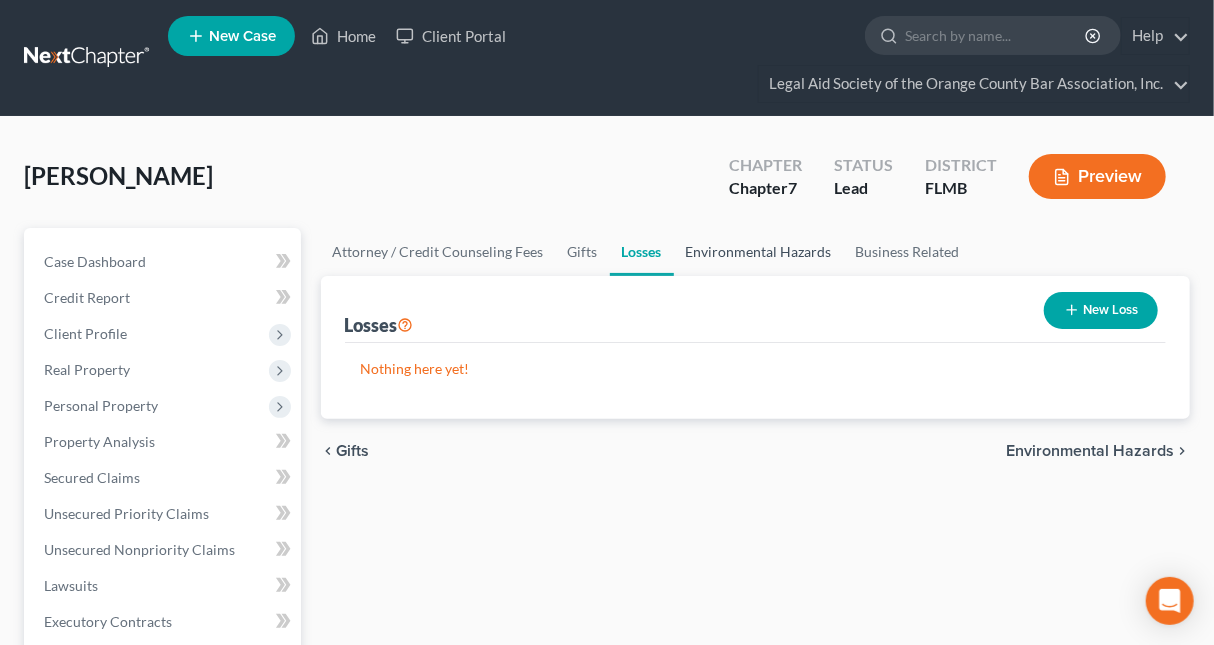
click at [689, 250] on link "Environmental Hazards" at bounding box center [759, 252] width 170 height 48
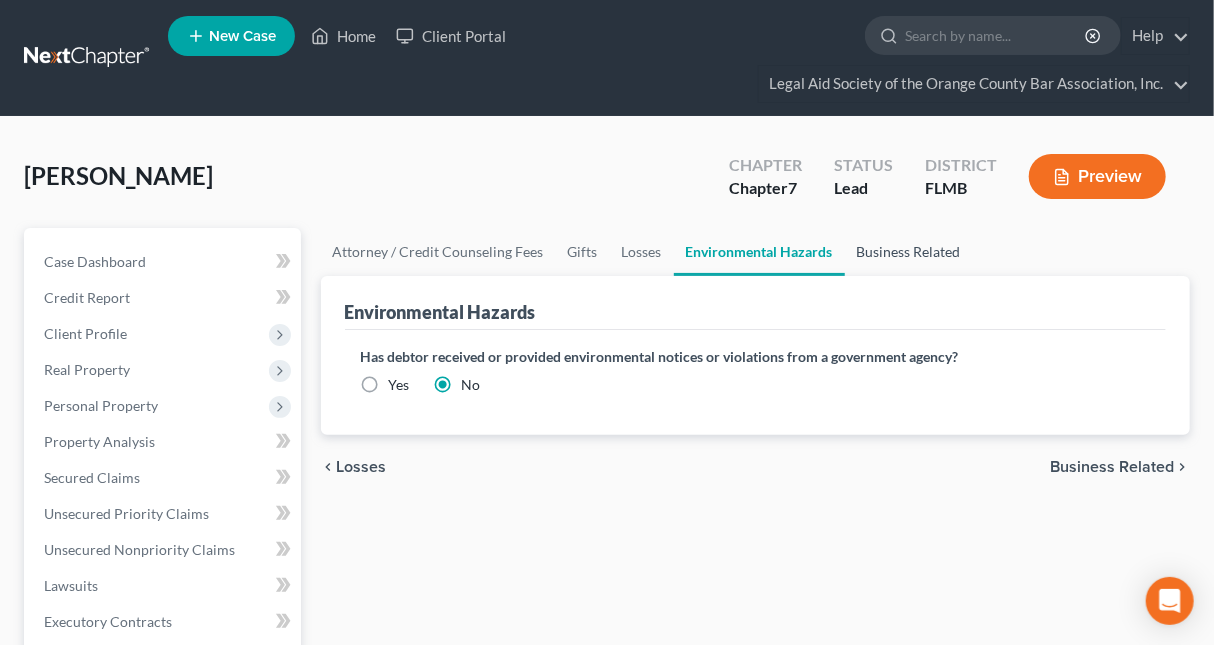
click at [890, 252] on link "Business Related" at bounding box center [909, 252] width 128 height 48
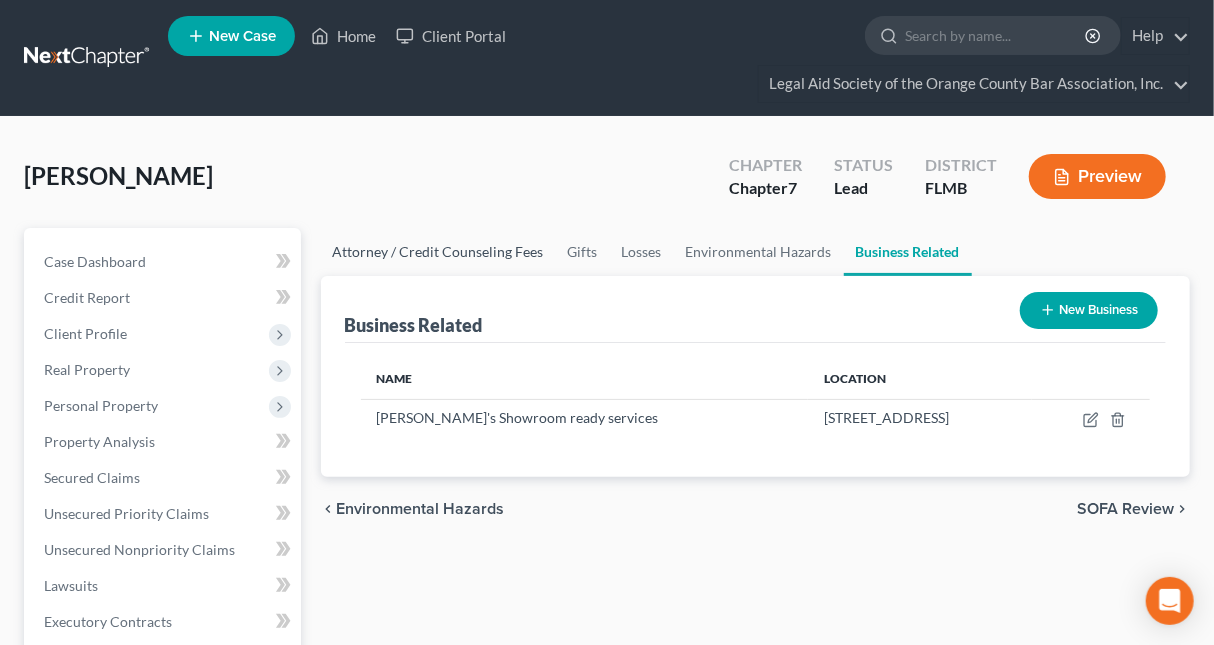
click at [428, 248] on link "Attorney / Credit Counseling Fees" at bounding box center [438, 252] width 235 height 48
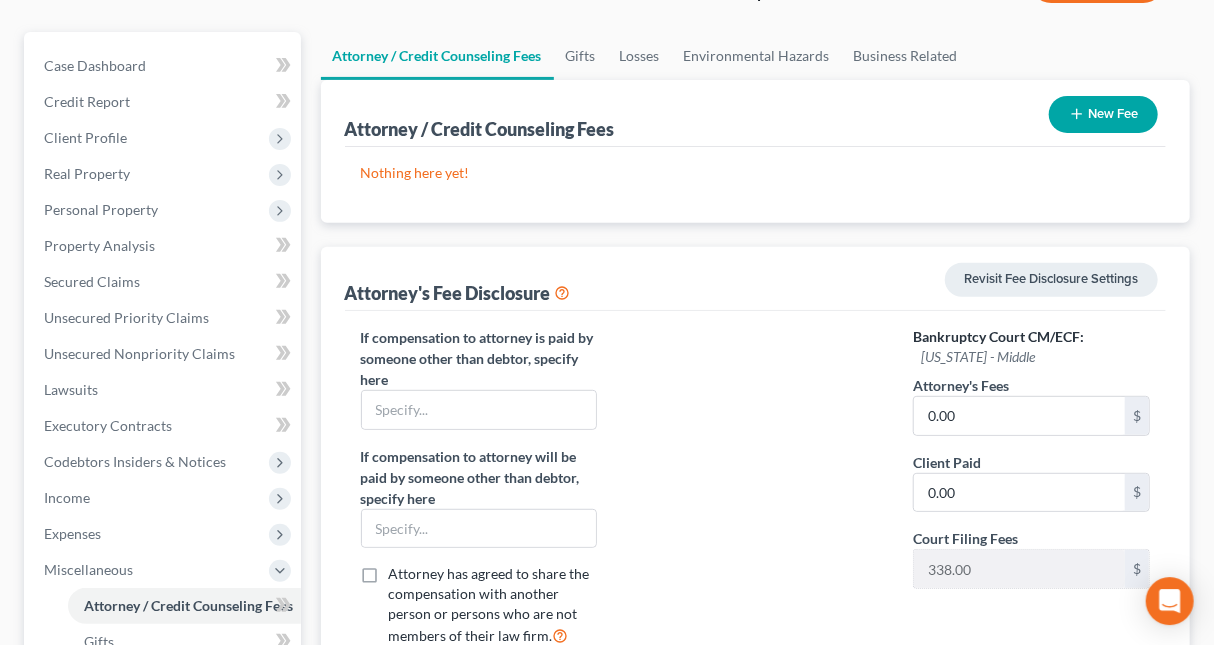
scroll to position [210, 0]
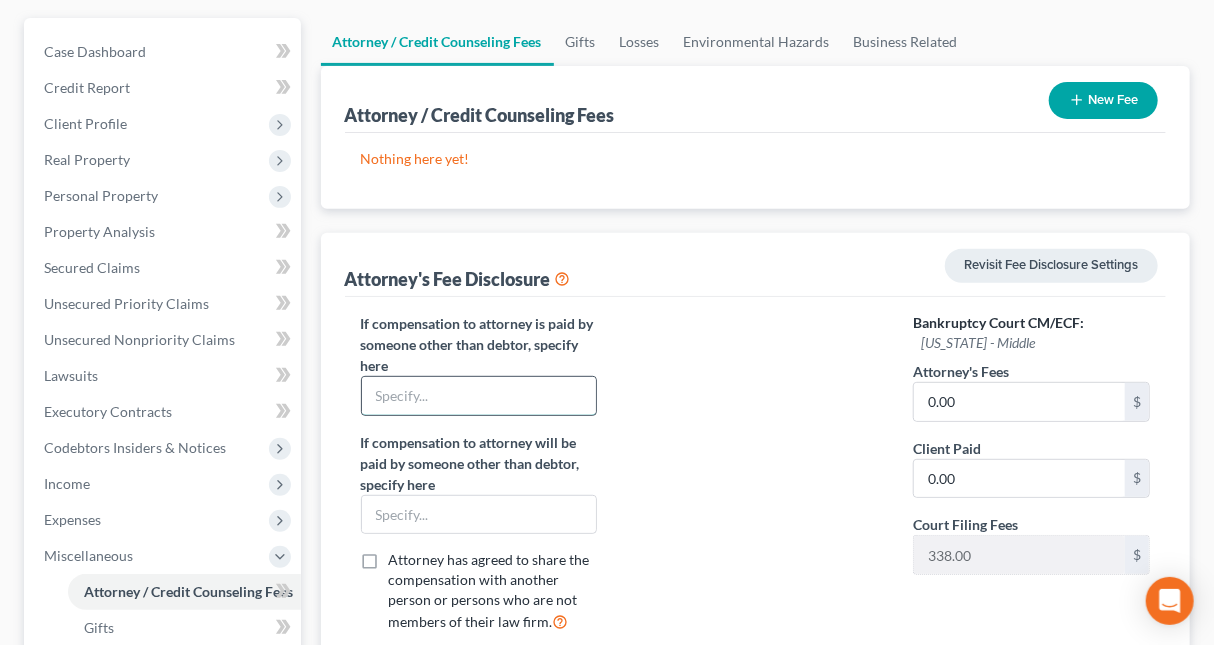
click at [449, 396] on input "text" at bounding box center [479, 396] width 234 height 38
type input "NA"
click at [487, 512] on input "text" at bounding box center [479, 515] width 234 height 38
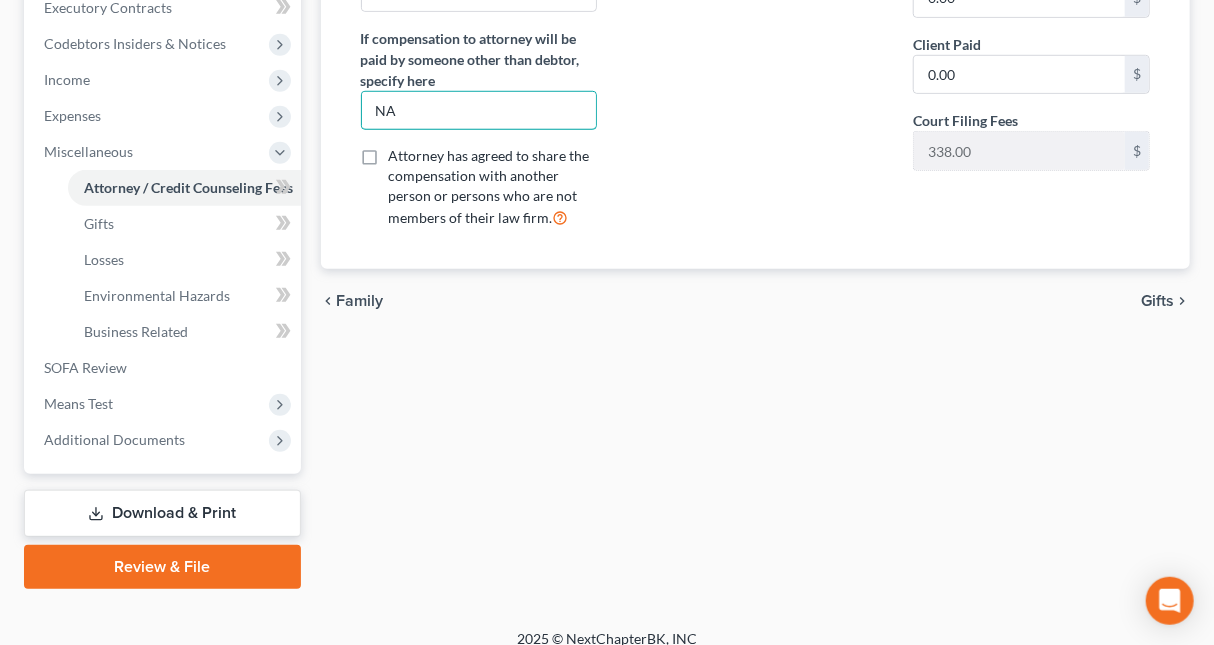
scroll to position [629, 0]
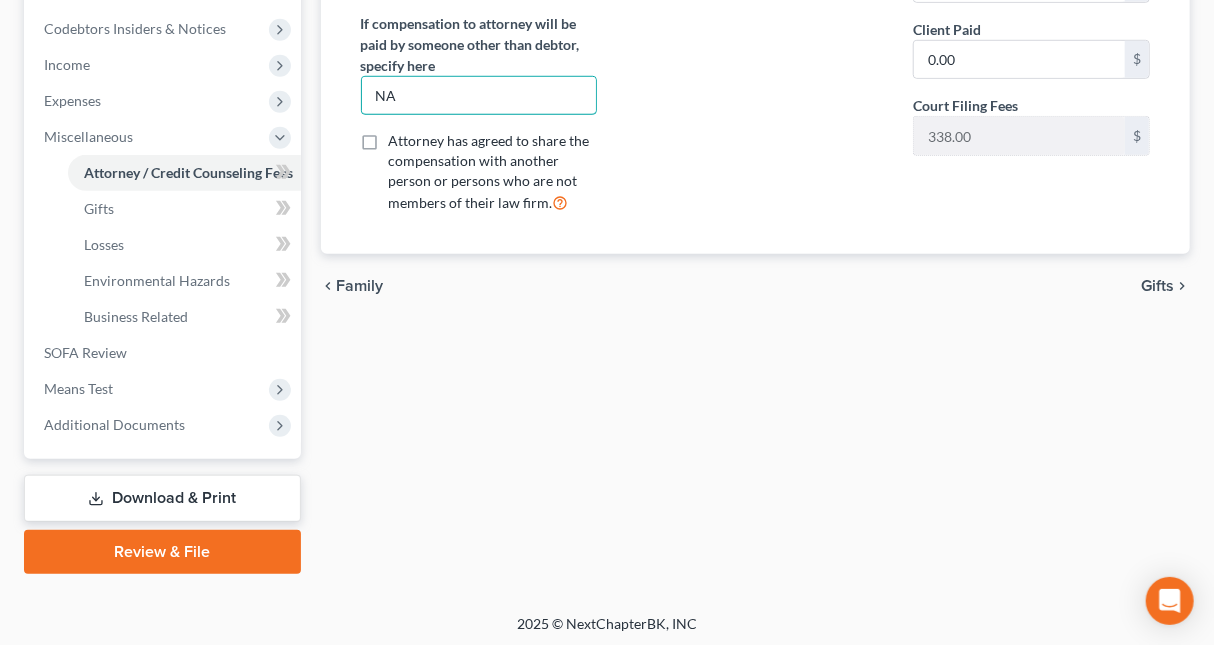
type input "NA"
click at [154, 493] on link "Download & Print" at bounding box center [162, 498] width 277 height 47
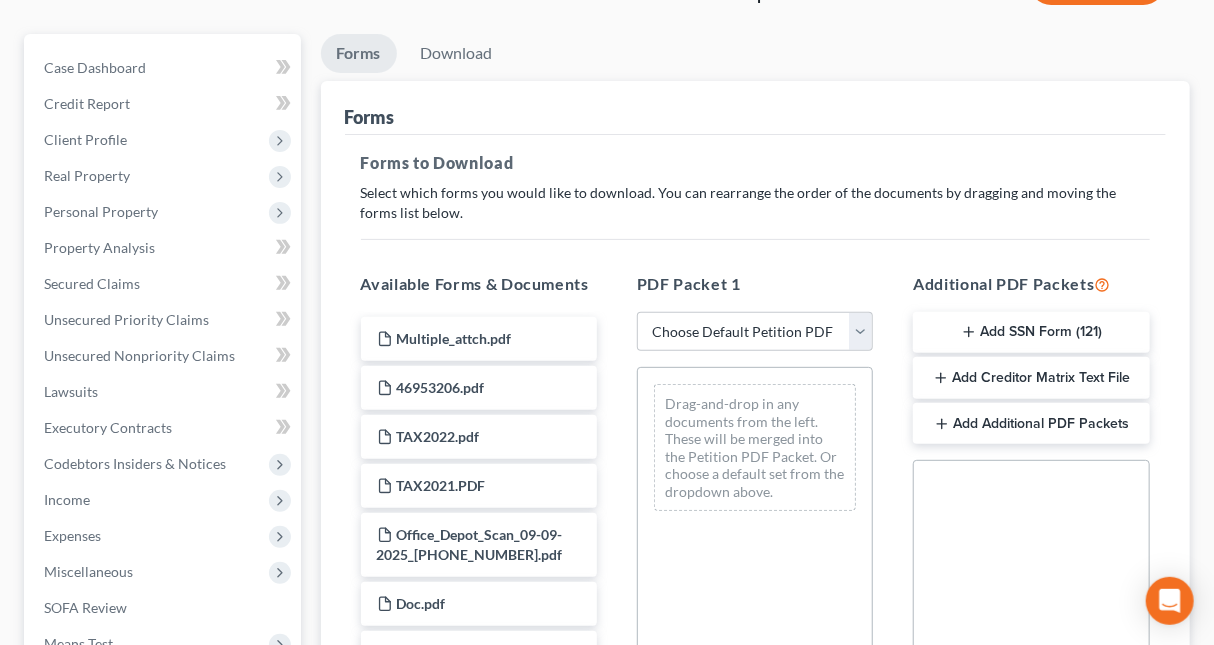
scroll to position [210, 0]
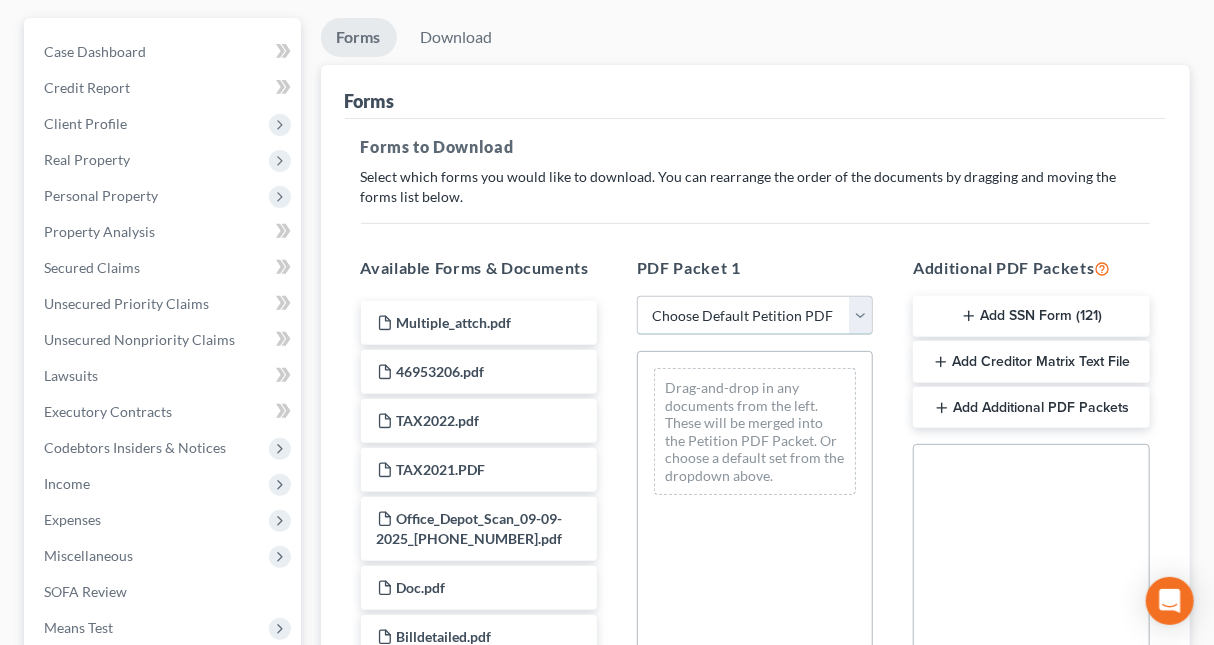
click at [637, 296] on select "Choose Default Petition PDF Packet Complete Bankruptcy Petition (all forms and …" at bounding box center [755, 316] width 236 height 40
select select "0"
click option "Complete Bankruptcy Petition (all forms and schedules)" at bounding box center [0, 0] width 0 height 0
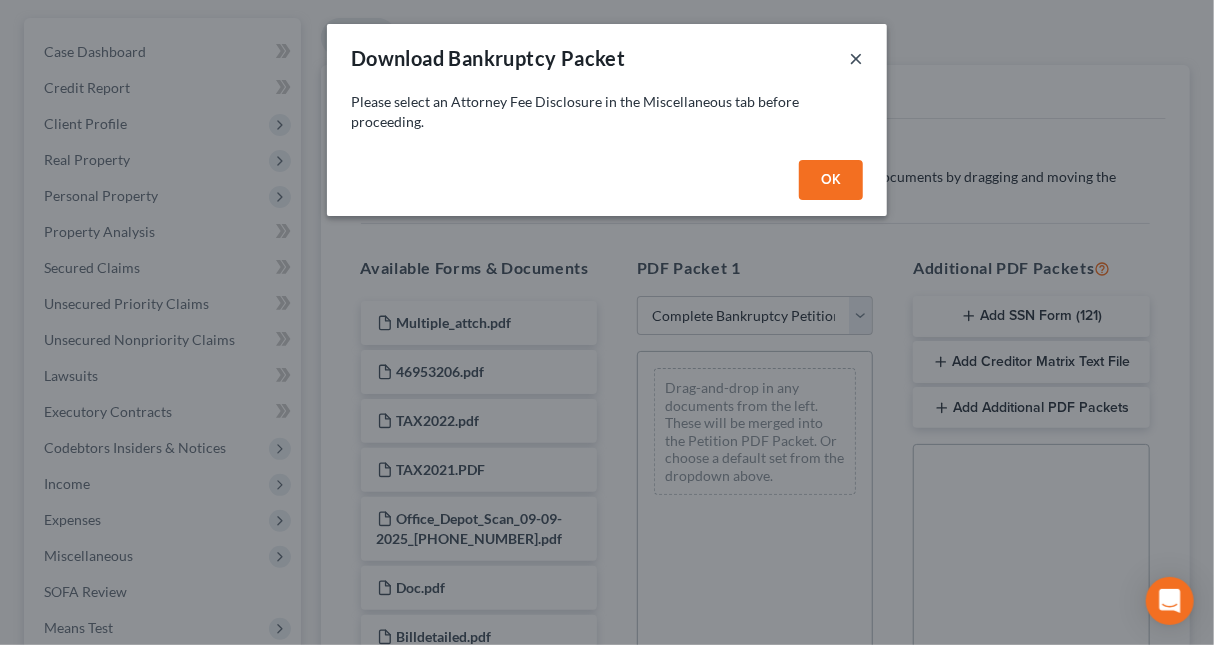
click at [855, 63] on button "×" at bounding box center [856, 58] width 14 height 24
select select
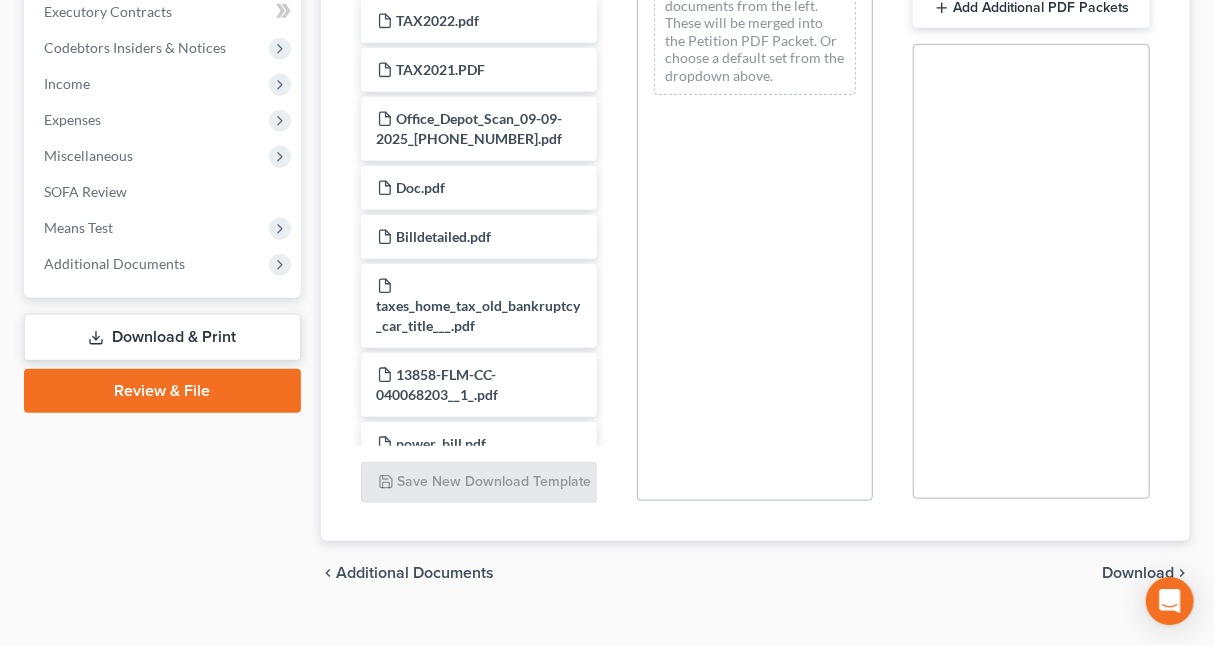
scroll to position [632, 0]
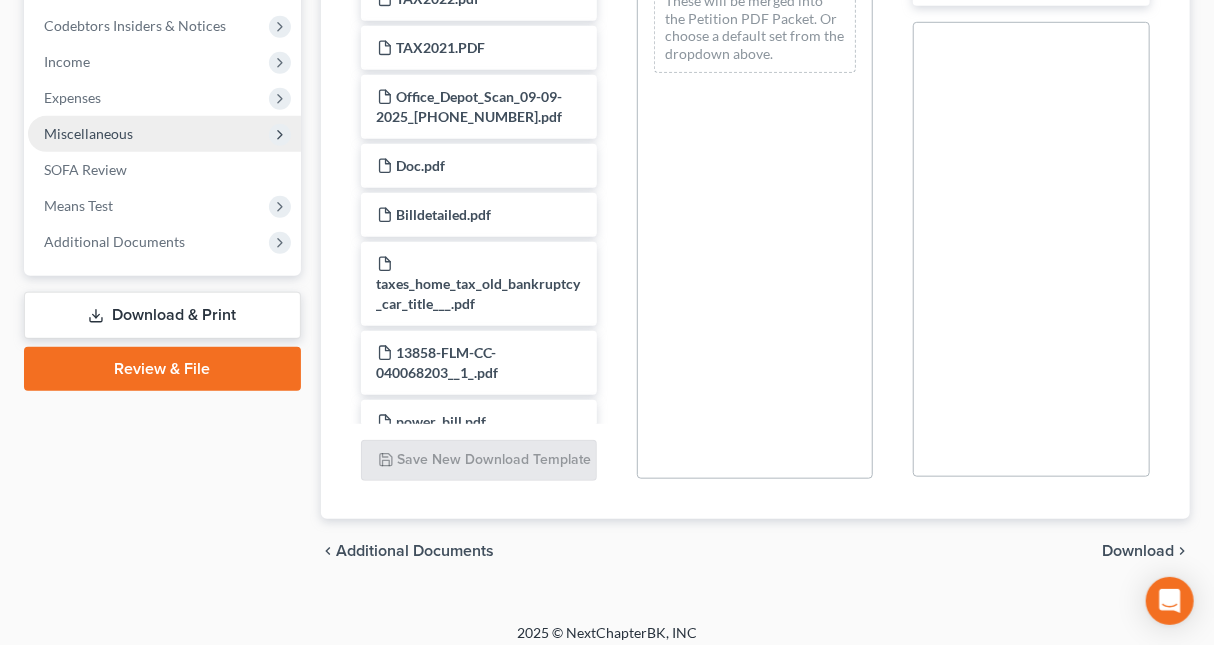
click at [87, 134] on span "Miscellaneous" at bounding box center [88, 133] width 89 height 17
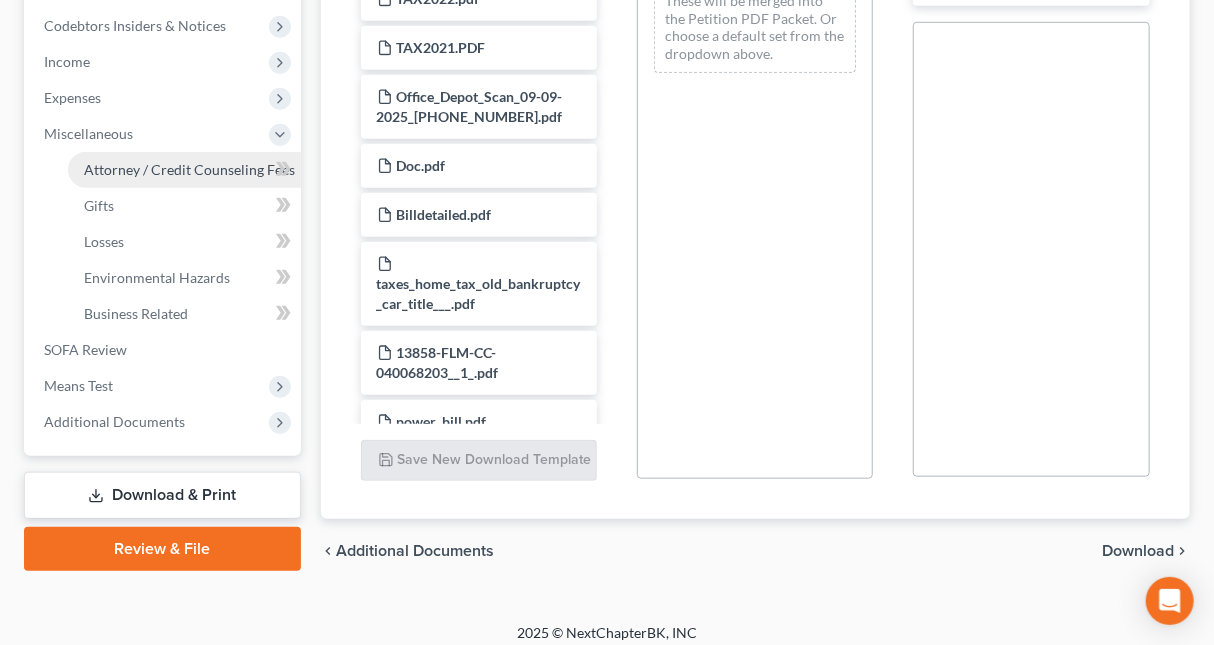
click at [145, 167] on span "Attorney / Credit Counseling Fees" at bounding box center [189, 169] width 211 height 17
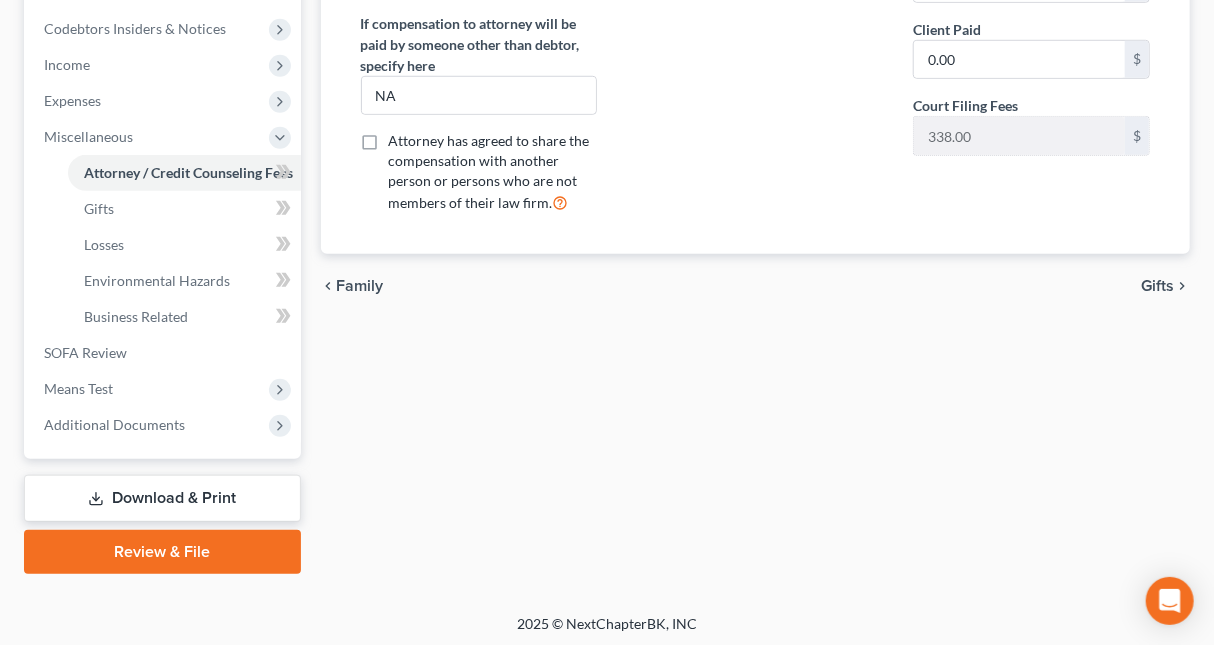
scroll to position [313, 0]
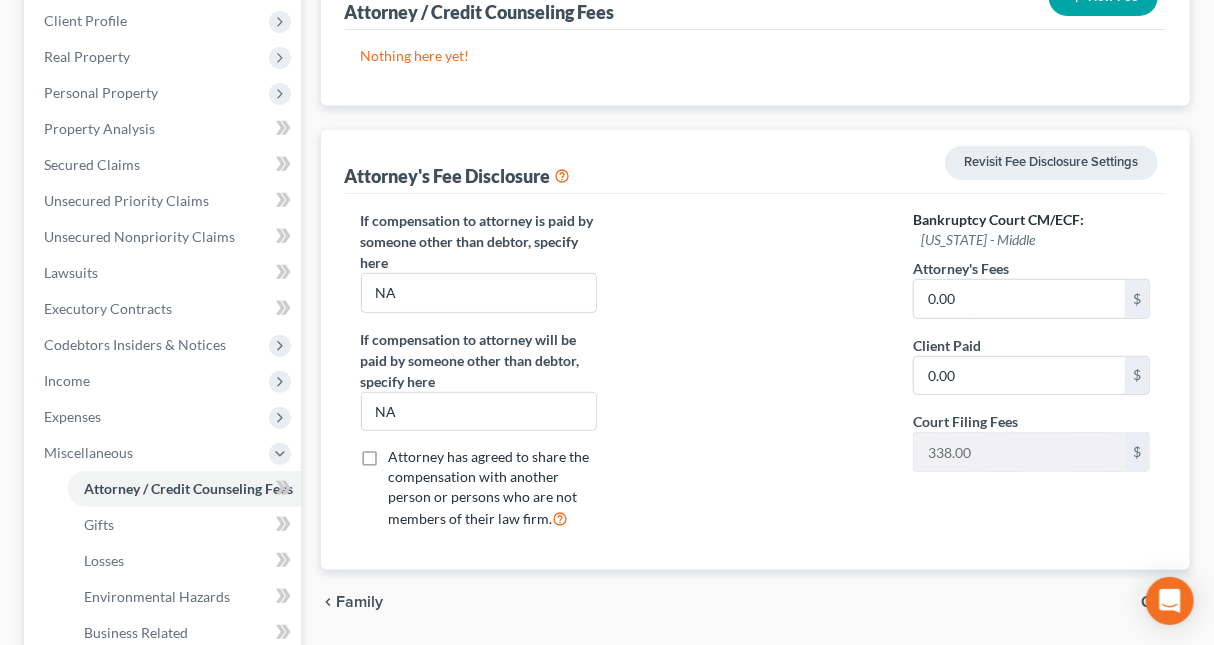
click at [569, 171] on icon at bounding box center [563, 174] width 16 height 19
click at [414, 294] on input "NA" at bounding box center [479, 293] width 234 height 38
drag, startPoint x: 366, startPoint y: 288, endPoint x: 503, endPoint y: 282, distance: 137.1
click at [503, 282] on input "NA" at bounding box center [479, 293] width 234 height 38
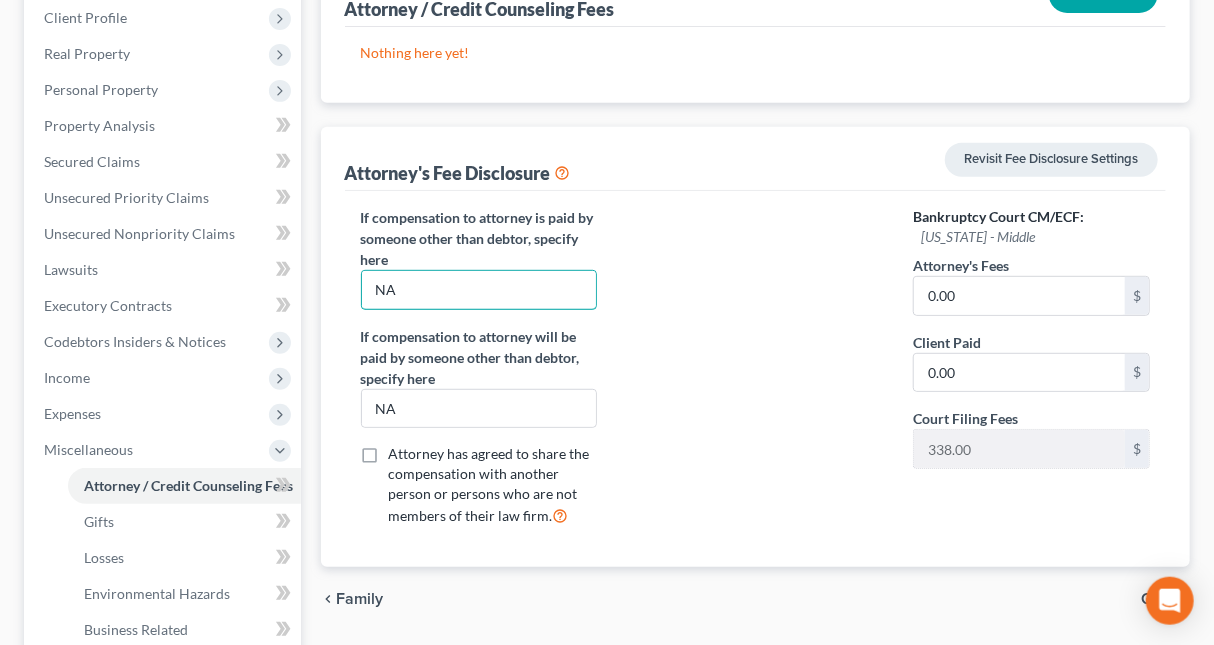
scroll to position [210, 0]
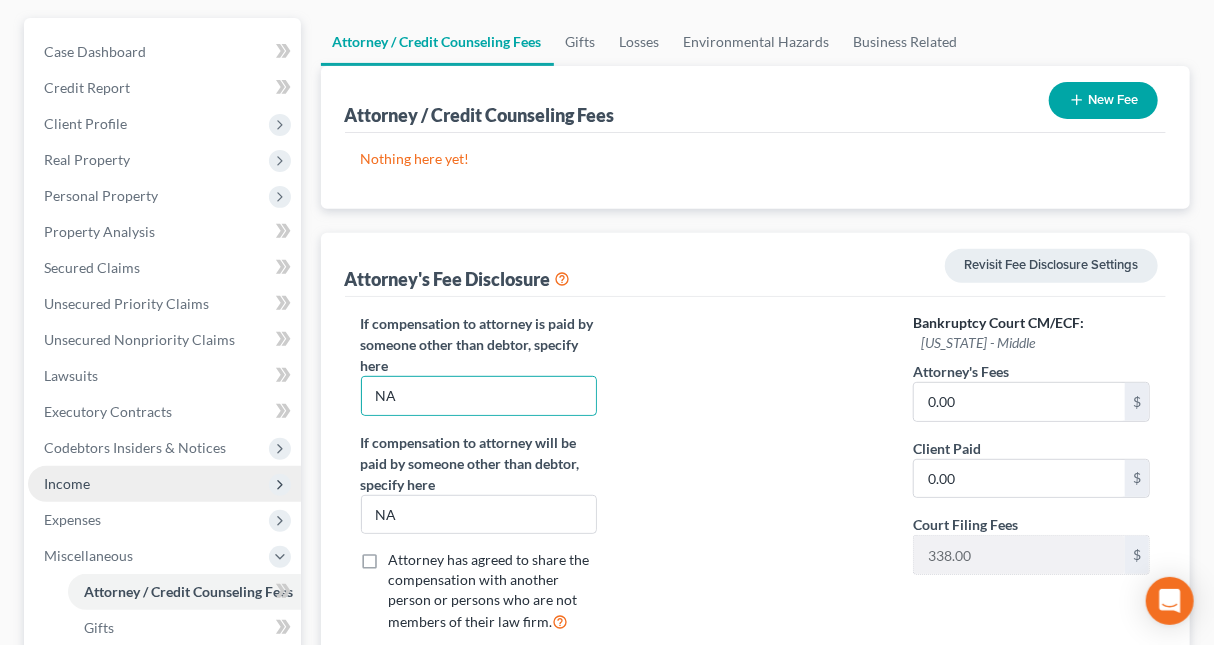
click at [77, 485] on span "Income" at bounding box center [67, 483] width 46 height 17
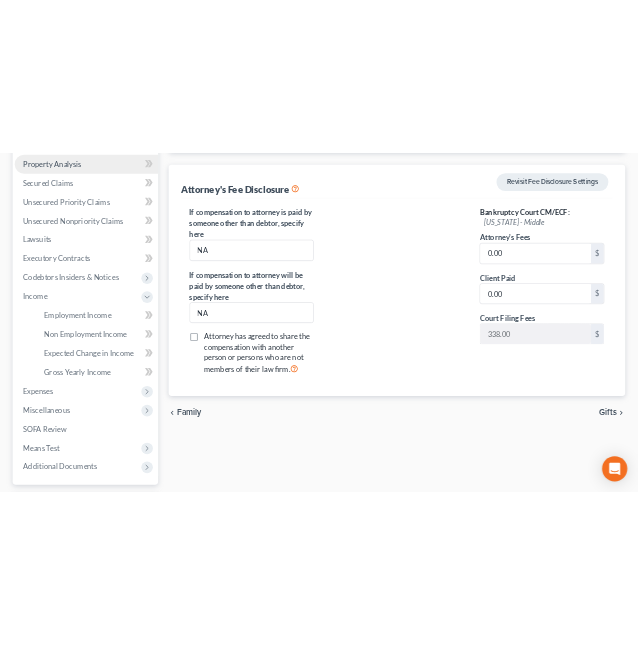
scroll to position [448, 0]
